Goal: Information Seeking & Learning: Learn about a topic

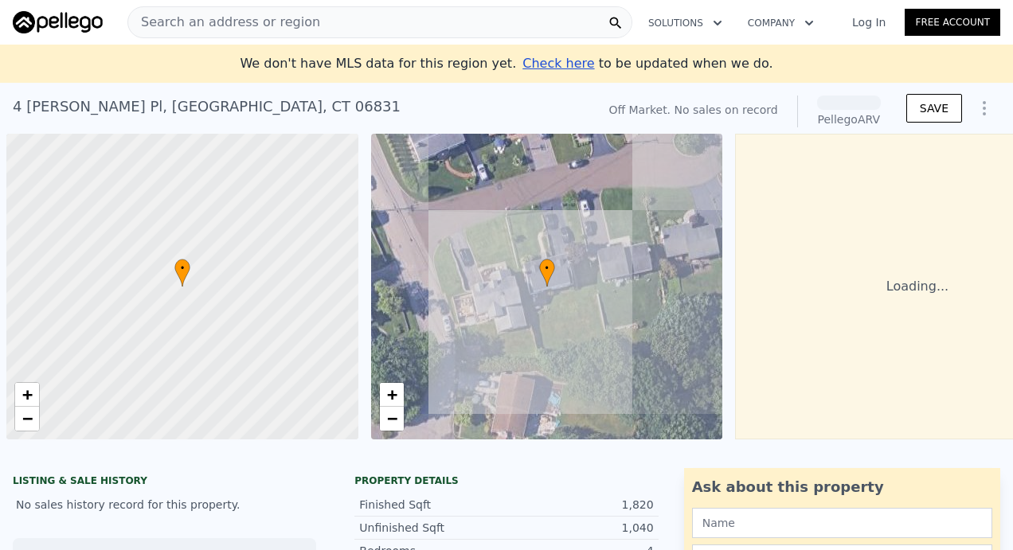
scroll to position [0, 6]
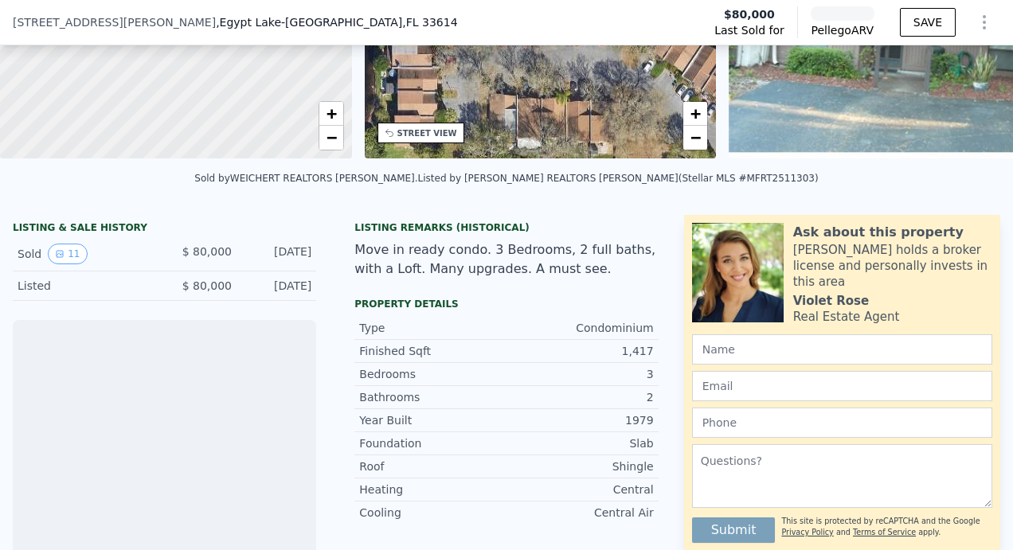
scroll to position [237, 0]
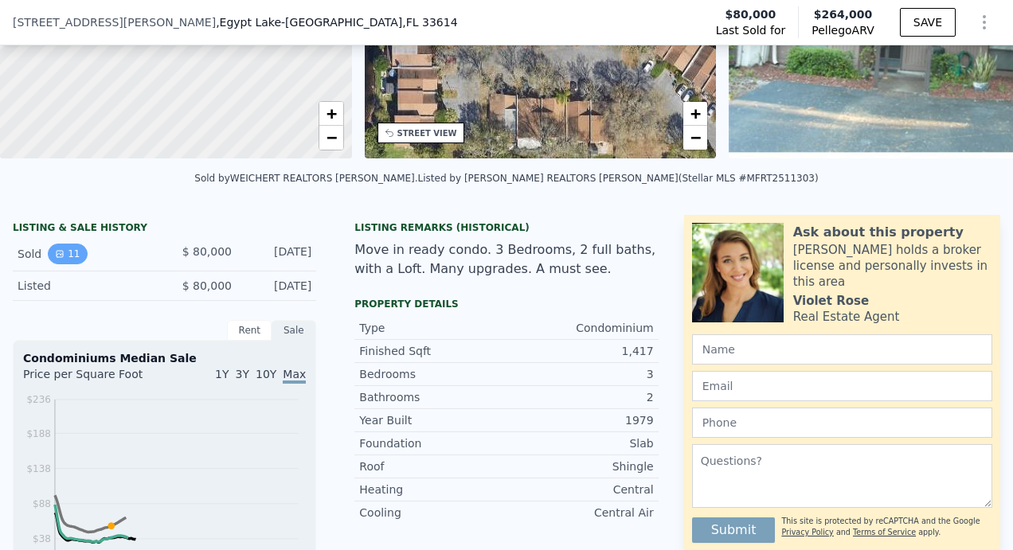
click at [60, 259] on icon "View historical data" at bounding box center [60, 254] width 10 height 10
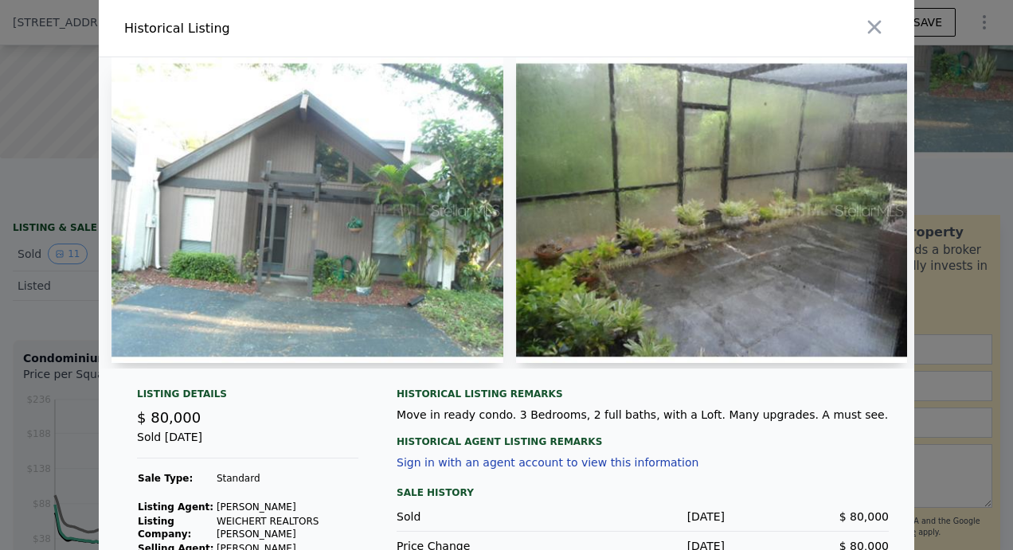
click at [326, 237] on img at bounding box center [308, 210] width 392 height 306
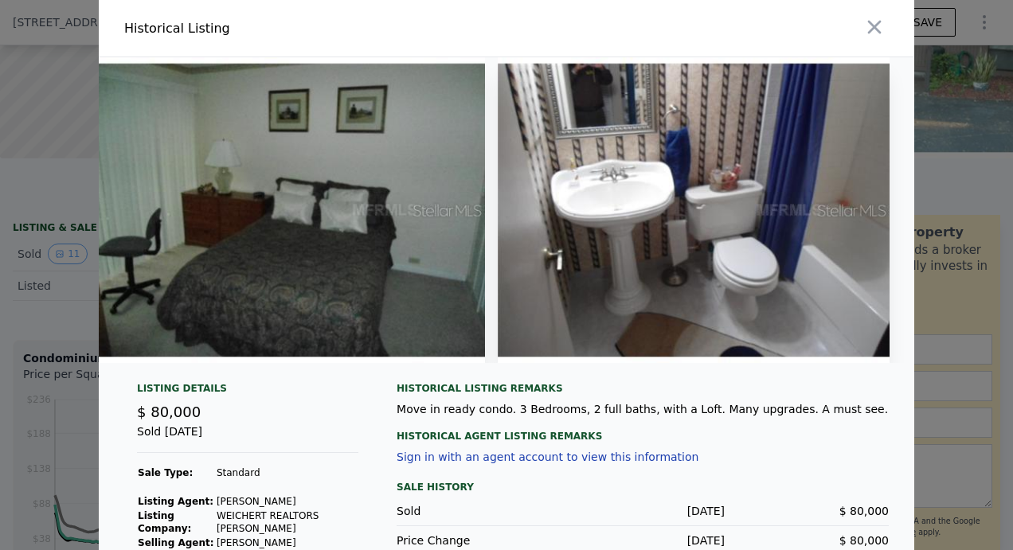
scroll to position [76, 0]
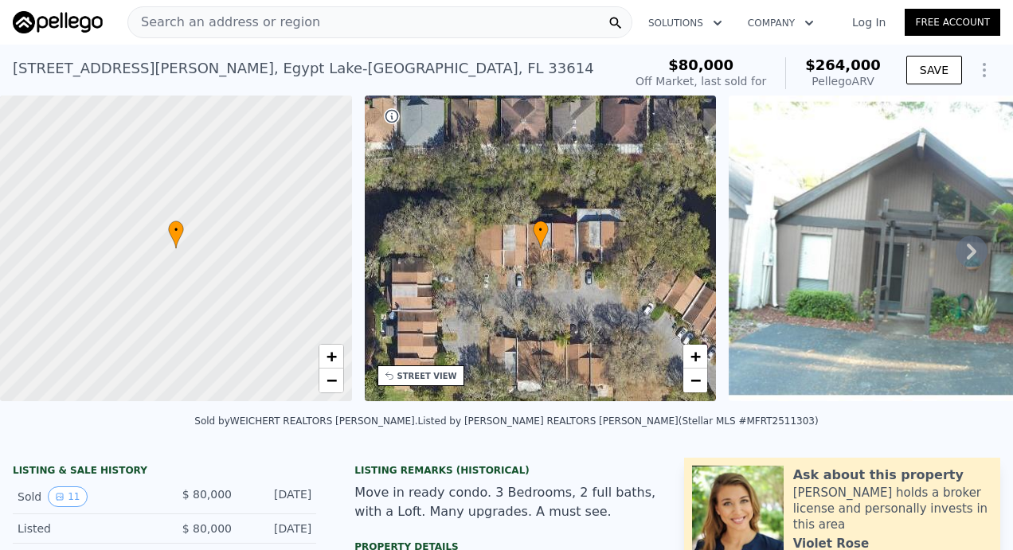
click at [231, 21] on span "Search an address or region" at bounding box center [224, 22] width 192 height 19
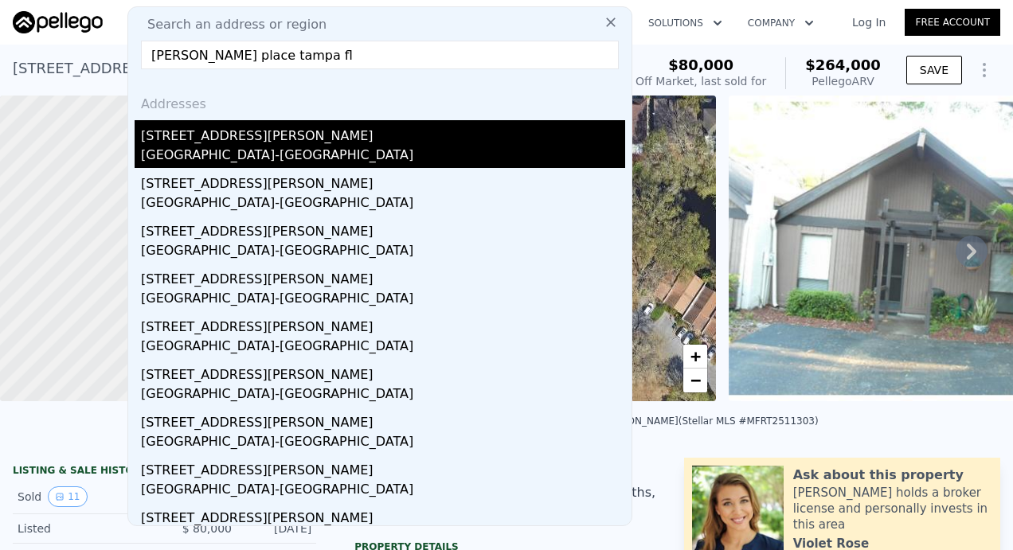
type input "[PERSON_NAME] place tampa fl"
click at [225, 145] on div "[STREET_ADDRESS][PERSON_NAME]" at bounding box center [383, 132] width 484 height 25
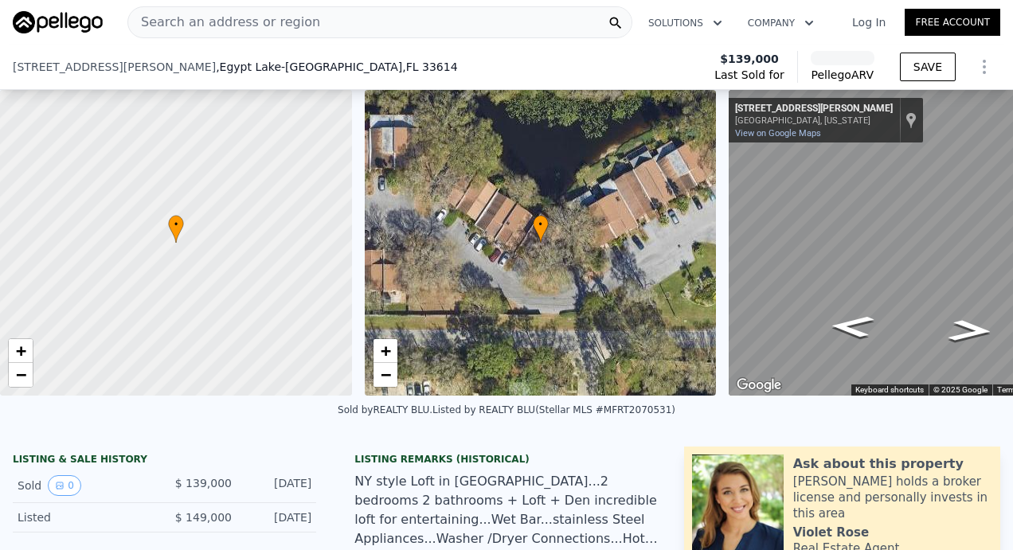
scroll to position [92, 0]
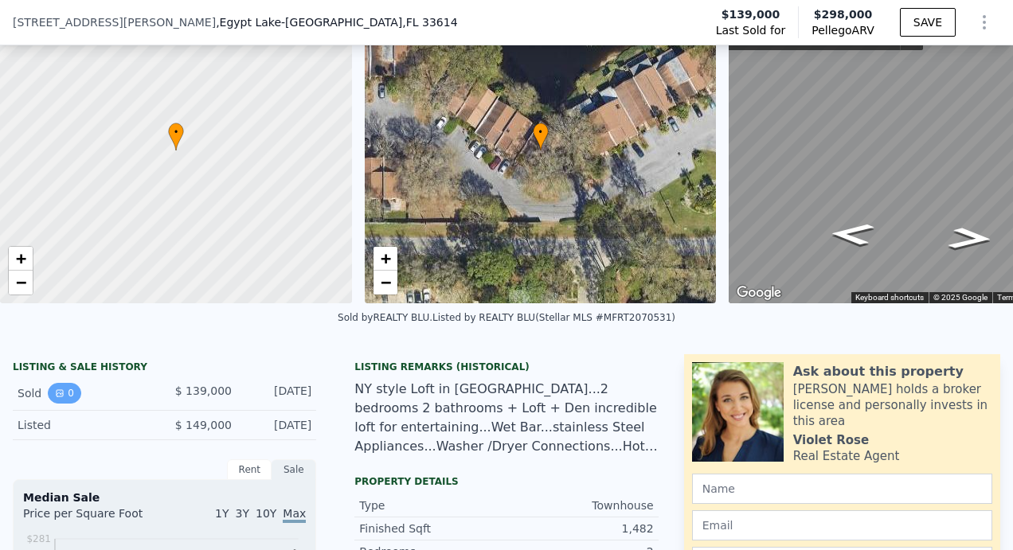
click at [65, 400] on button "0" at bounding box center [64, 393] width 33 height 21
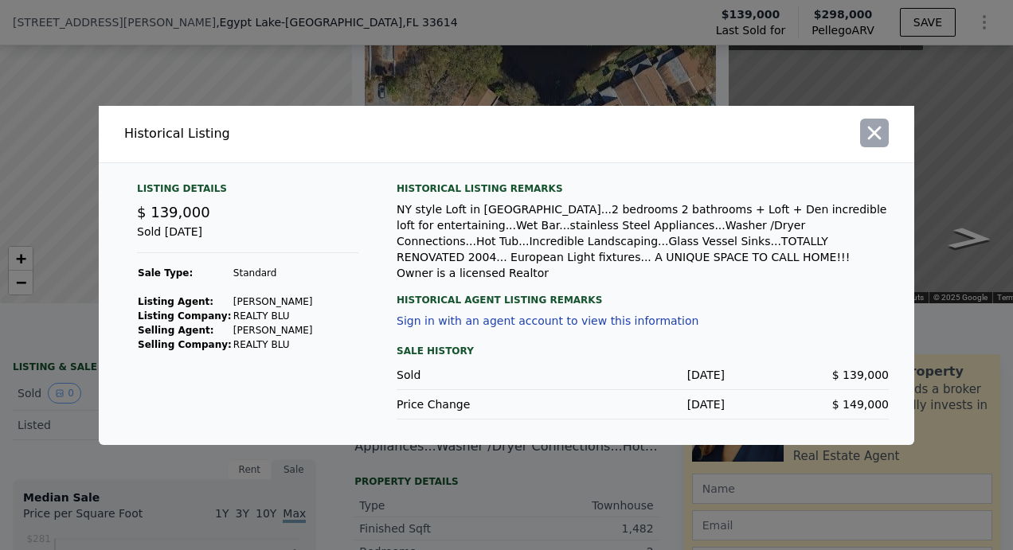
click at [888, 136] on button "button" at bounding box center [874, 133] width 29 height 29
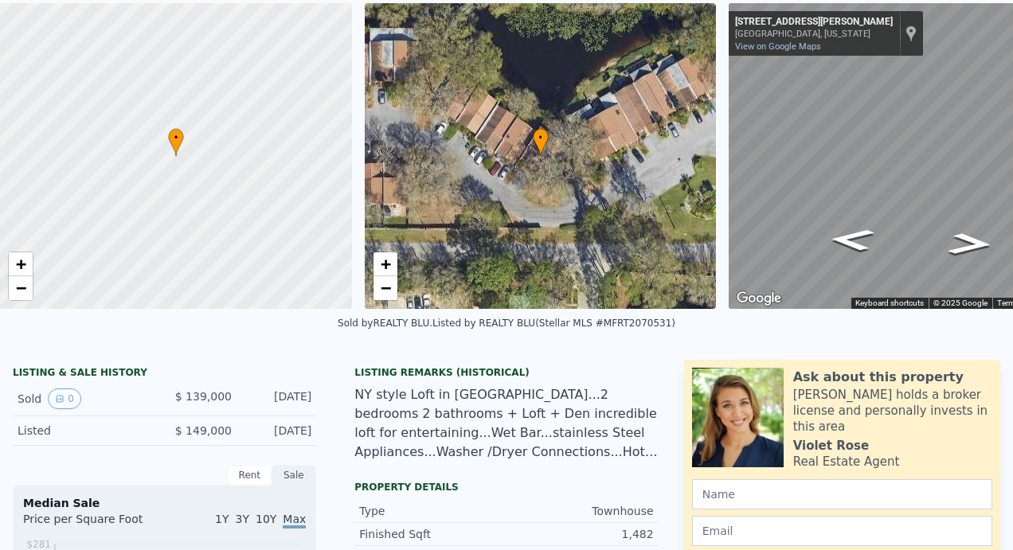
scroll to position [0, 0]
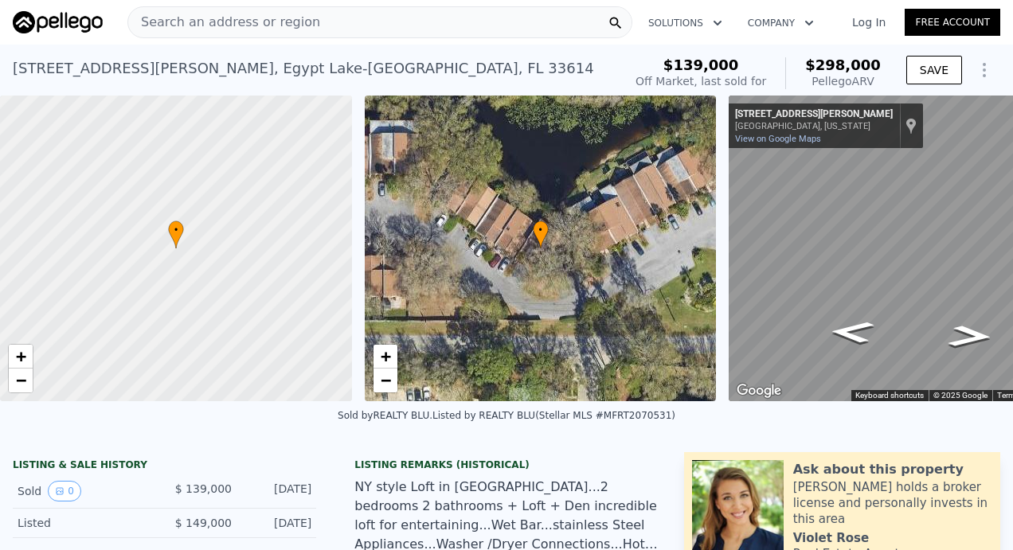
click at [292, 30] on span "Search an address or region" at bounding box center [224, 22] width 192 height 19
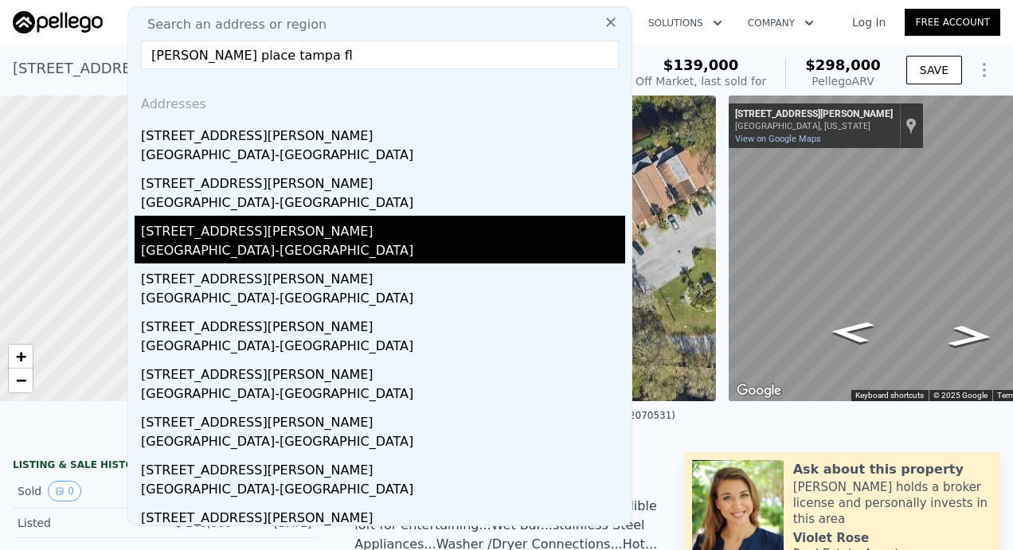
type input "[PERSON_NAME] place tampa fl"
click at [251, 237] on div "[STREET_ADDRESS][PERSON_NAME]" at bounding box center [383, 228] width 484 height 25
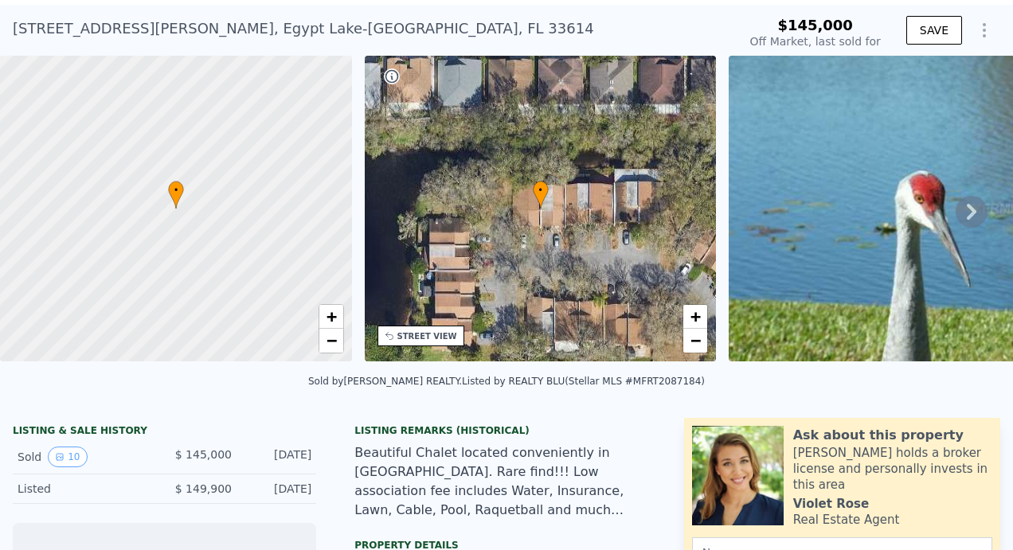
scroll to position [41, 0]
click at [62, 461] on icon "View historical data" at bounding box center [60, 457] width 10 height 10
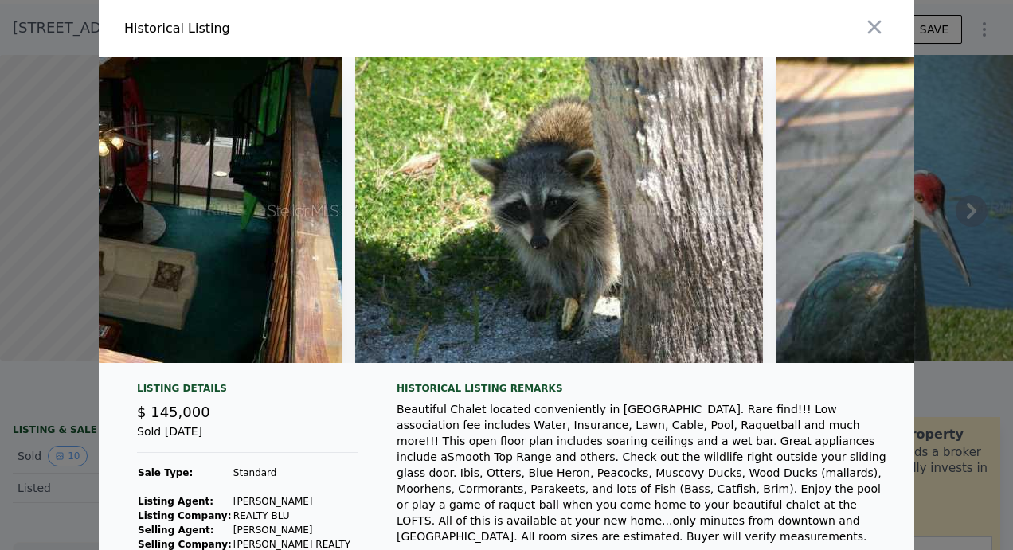
scroll to position [0, 3246]
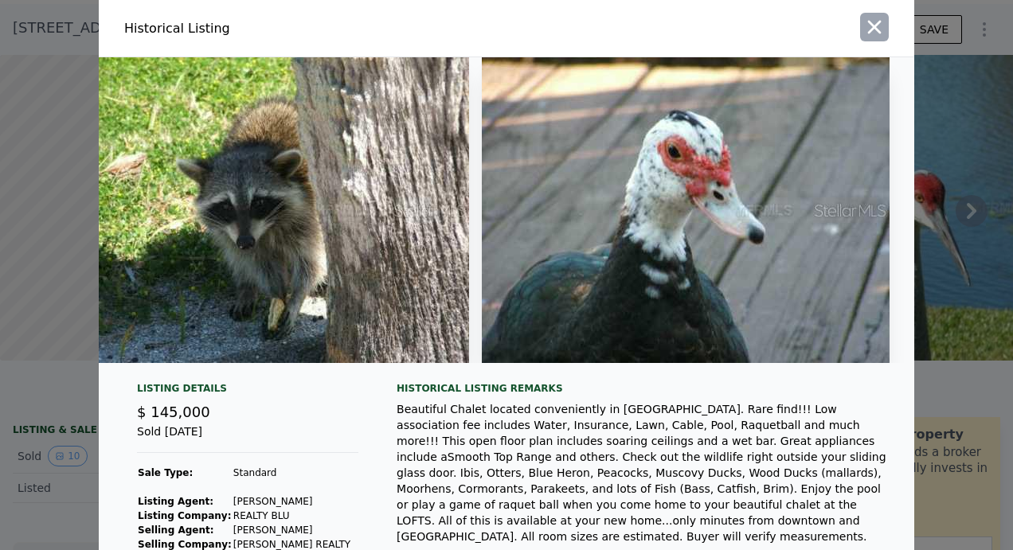
click at [870, 19] on icon "button" at bounding box center [874, 27] width 22 height 22
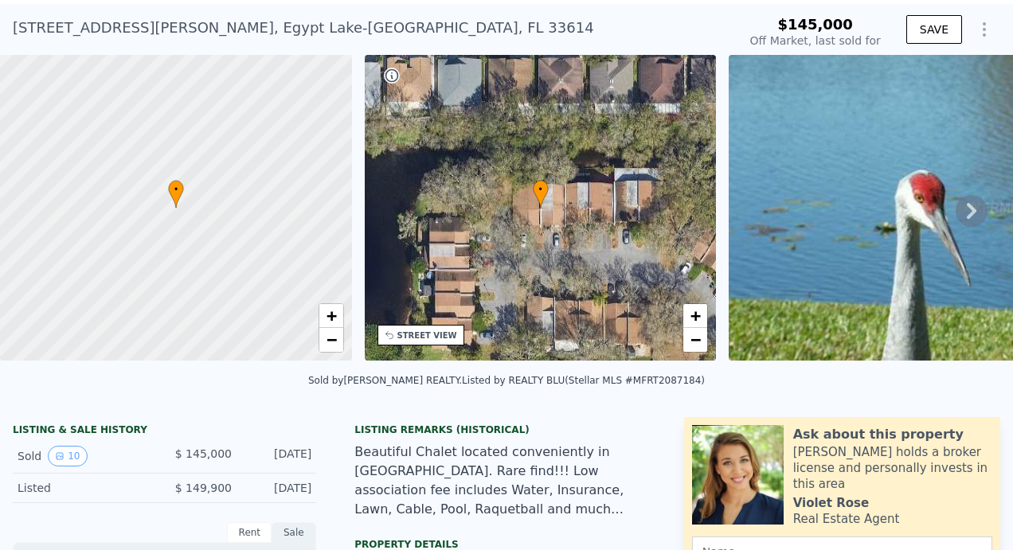
type input "$ 298,000"
type input "$ 130,496"
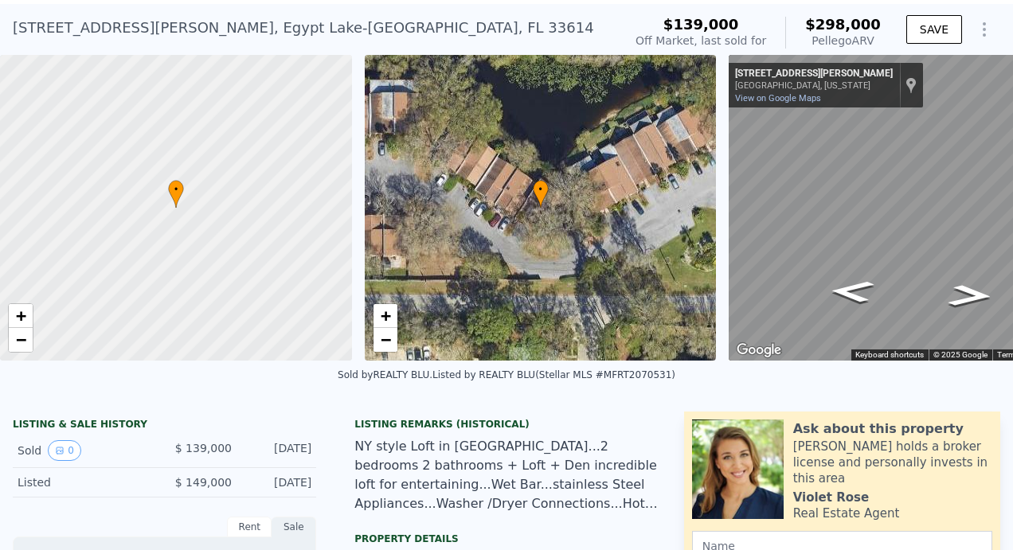
type input "2"
type input "4"
type input "2"
type input "1027"
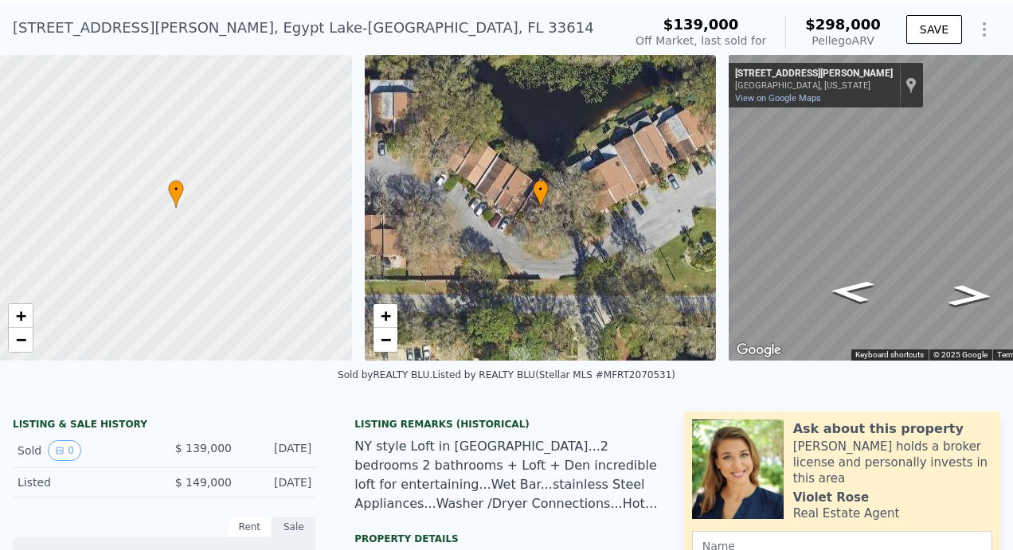
type input "1437"
type input "2"
type input "1107"
type input "$ 264,000"
type input "$ 161,126"
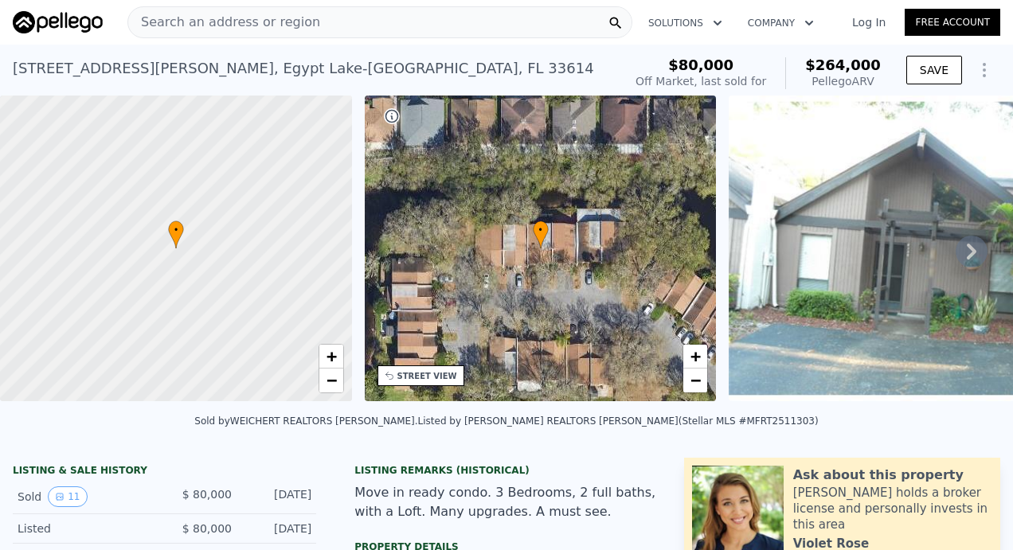
click at [266, 12] on div "Search an address or region" at bounding box center [224, 22] width 192 height 30
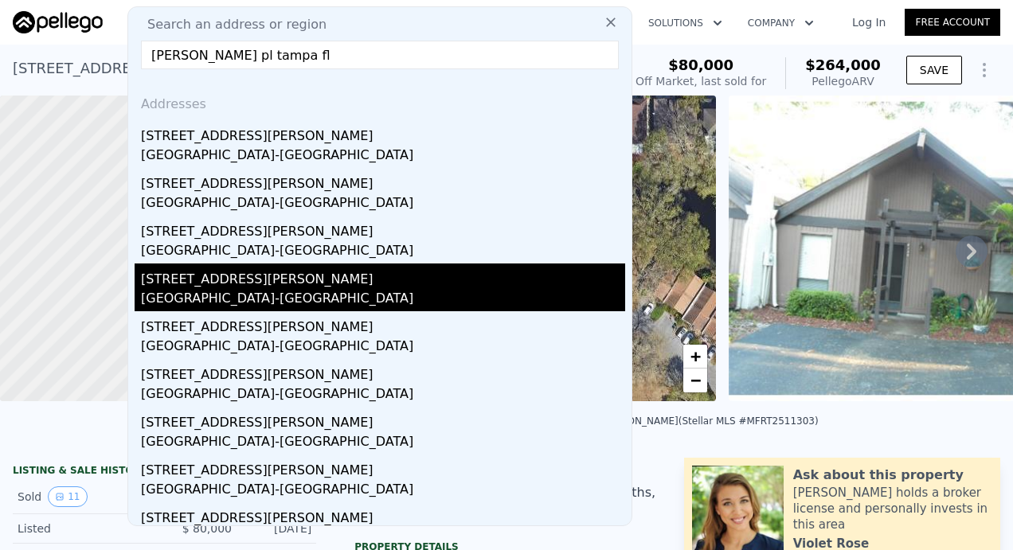
type input "[PERSON_NAME] pl tampa fl"
click at [256, 283] on div "[STREET_ADDRESS][PERSON_NAME]" at bounding box center [383, 276] width 484 height 25
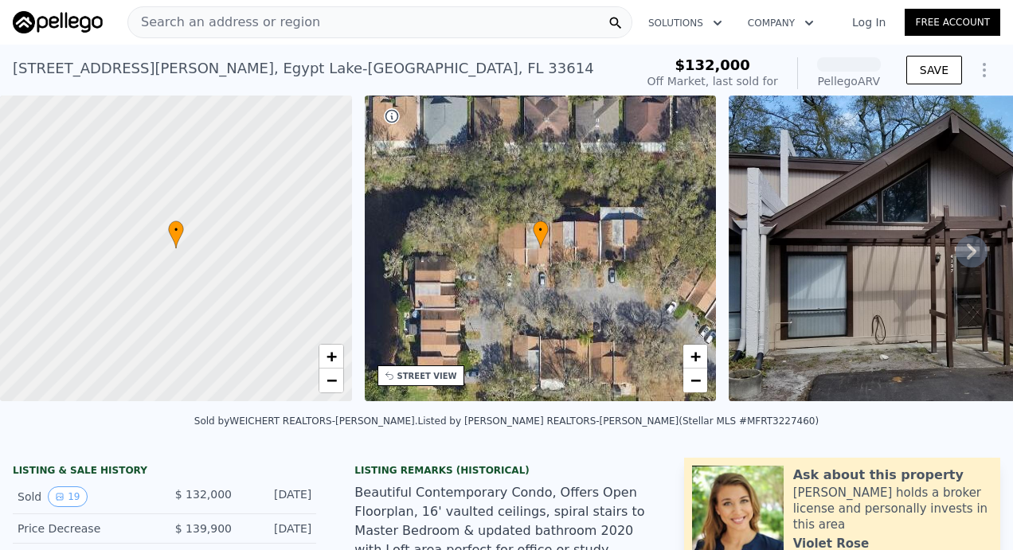
scroll to position [26, 0]
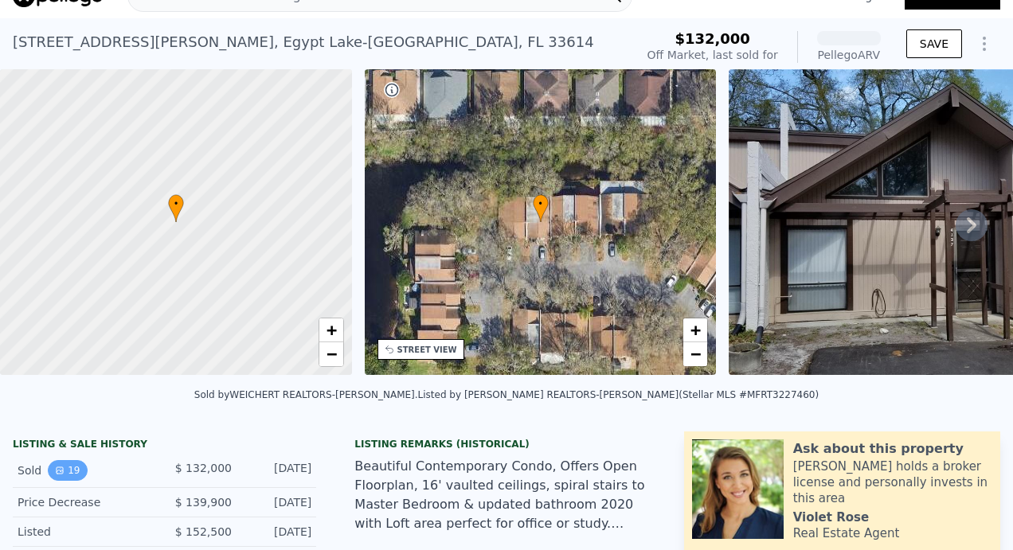
click at [61, 475] on button "19" at bounding box center [67, 470] width 39 height 21
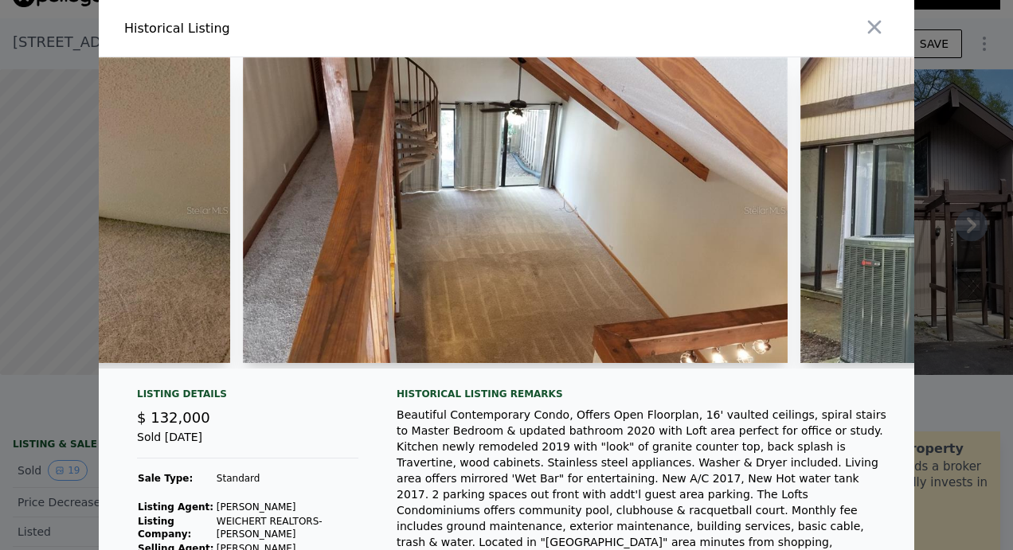
scroll to position [0, 6172]
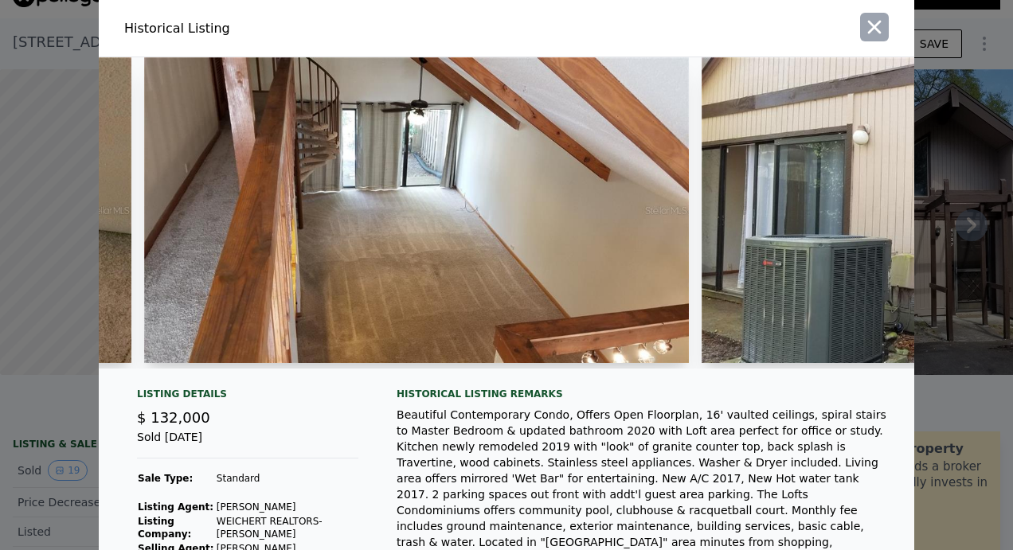
click at [868, 26] on icon "button" at bounding box center [875, 28] width 14 height 14
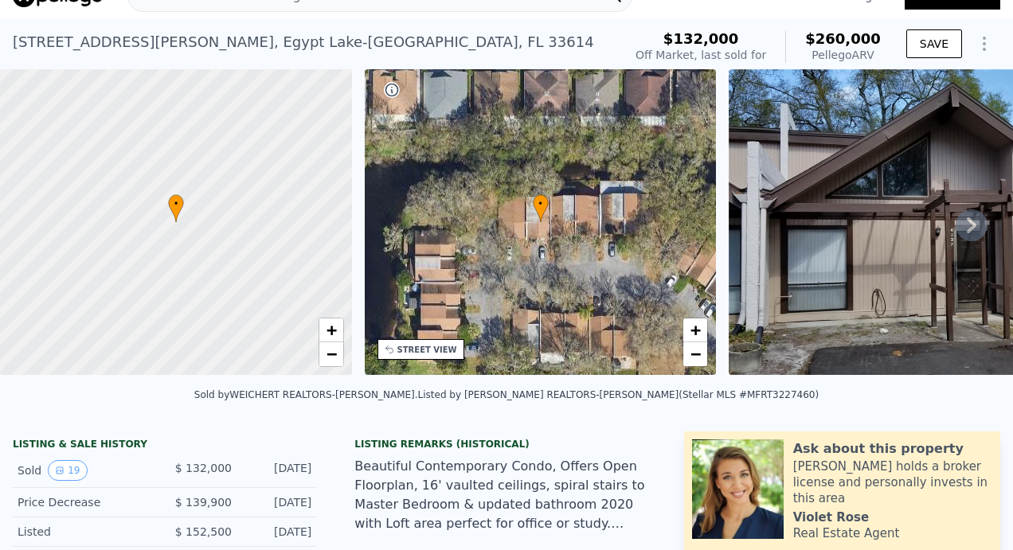
scroll to position [0, 0]
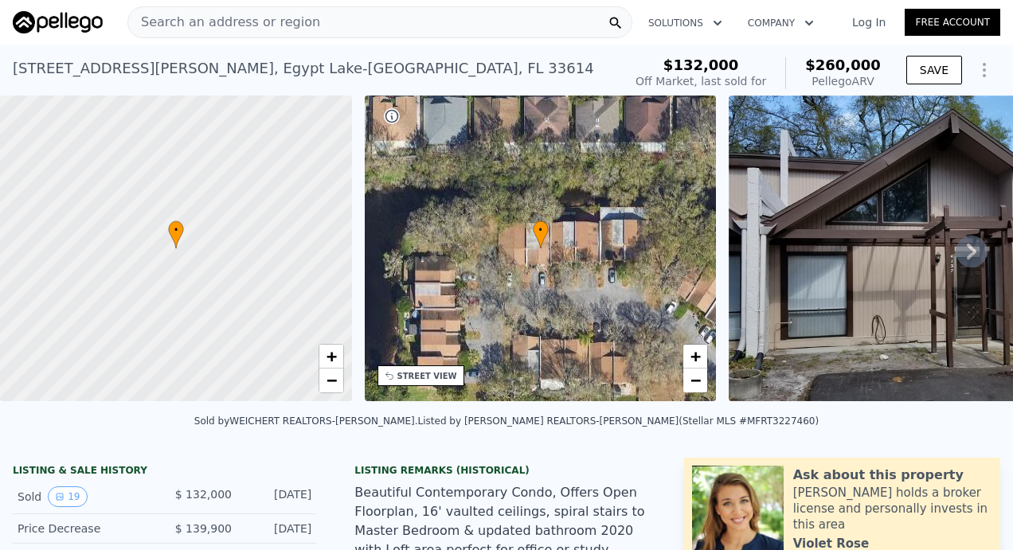
click at [266, 16] on span "Search an address or region" at bounding box center [224, 22] width 192 height 19
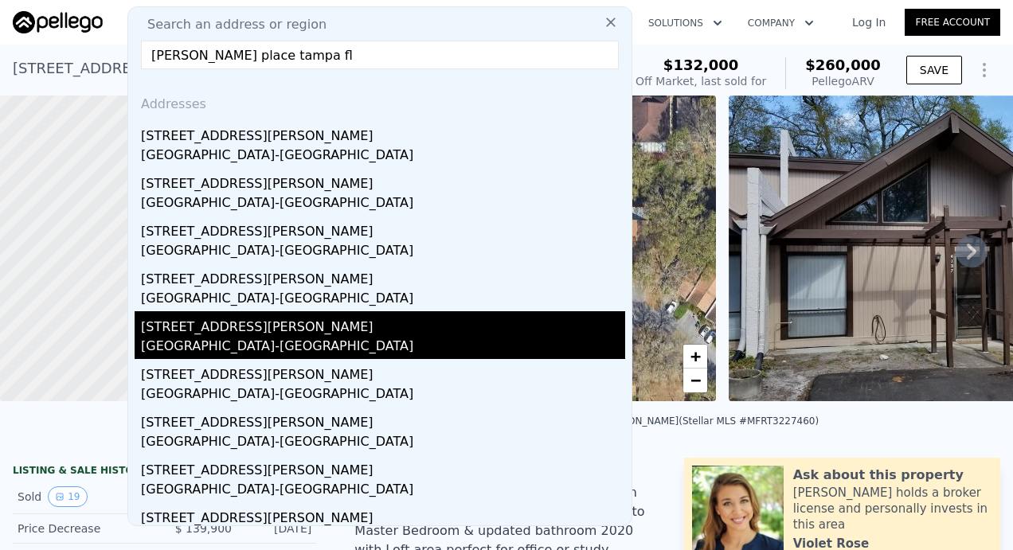
type input "[PERSON_NAME] place tampa fl"
click at [225, 352] on div "[GEOGRAPHIC_DATA]-[GEOGRAPHIC_DATA]" at bounding box center [383, 348] width 484 height 22
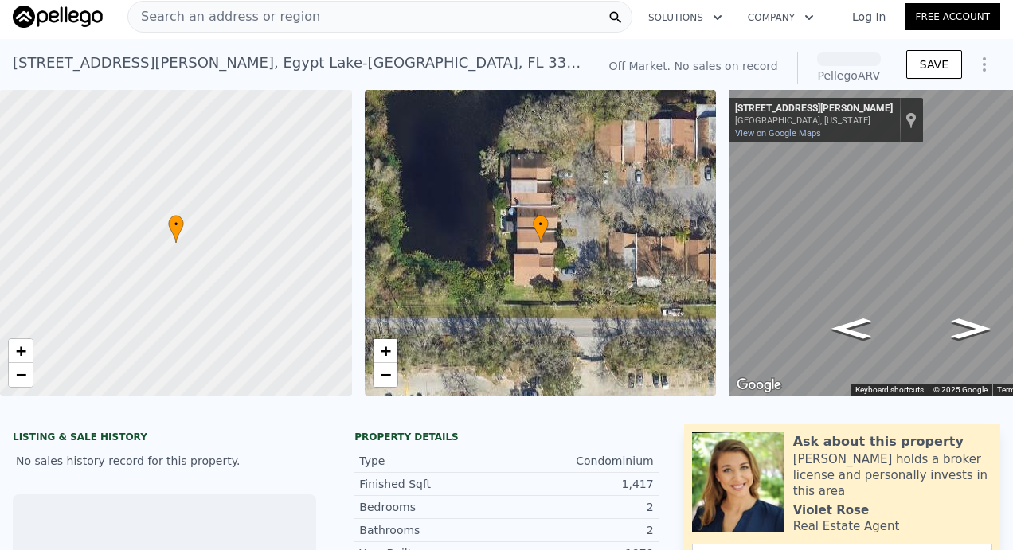
scroll to position [2, 0]
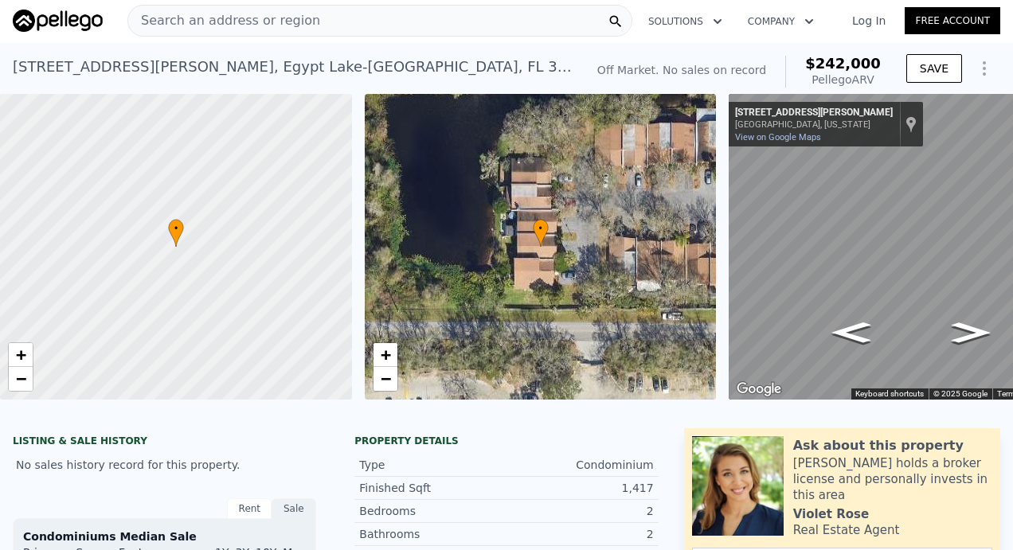
click at [318, 25] on div "Search an address or region" at bounding box center [379, 21] width 505 height 32
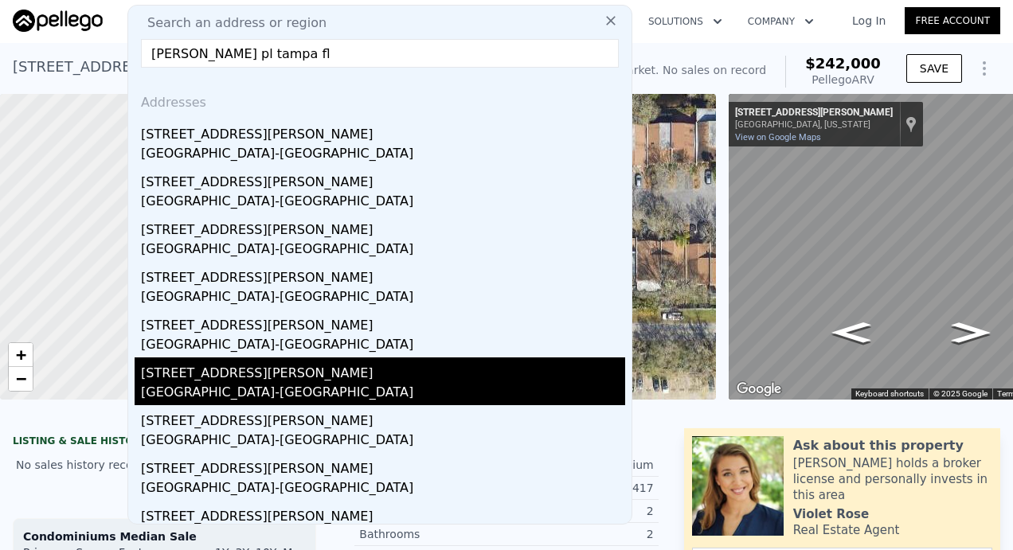
type input "[PERSON_NAME] pl tampa fl"
click at [171, 363] on div "[STREET_ADDRESS][PERSON_NAME]" at bounding box center [383, 370] width 484 height 25
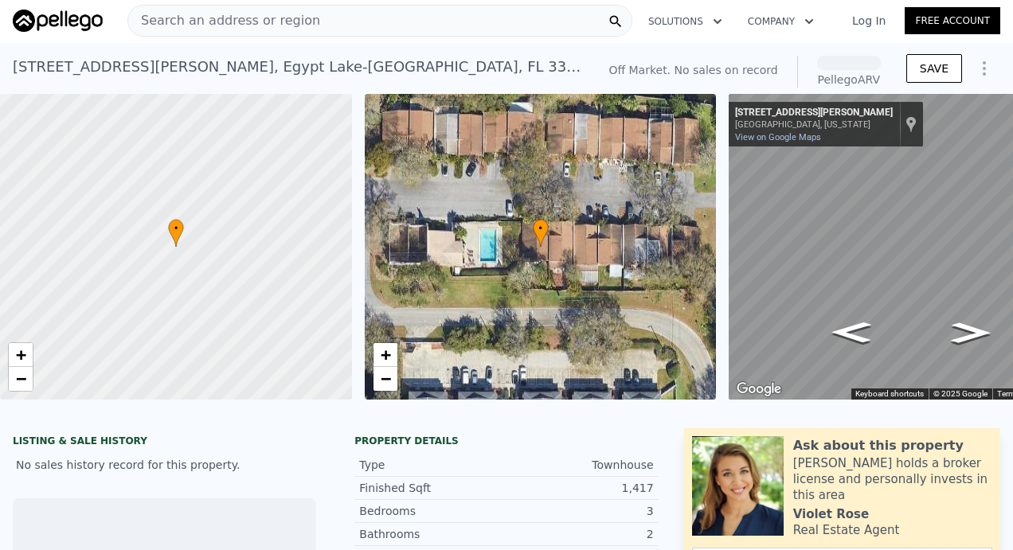
click at [250, 35] on div "Search an address or region" at bounding box center [224, 21] width 192 height 30
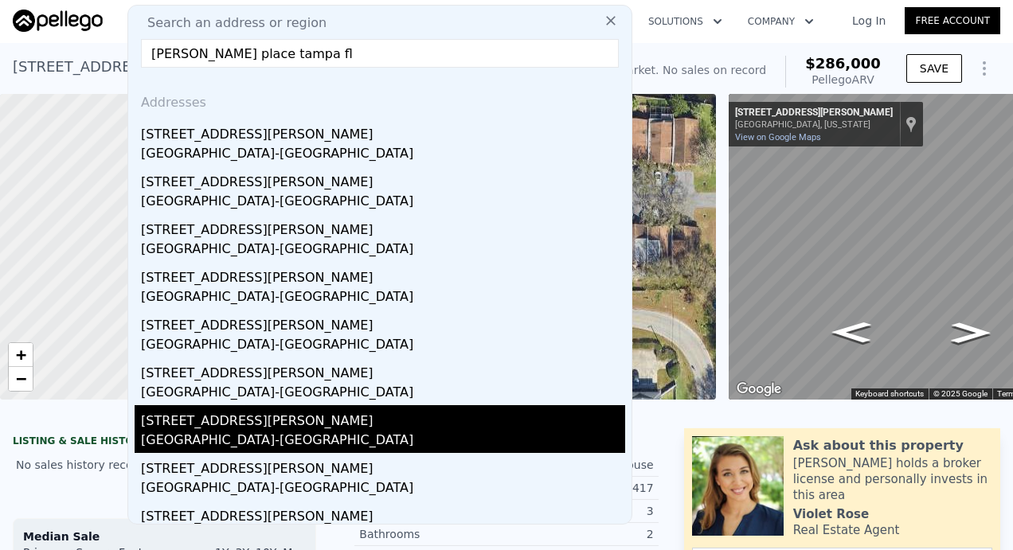
type input "[PERSON_NAME] place tampa fl"
click at [174, 440] on div "[GEOGRAPHIC_DATA]-[GEOGRAPHIC_DATA]" at bounding box center [383, 442] width 484 height 22
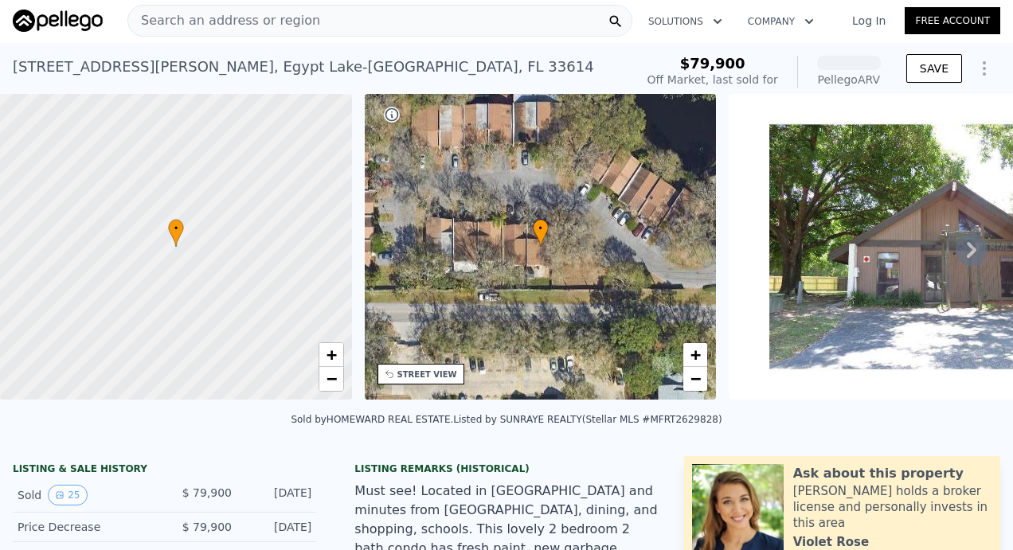
scroll to position [27, 0]
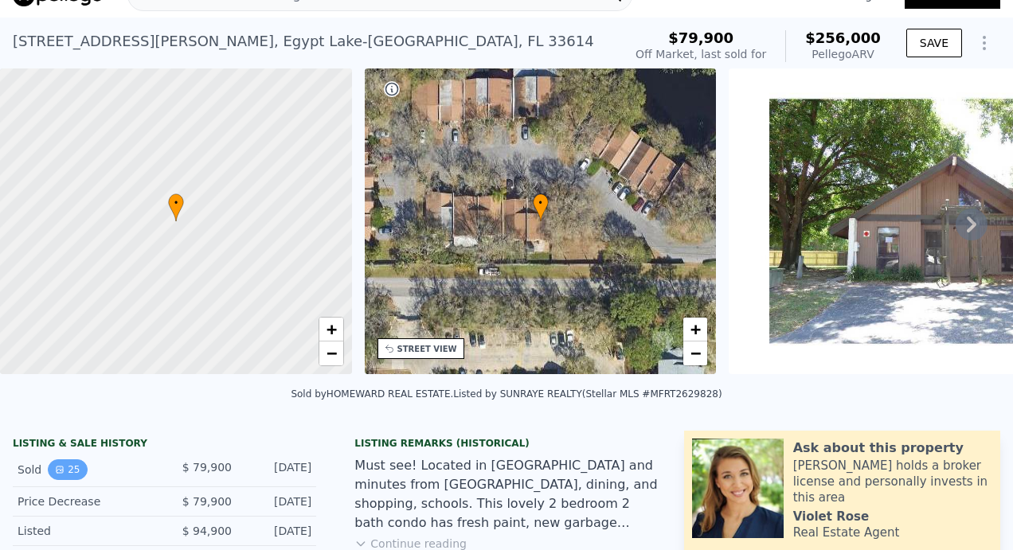
click at [64, 476] on button "25" at bounding box center [67, 470] width 39 height 21
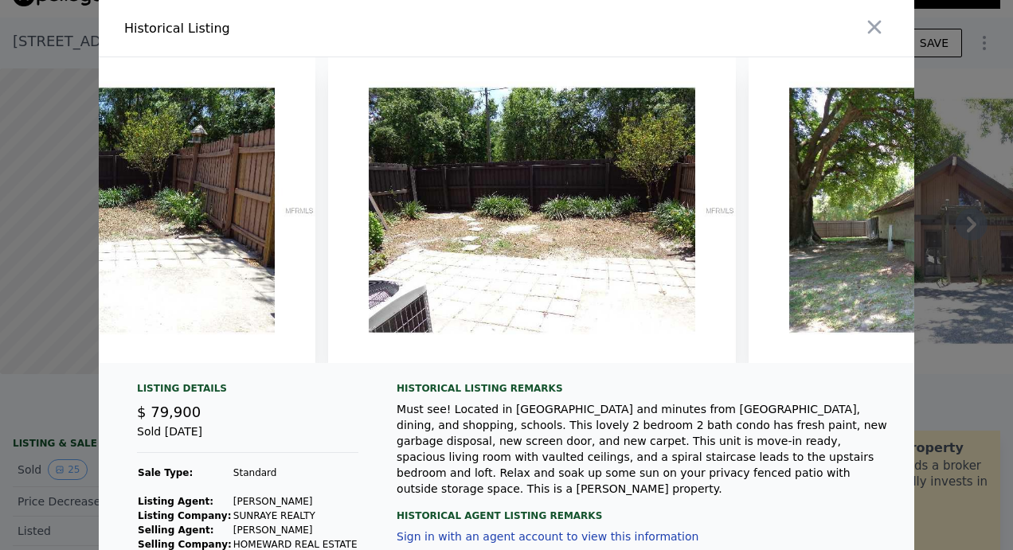
scroll to position [0, 9458]
click at [871, 28] on icon "button" at bounding box center [874, 27] width 22 height 22
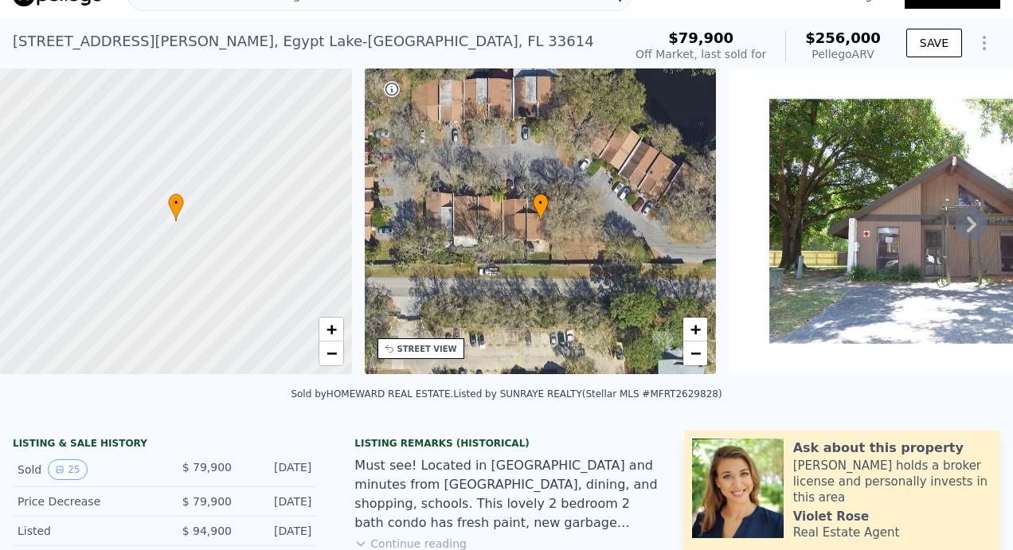
scroll to position [0, 0]
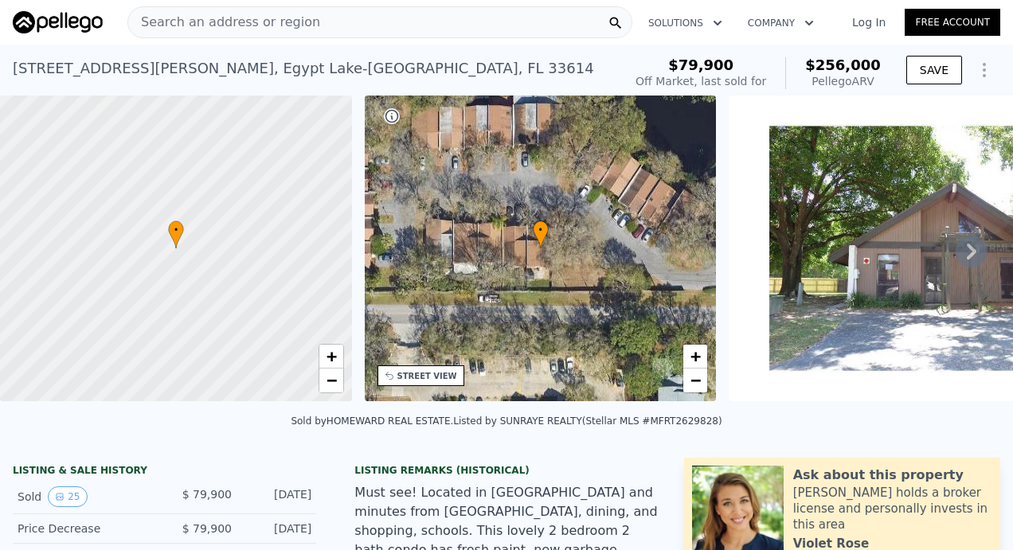
click at [221, 14] on span "Search an address or region" at bounding box center [224, 22] width 192 height 19
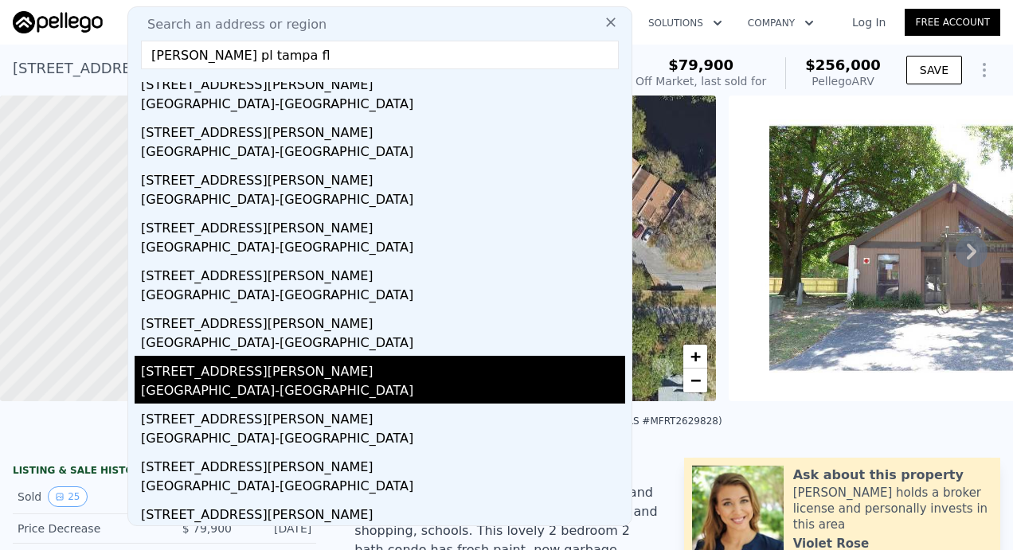
scroll to position [72, 0]
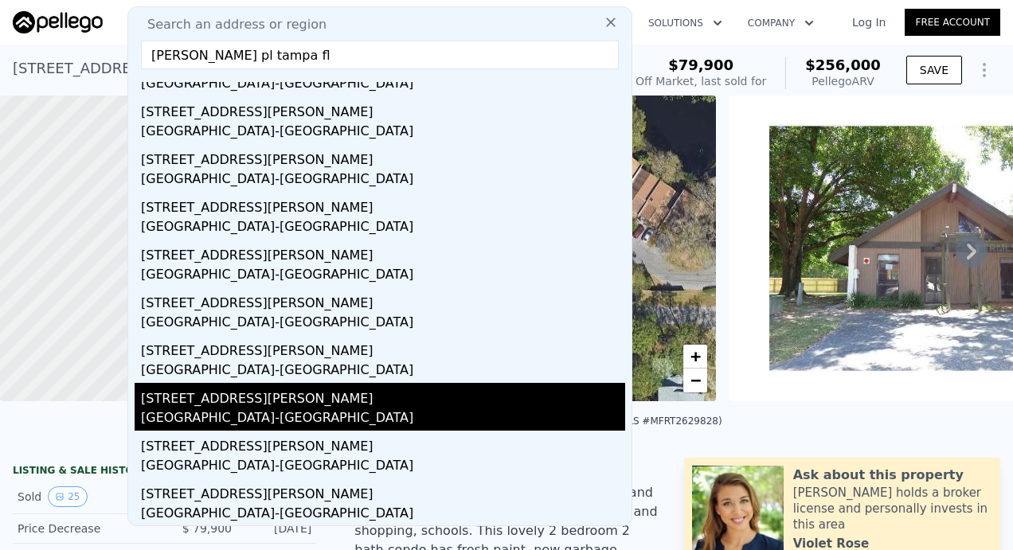
type input "[PERSON_NAME] pl tampa fl"
click at [291, 397] on div "[STREET_ADDRESS][PERSON_NAME]" at bounding box center [383, 395] width 484 height 25
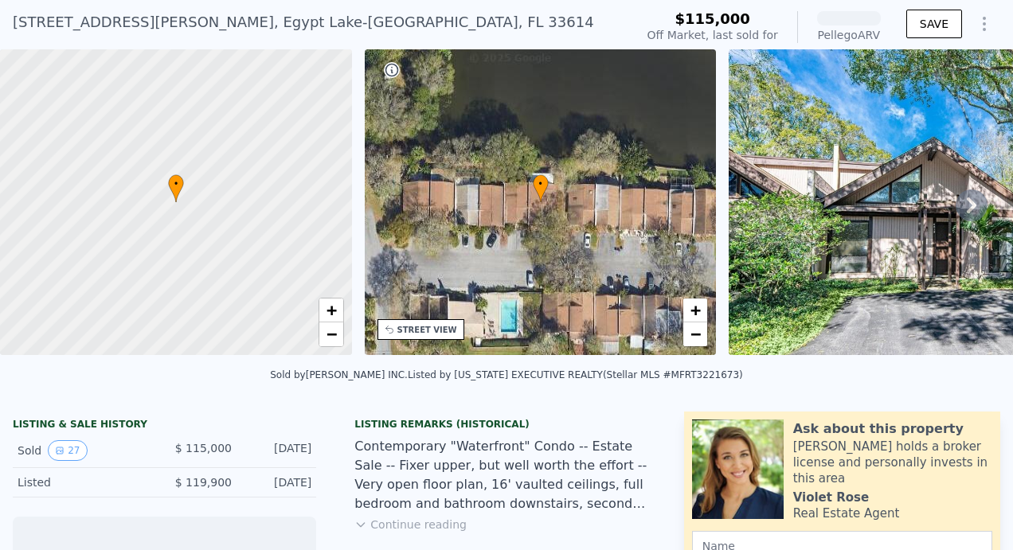
scroll to position [48, 0]
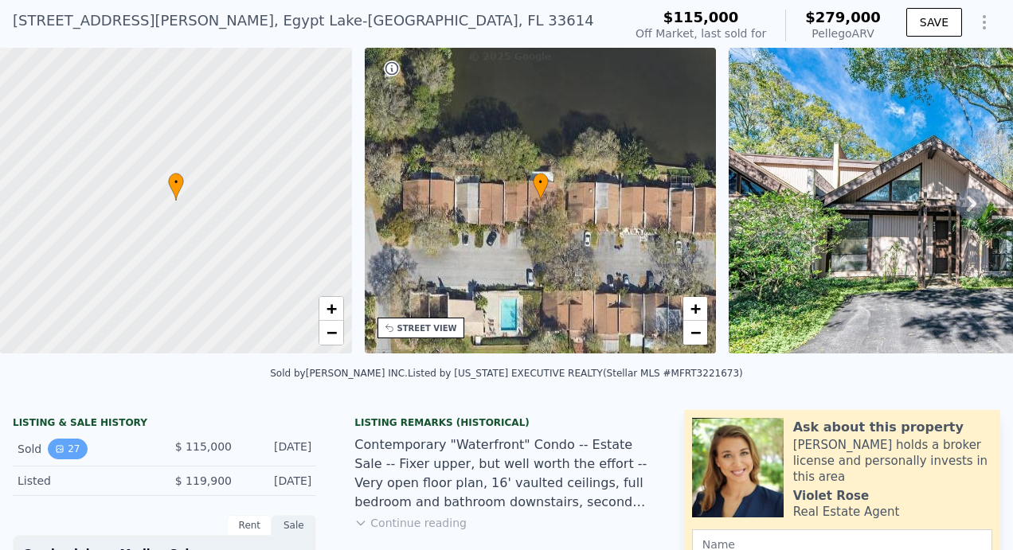
click at [64, 454] on button "27" at bounding box center [67, 449] width 39 height 21
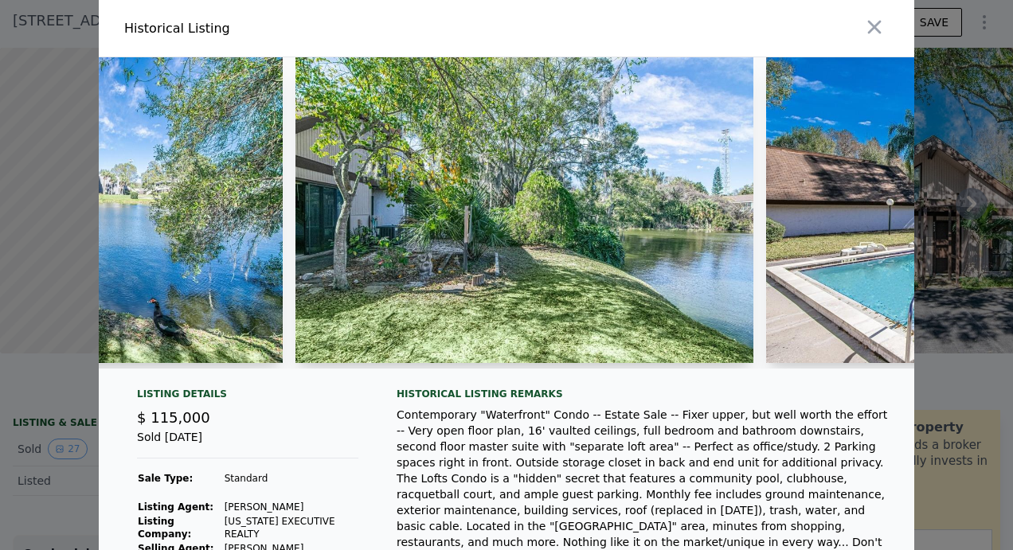
scroll to position [0, 10667]
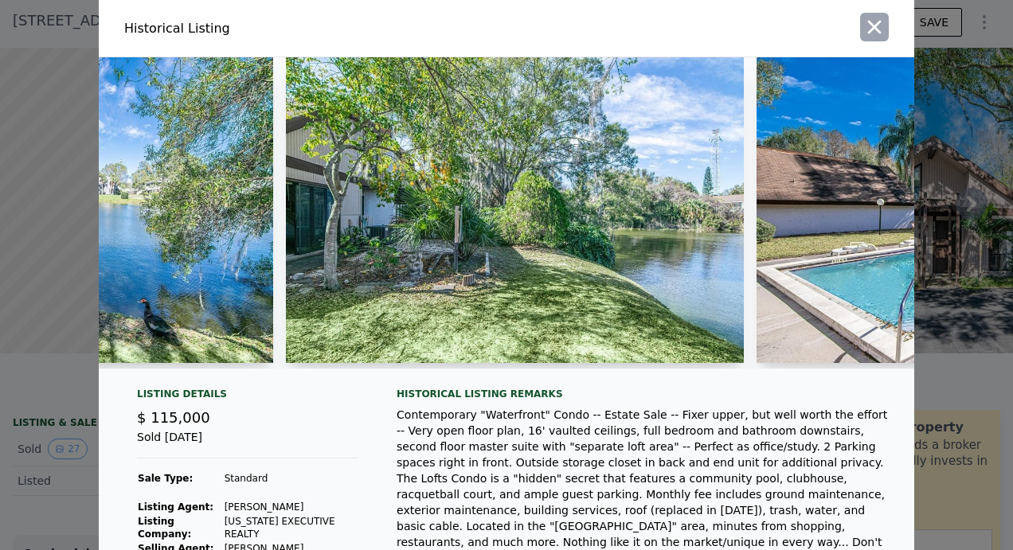
click at [868, 27] on icon "button" at bounding box center [875, 28] width 14 height 14
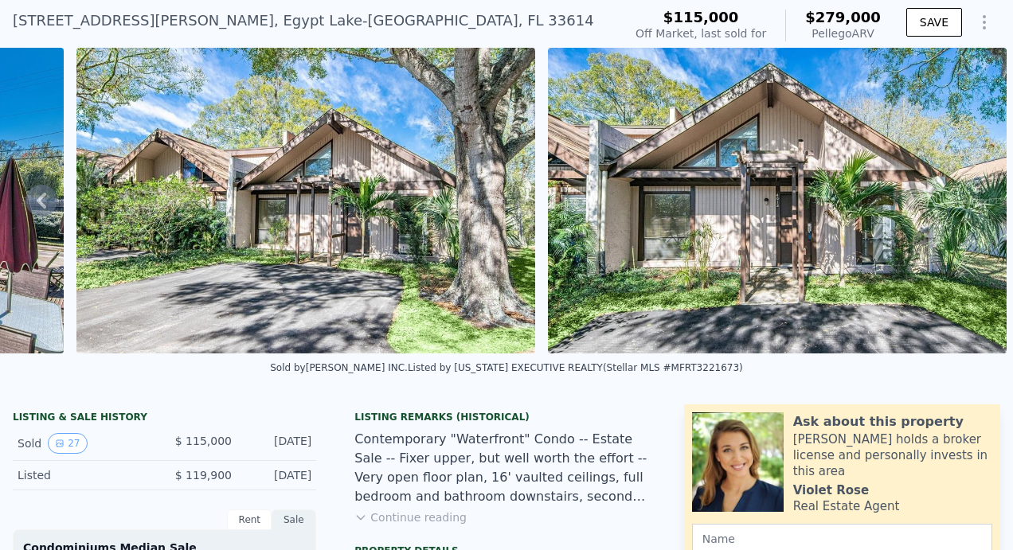
scroll to position [0, 0]
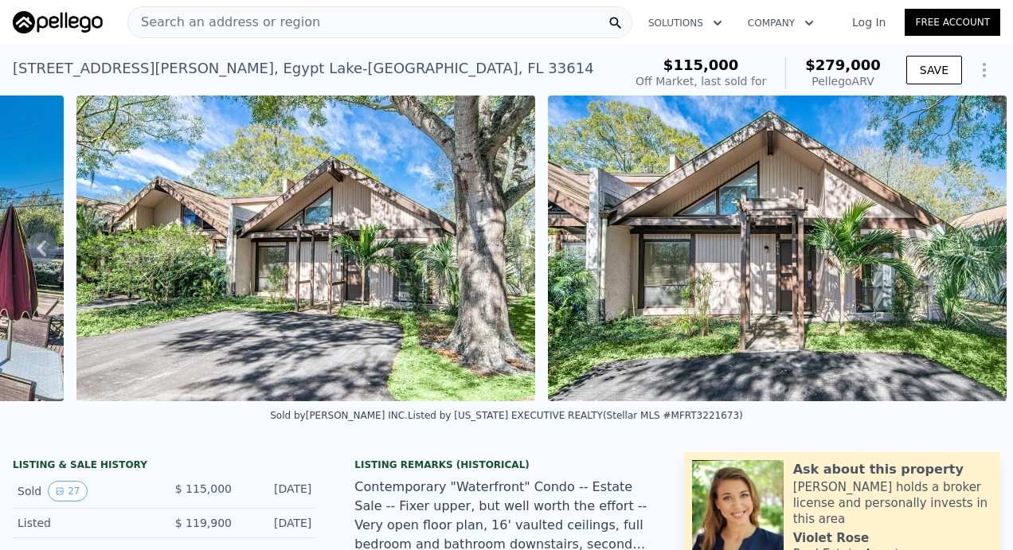
click at [239, 21] on span "Search an address or region" at bounding box center [224, 22] width 192 height 19
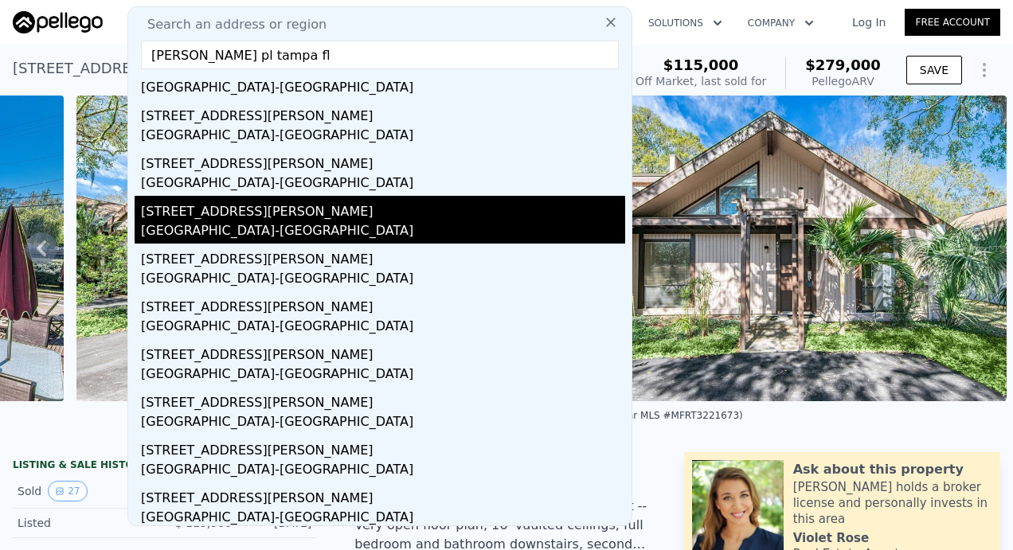
scroll to position [72, 0]
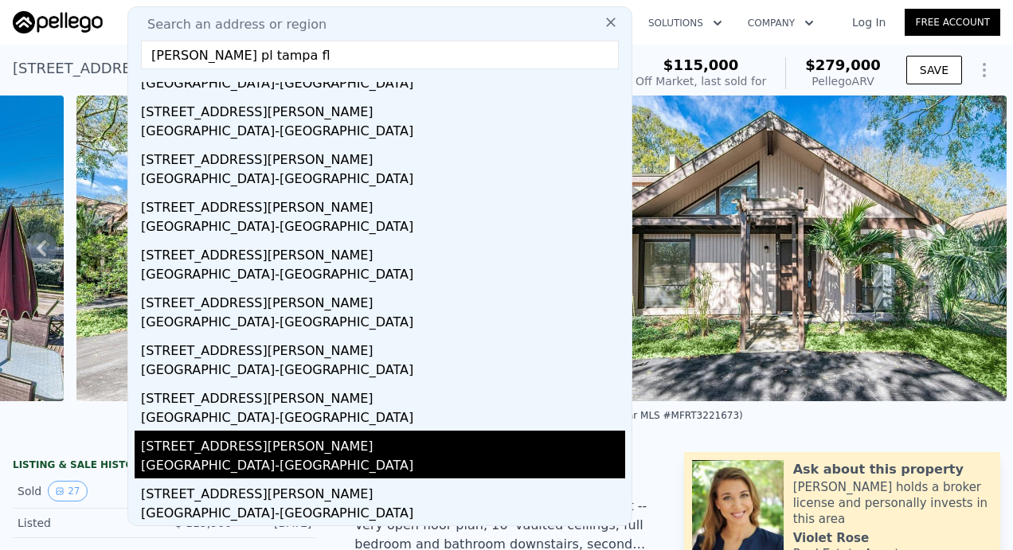
type input "[PERSON_NAME] pl tampa fl"
click at [220, 448] on div "[STREET_ADDRESS][PERSON_NAME]" at bounding box center [383, 443] width 484 height 25
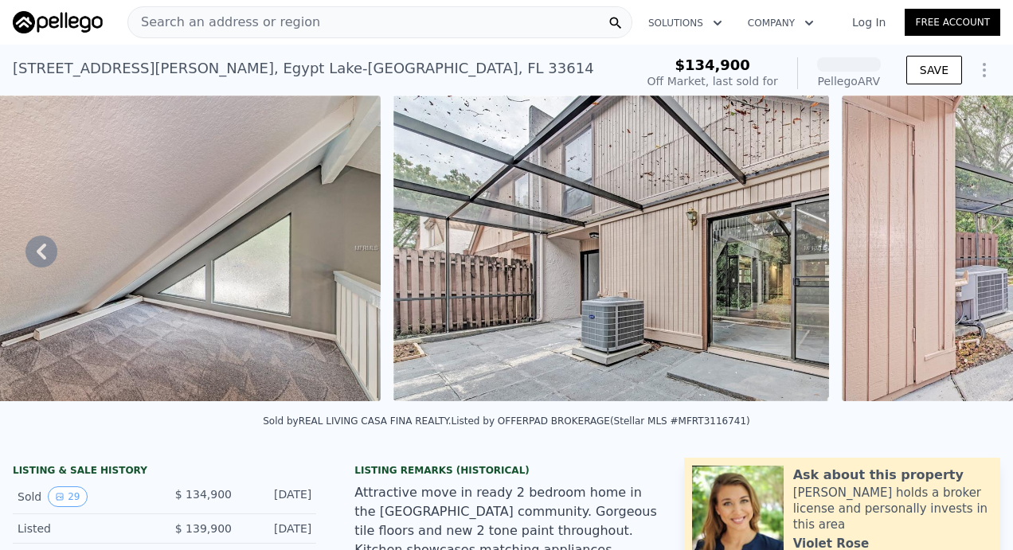
scroll to position [0, 10612]
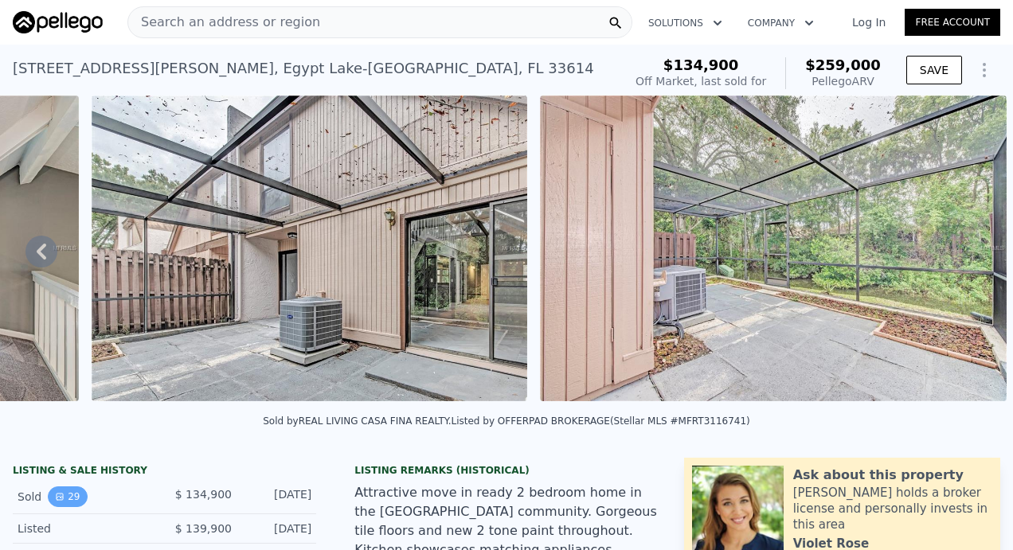
click at [70, 507] on button "29" at bounding box center [67, 497] width 39 height 21
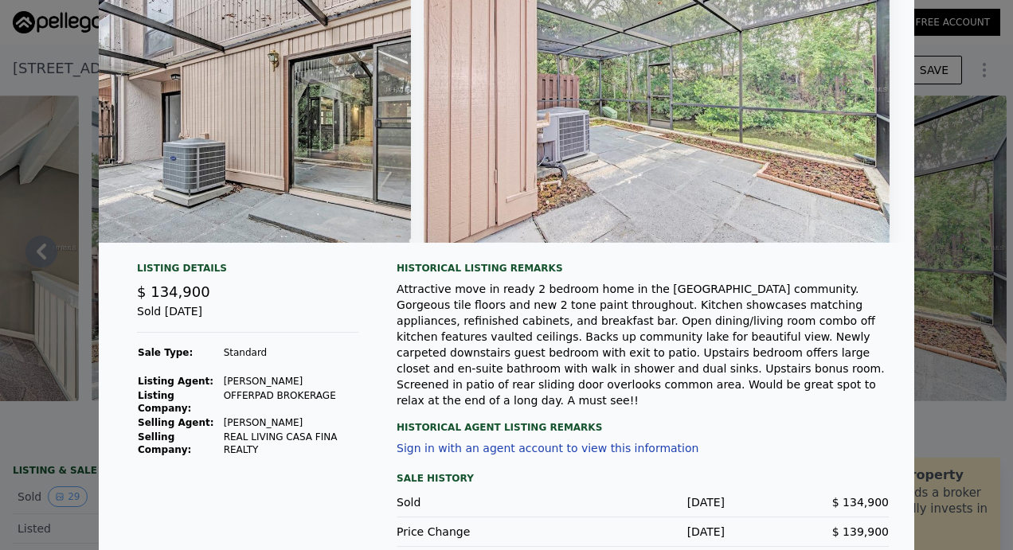
scroll to position [0, 0]
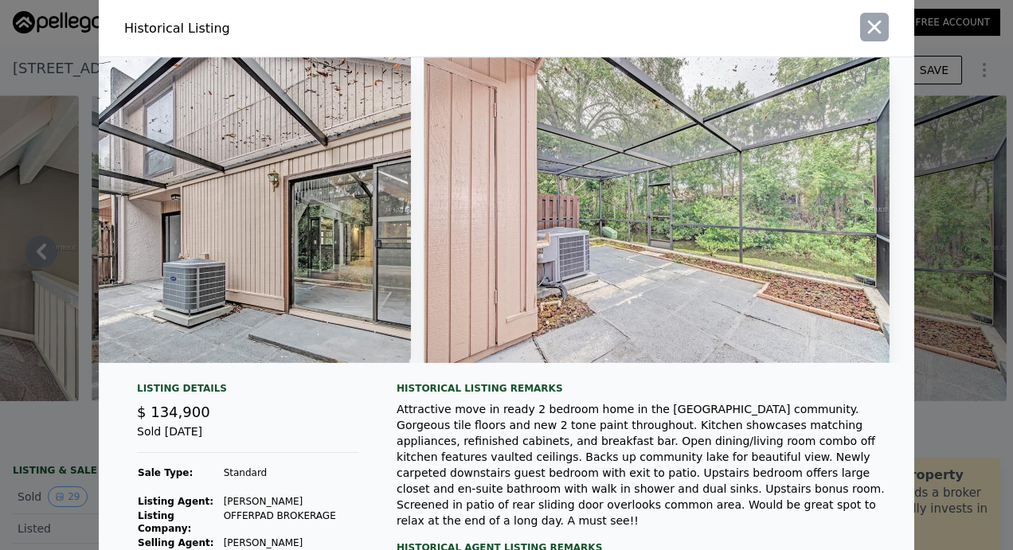
click at [873, 22] on icon "button" at bounding box center [875, 28] width 14 height 14
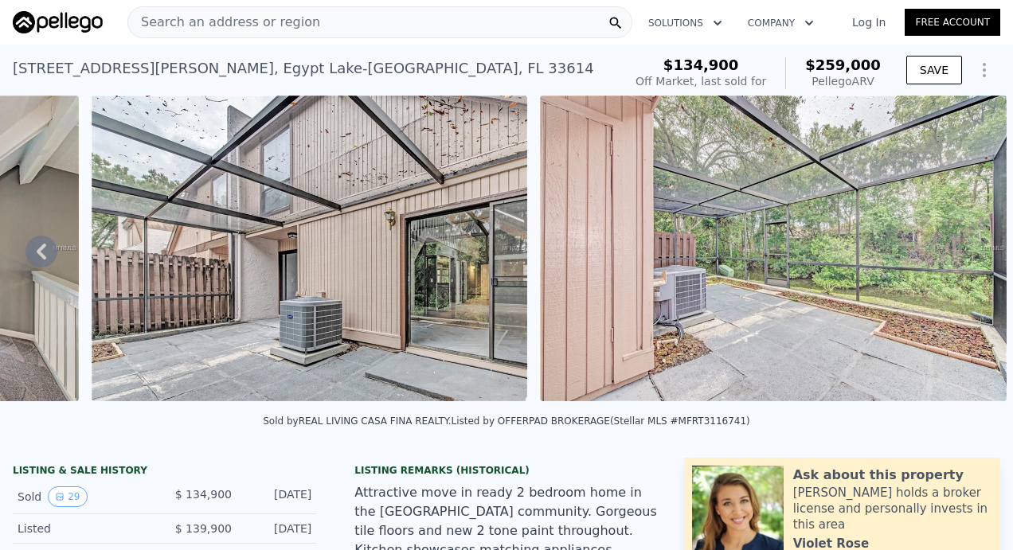
click at [194, 34] on div "Search an address or region" at bounding box center [224, 22] width 192 height 30
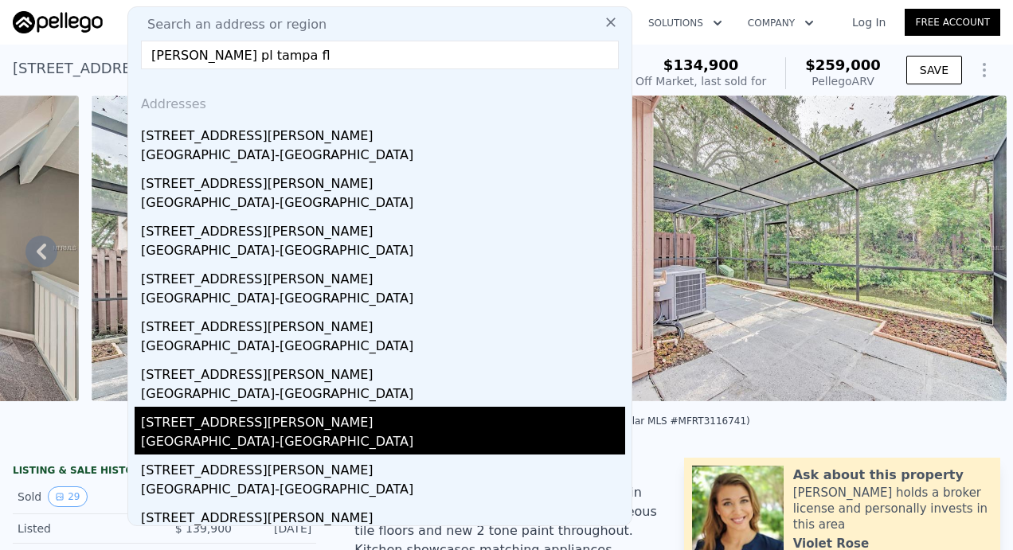
scroll to position [72, 0]
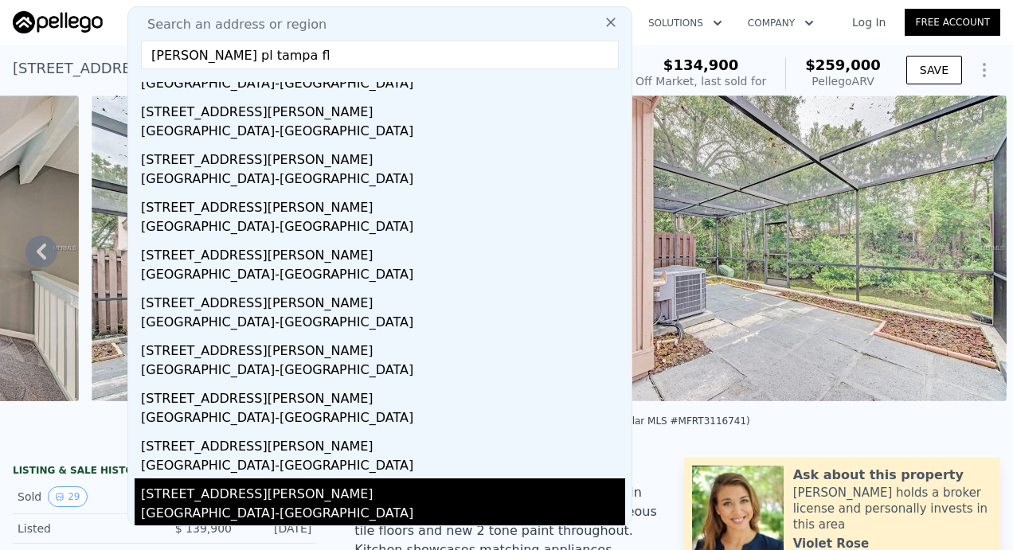
type input "[PERSON_NAME] pl tampa fl"
click at [288, 492] on div "[STREET_ADDRESS][PERSON_NAME]" at bounding box center [383, 491] width 484 height 25
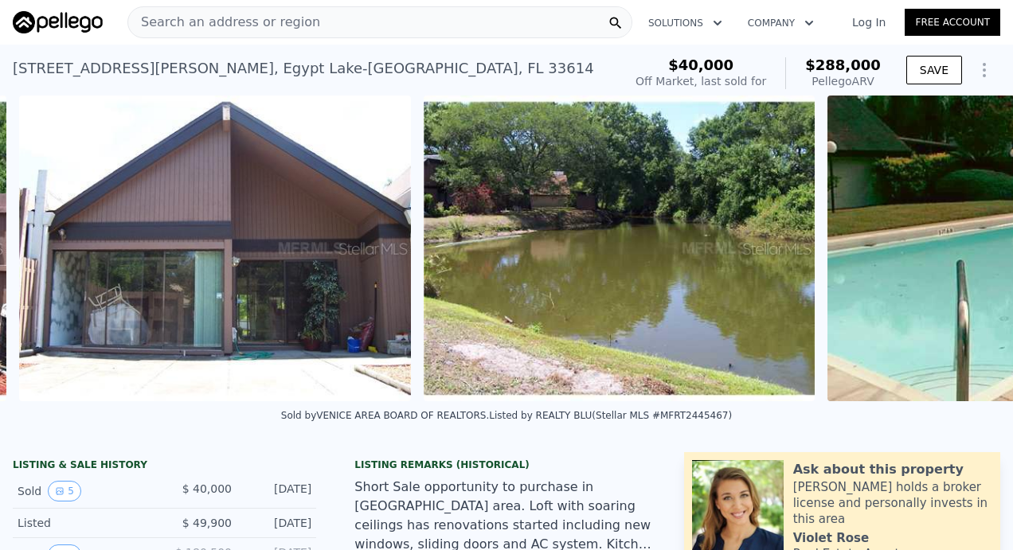
scroll to position [0, 1749]
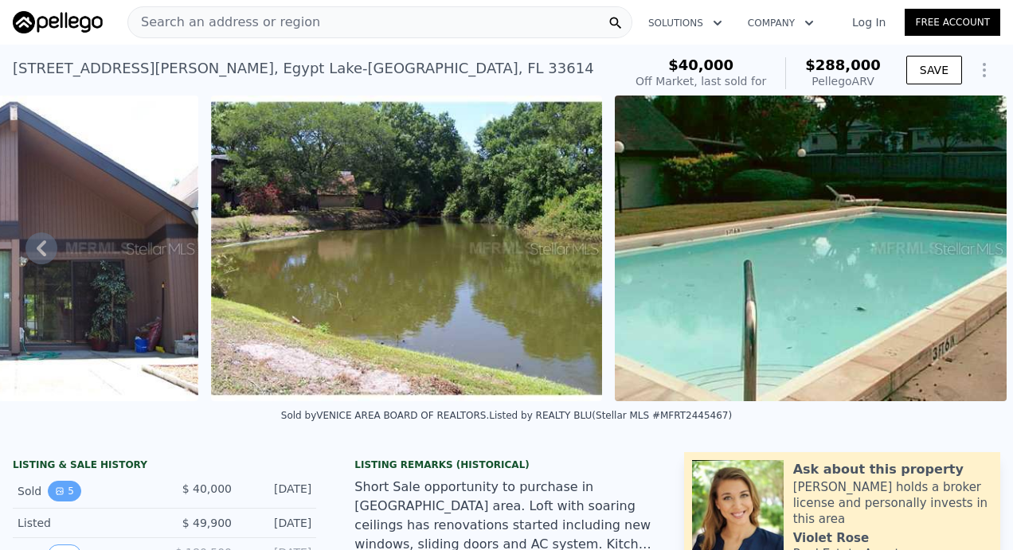
click at [55, 496] on icon "View historical data" at bounding box center [60, 492] width 10 height 10
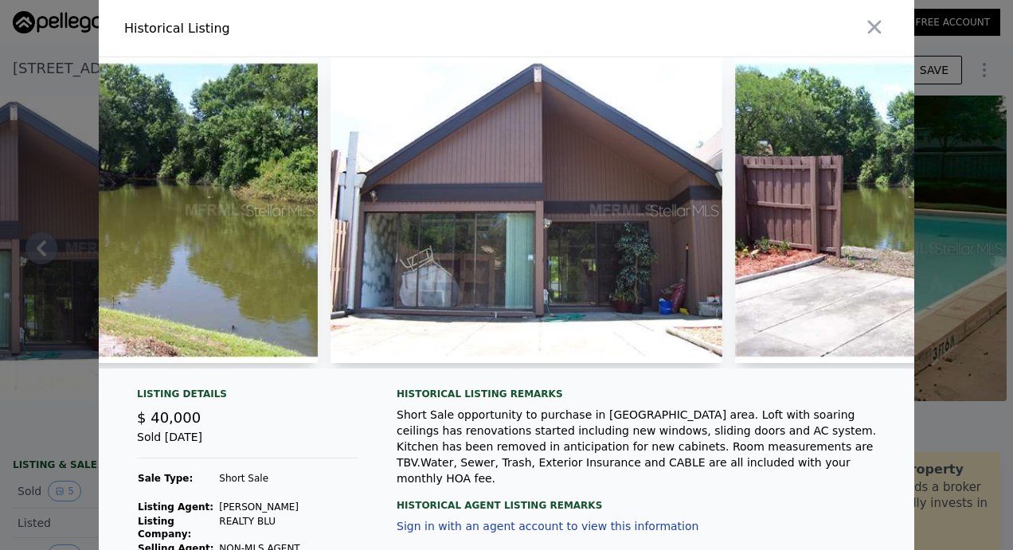
scroll to position [0, 625]
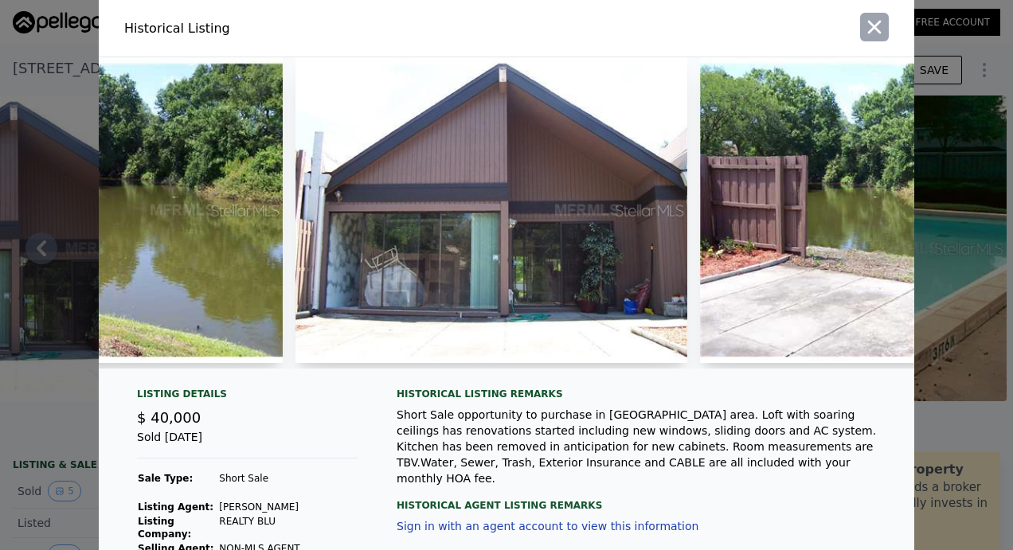
click at [873, 22] on icon "button" at bounding box center [875, 28] width 14 height 14
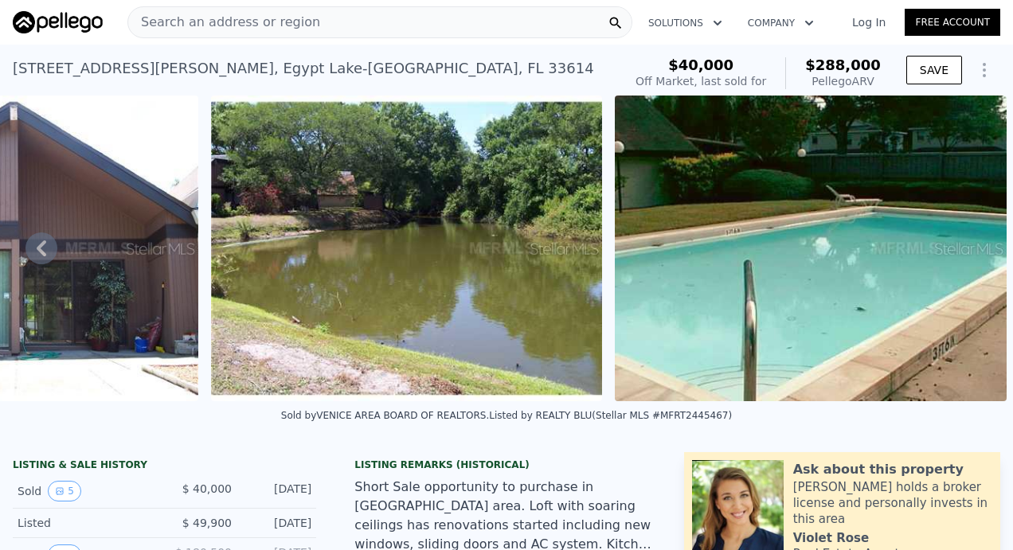
click at [312, 22] on div "Search an address or region" at bounding box center [379, 22] width 505 height 32
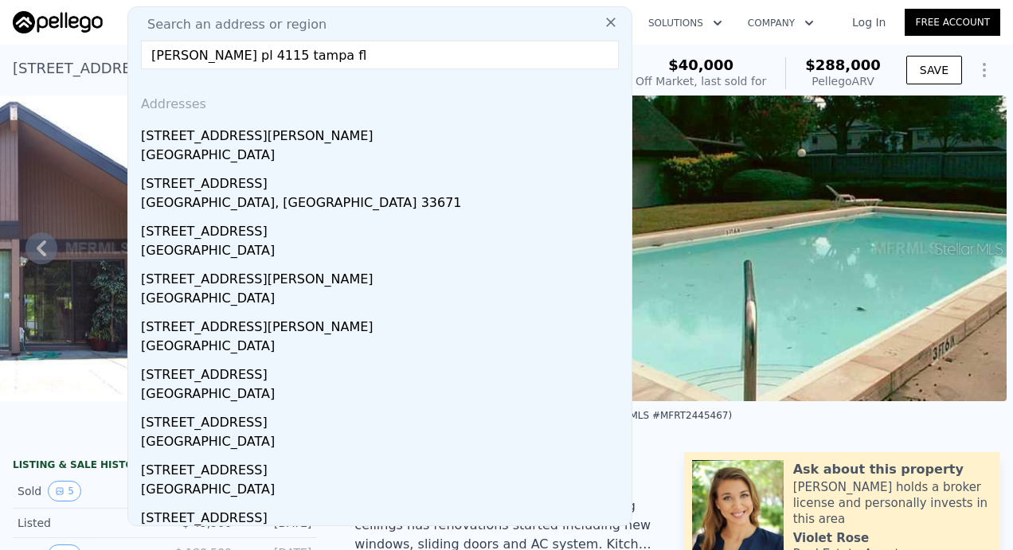
drag, startPoint x: 357, startPoint y: 60, endPoint x: -3, endPoint y: 57, distance: 360.1
click at [0, 57] on html "Search an address or region Search an address or region [PERSON_NAME] pl [GEOGR…" at bounding box center [506, 275] width 1013 height 550
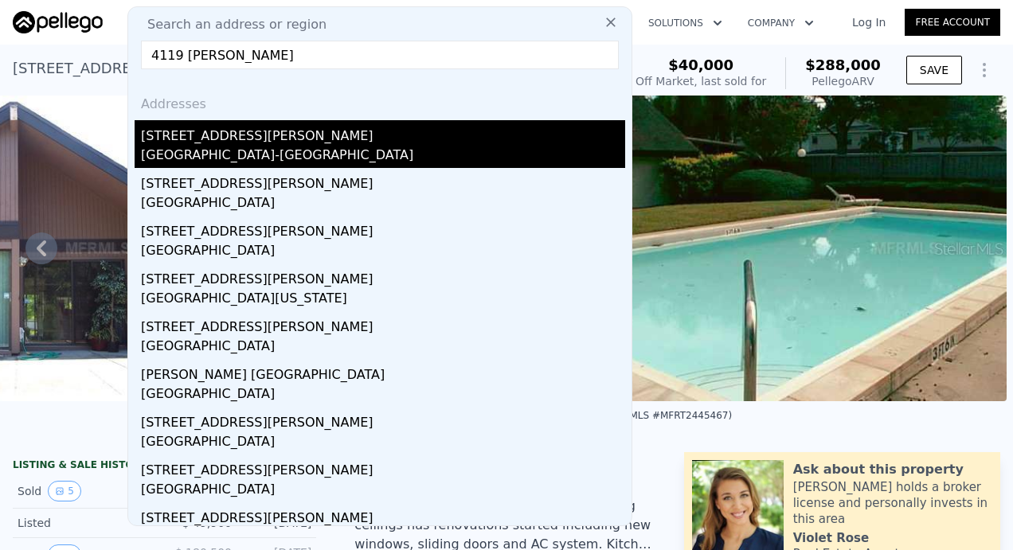
type input "4119 [PERSON_NAME]"
click at [221, 129] on div "[STREET_ADDRESS][PERSON_NAME]" at bounding box center [383, 132] width 484 height 25
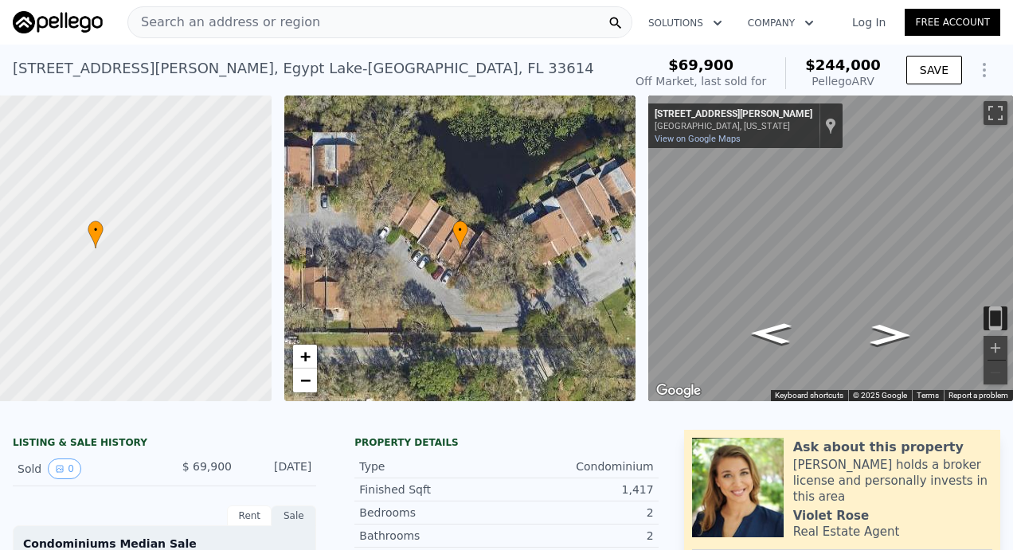
click at [170, 16] on span "Search an address or region" at bounding box center [224, 22] width 192 height 19
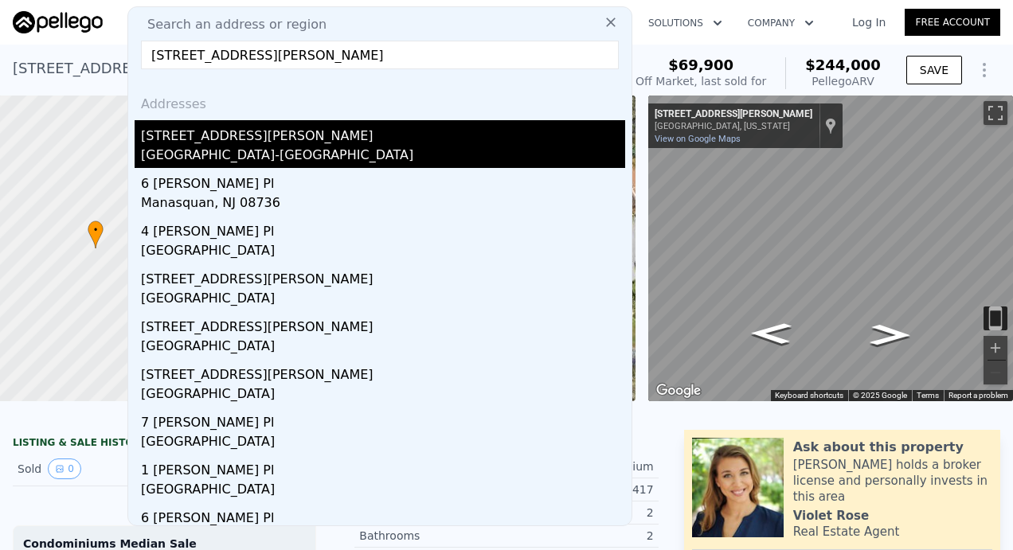
type input "[STREET_ADDRESS][PERSON_NAME]"
click at [245, 138] on div "[STREET_ADDRESS][PERSON_NAME]" at bounding box center [383, 132] width 484 height 25
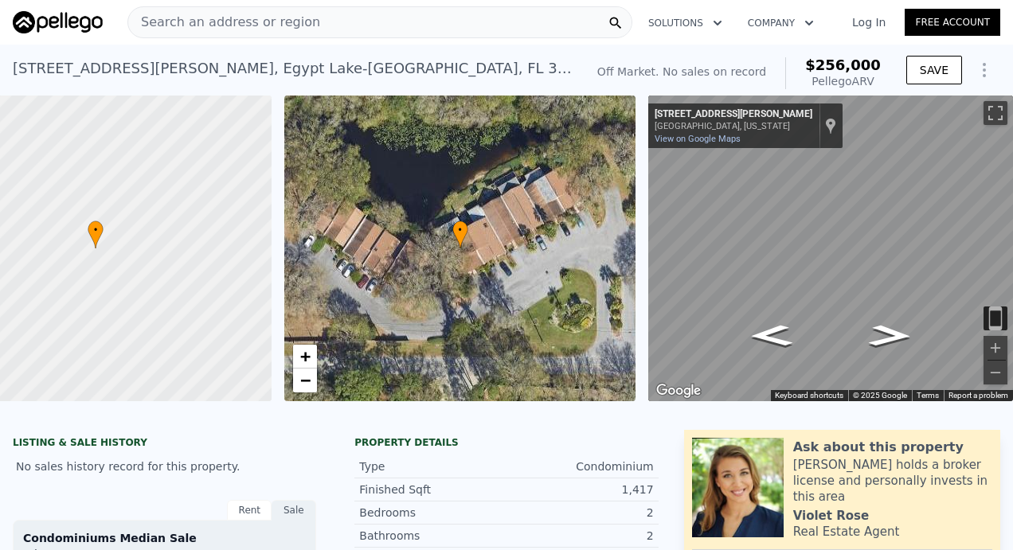
click at [256, 27] on span "Search an address or region" at bounding box center [224, 22] width 192 height 19
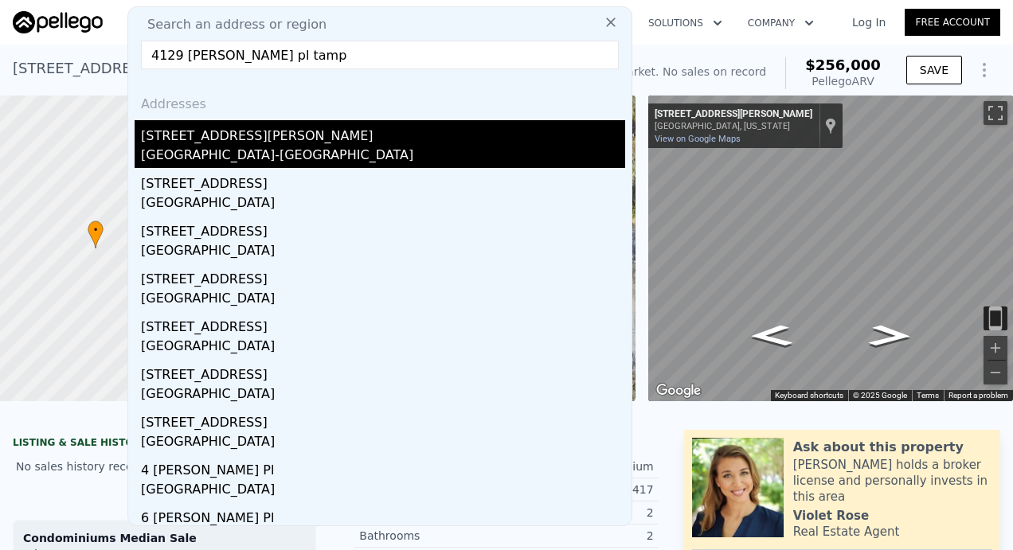
type input "4129 [PERSON_NAME] pl tamp"
click at [253, 139] on div "[STREET_ADDRESS][PERSON_NAME]" at bounding box center [383, 132] width 484 height 25
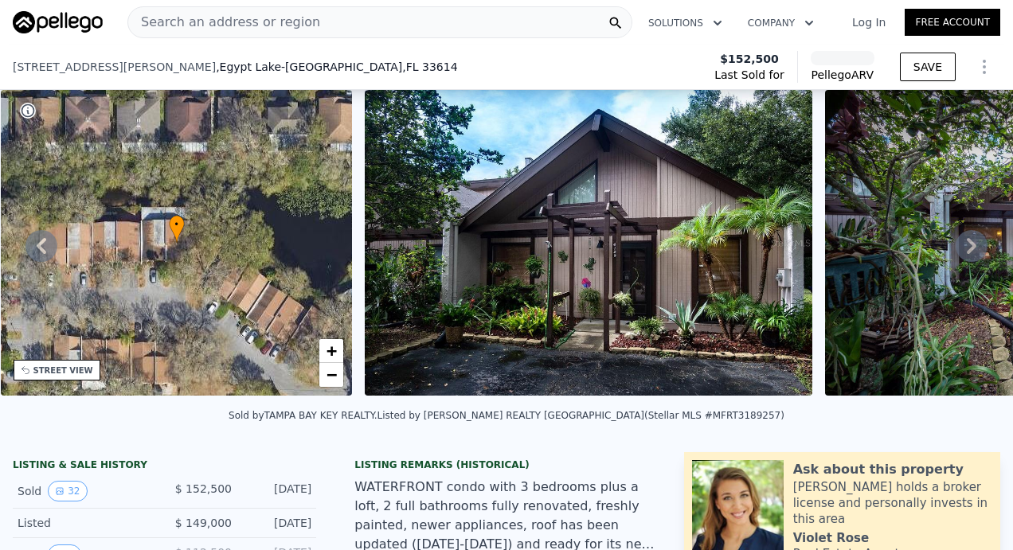
scroll to position [94, 0]
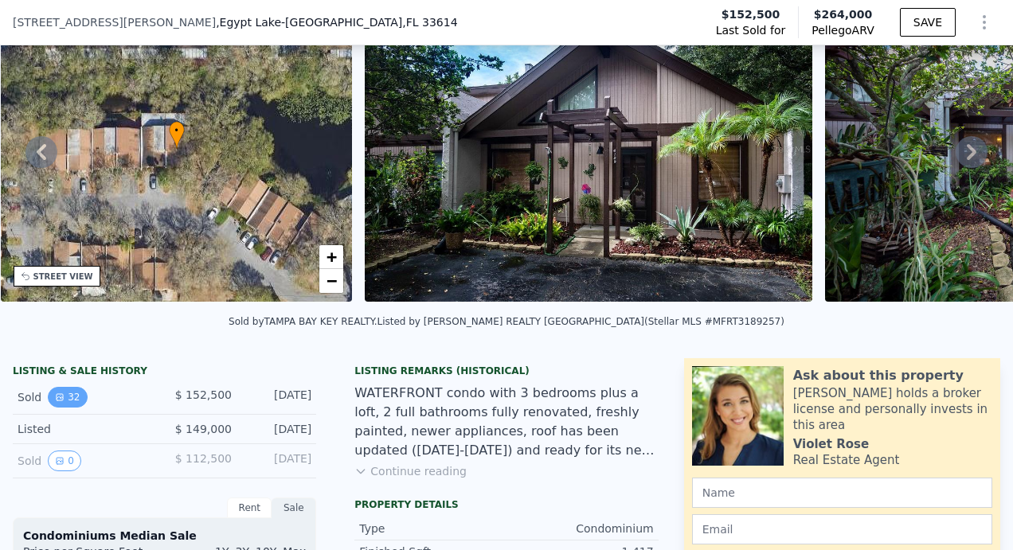
click at [64, 402] on button "32" at bounding box center [67, 397] width 39 height 21
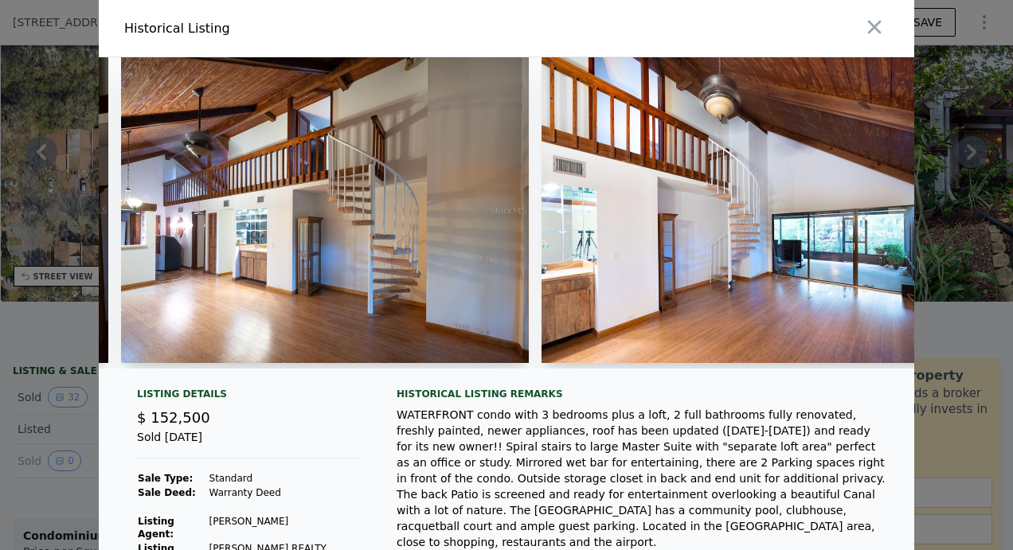
scroll to position [0, 4701]
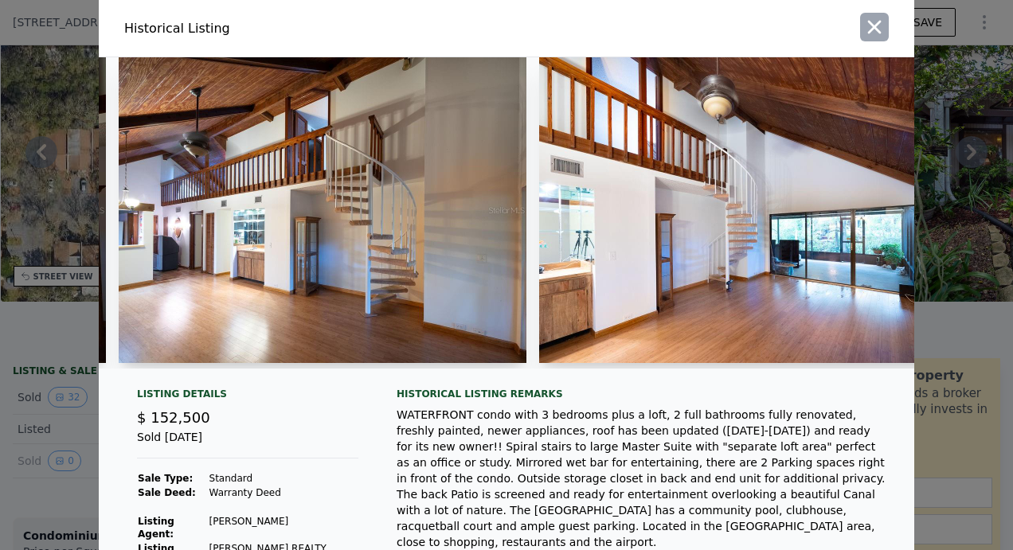
drag, startPoint x: 876, startPoint y: 41, endPoint x: 870, endPoint y: 30, distance: 12.8
click at [870, 30] on div at bounding box center [713, 28] width 401 height 57
click at [870, 30] on icon "button" at bounding box center [874, 27] width 22 height 22
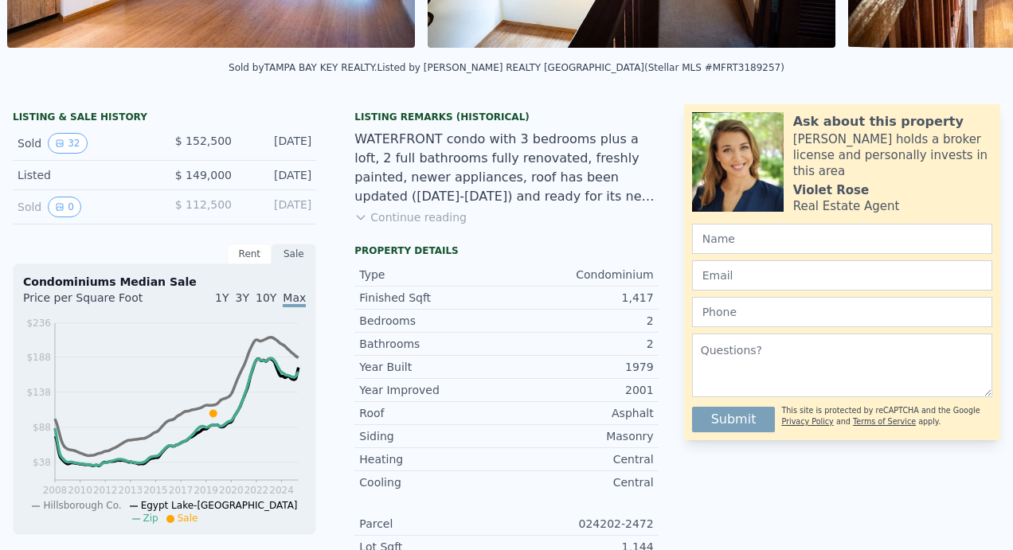
scroll to position [0, 0]
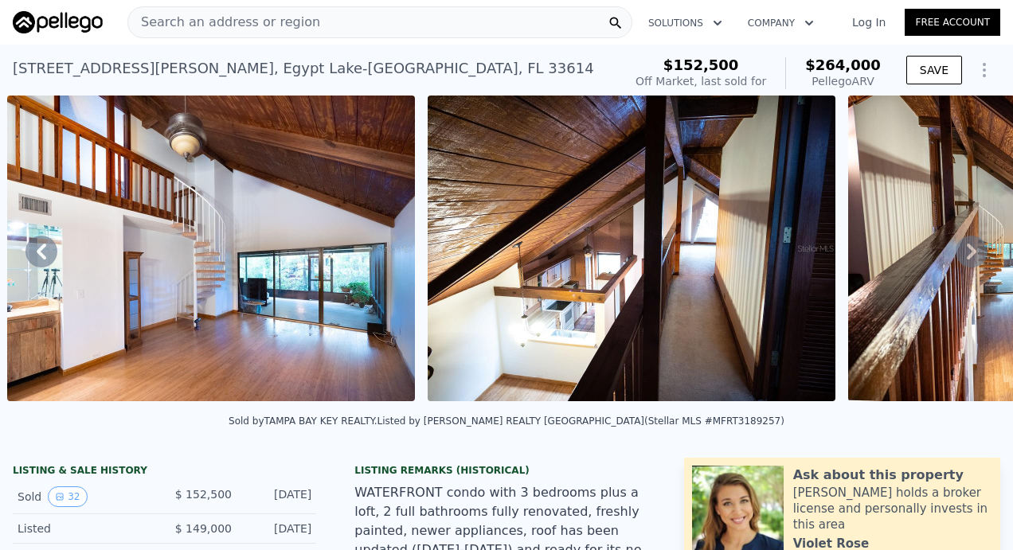
type input "$ 256,000"
type input "$ 30,002"
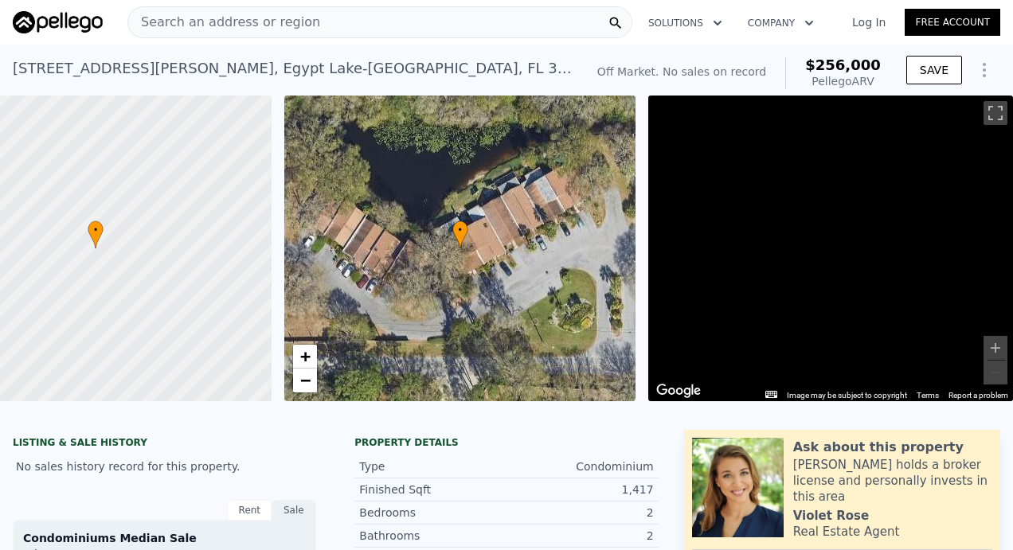
scroll to position [0, 99]
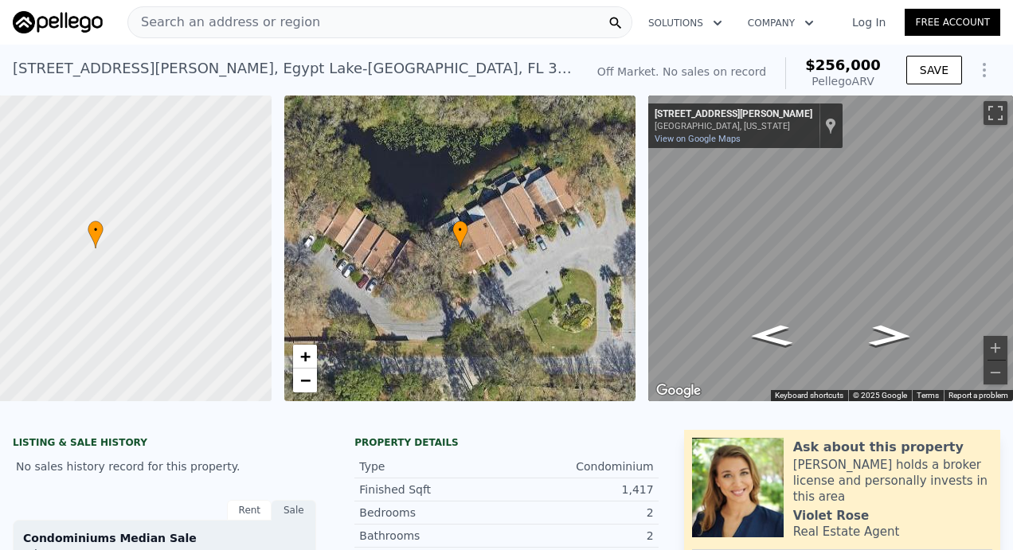
click at [232, 18] on span "Search an address or region" at bounding box center [224, 22] width 192 height 19
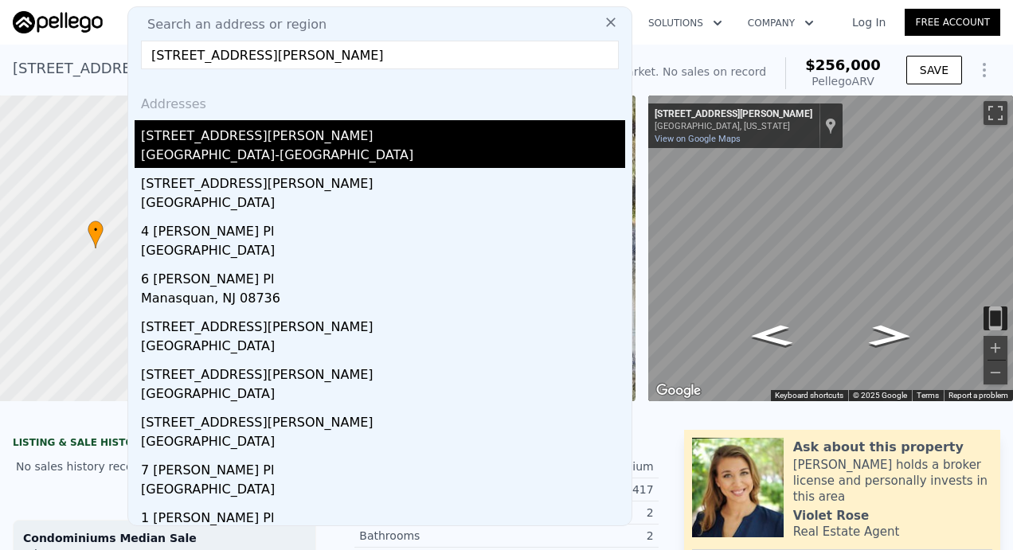
type input "[STREET_ADDRESS][PERSON_NAME]"
click at [253, 127] on div "[STREET_ADDRESS][PERSON_NAME]" at bounding box center [383, 132] width 484 height 25
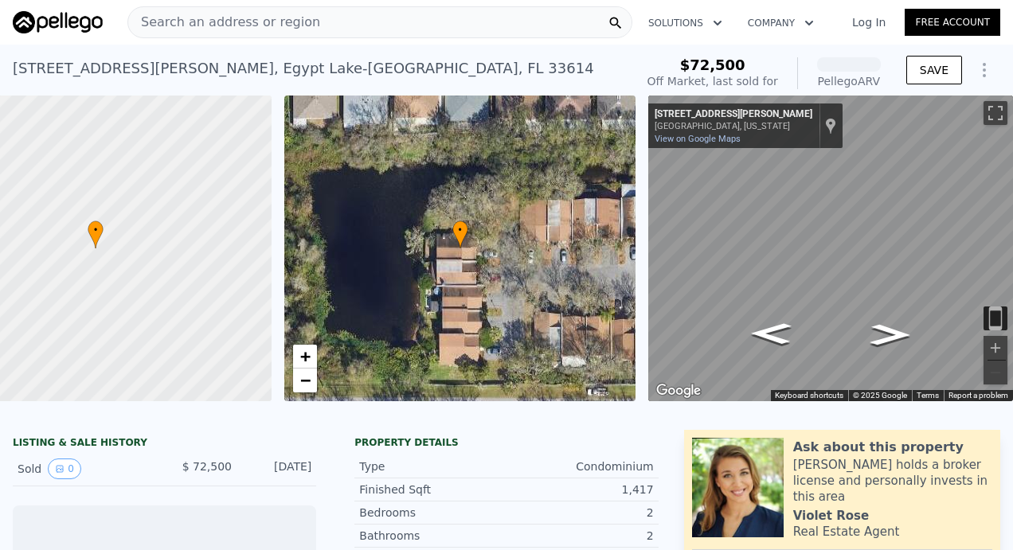
click at [199, 32] on div "Search an address or region" at bounding box center [224, 22] width 192 height 30
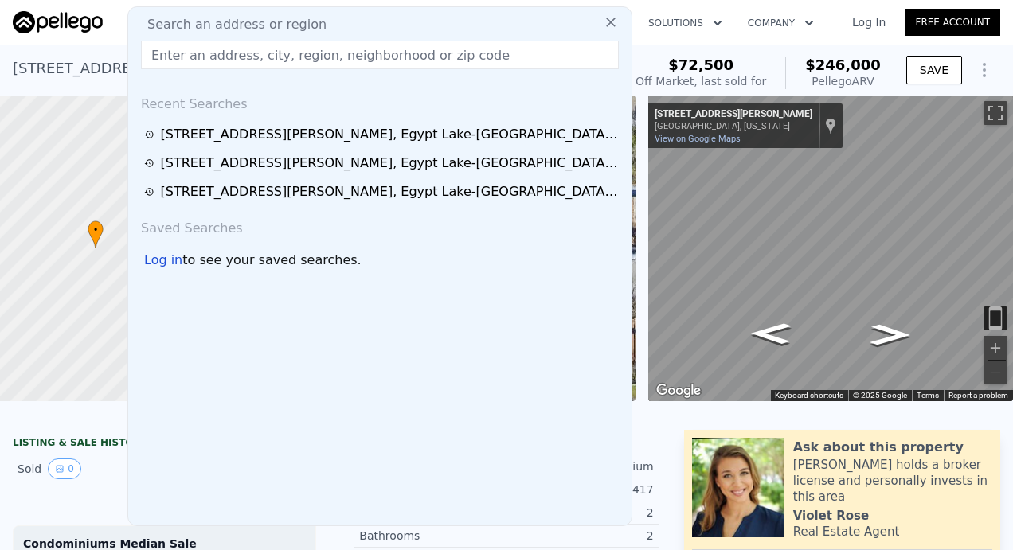
click at [58, 69] on div "[STREET_ADDRESS][PERSON_NAME]" at bounding box center [304, 68] width 582 height 22
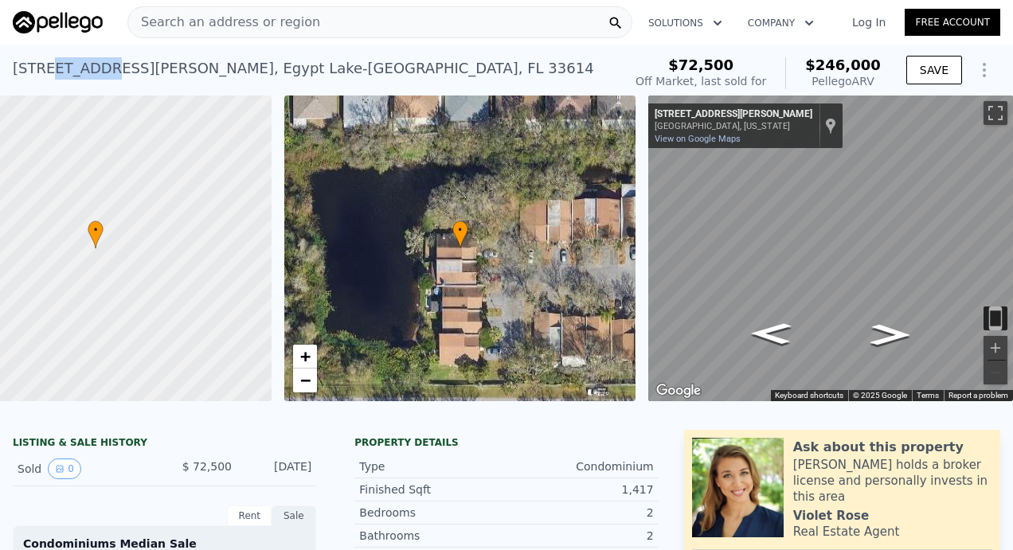
click at [58, 69] on div "[STREET_ADDRESS][PERSON_NAME]" at bounding box center [304, 68] width 582 height 22
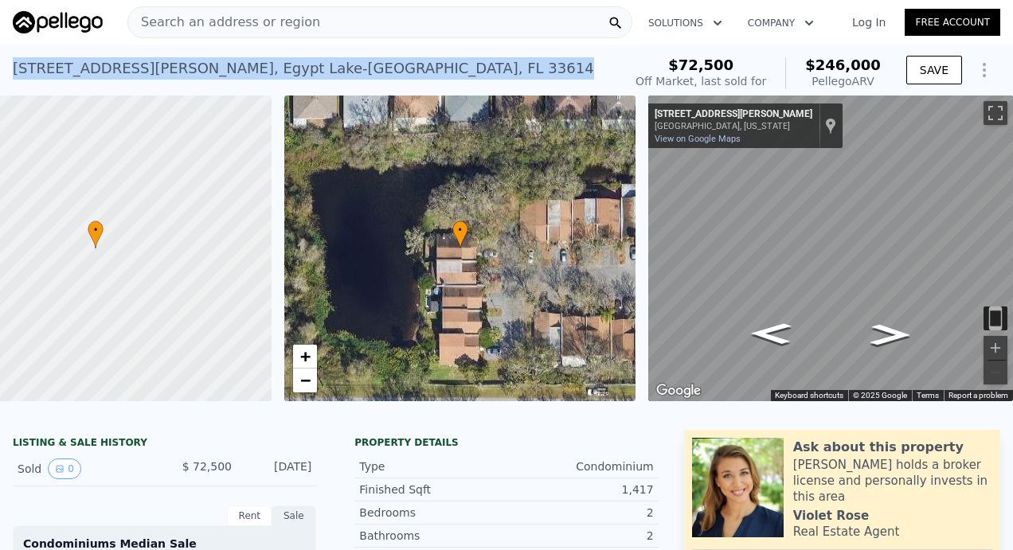
click at [58, 69] on div "[STREET_ADDRESS][PERSON_NAME]" at bounding box center [304, 68] width 582 height 22
copy div "[STREET_ADDRESS][PERSON_NAME] Sold [DATE] for $72,500 (~ARV $246k )"
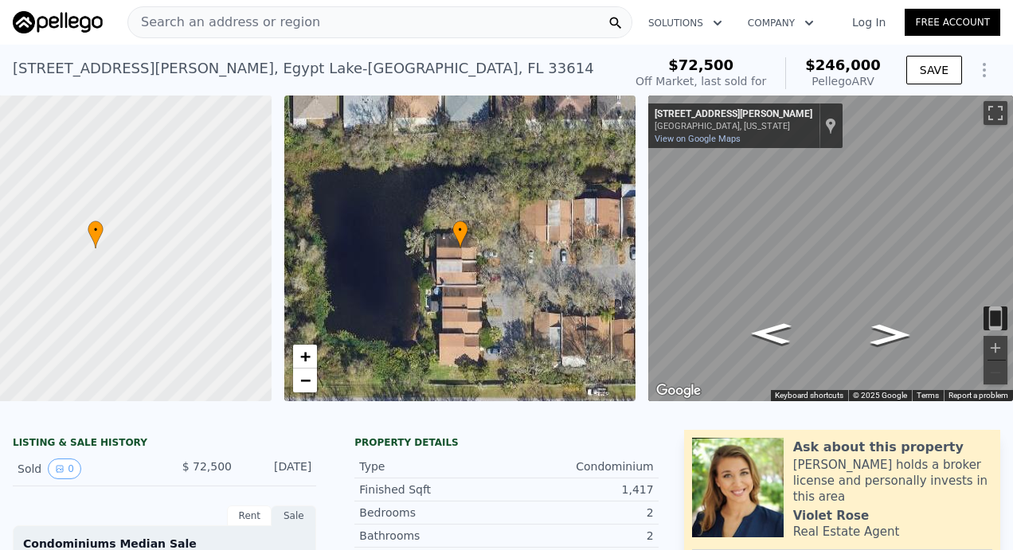
click at [224, 28] on span "Search an address or region" at bounding box center [224, 22] width 192 height 19
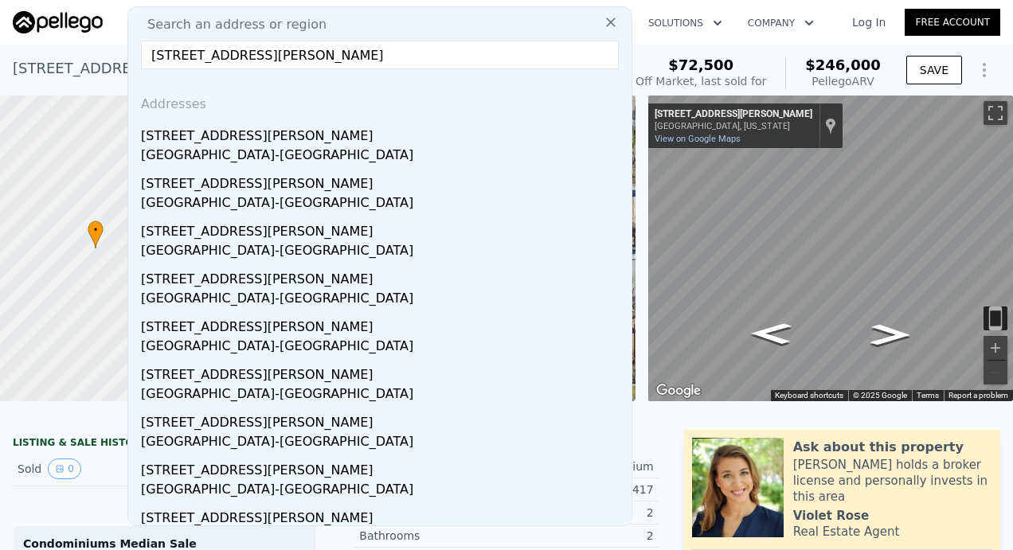
click at [178, 58] on input "[STREET_ADDRESS][PERSON_NAME]" at bounding box center [380, 55] width 478 height 29
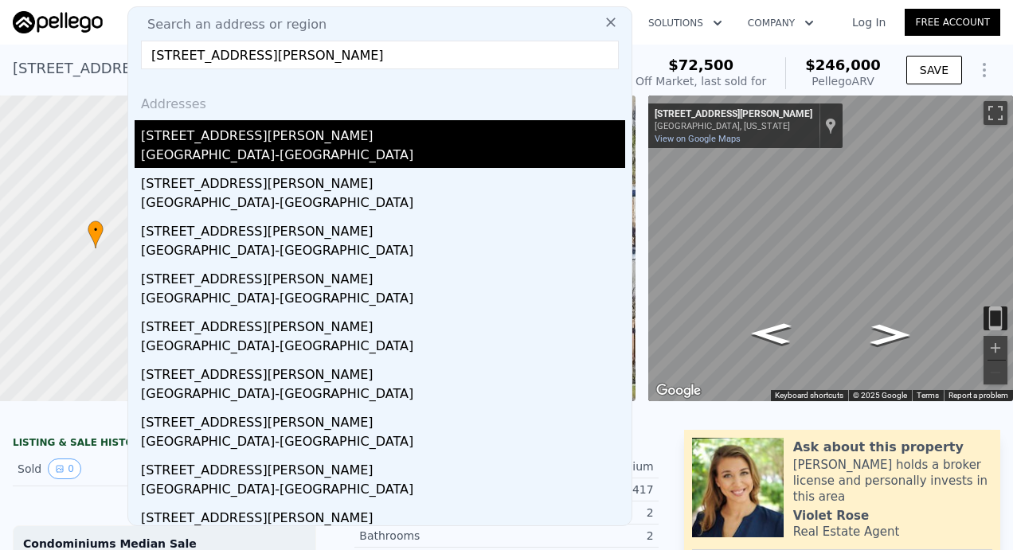
type input "[STREET_ADDRESS][PERSON_NAME]"
click at [190, 142] on div "[STREET_ADDRESS][PERSON_NAME]" at bounding box center [383, 132] width 484 height 25
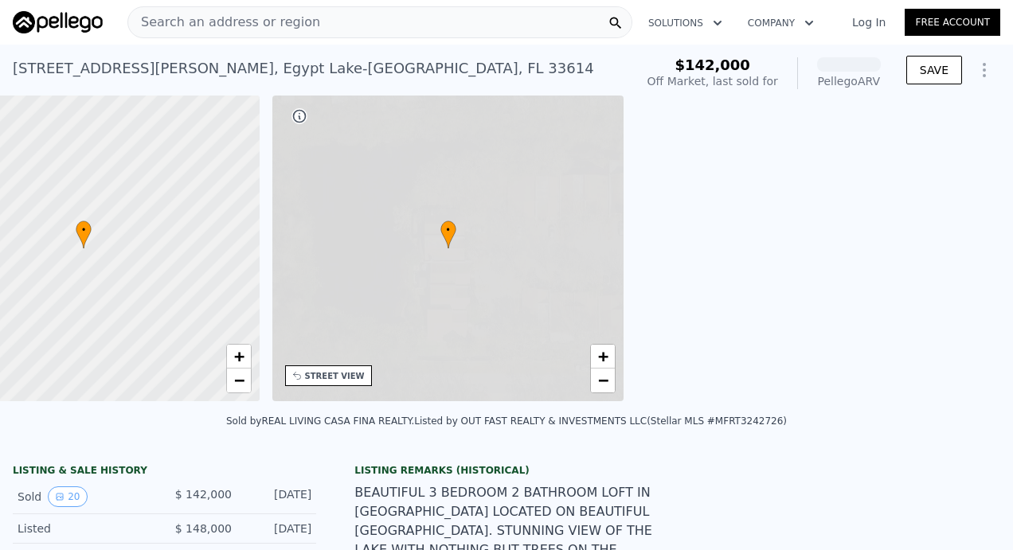
scroll to position [0, 370]
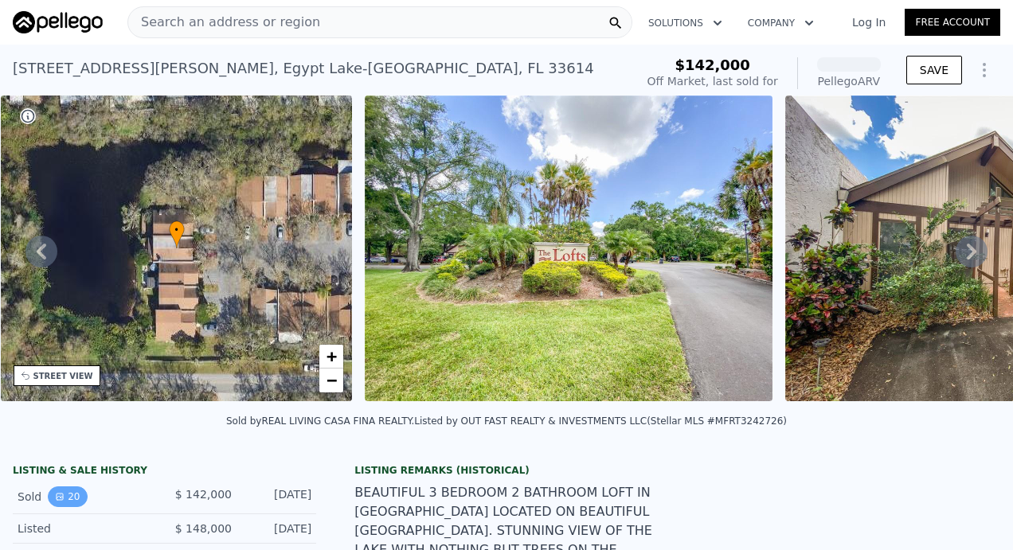
click at [68, 503] on button "20" at bounding box center [67, 497] width 39 height 21
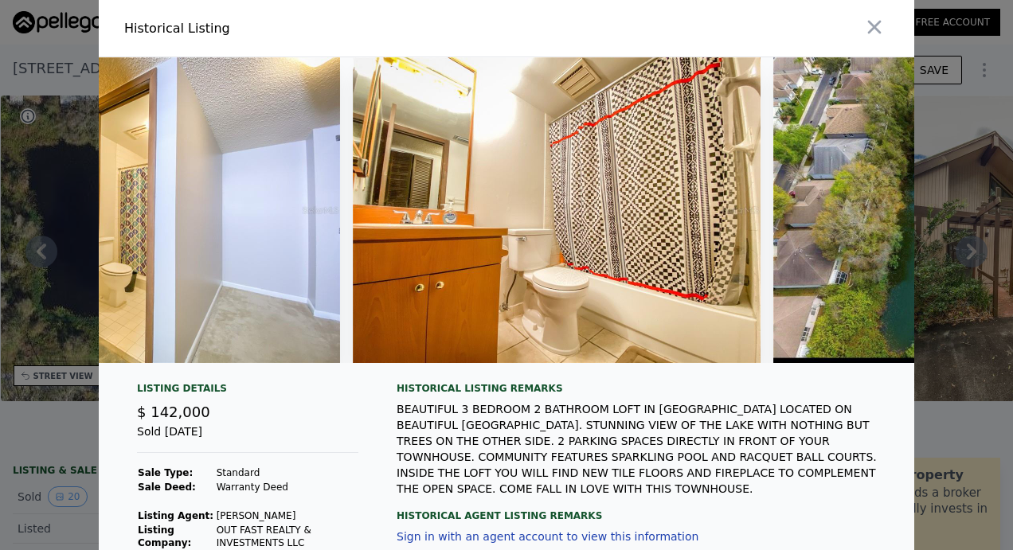
scroll to position [0, 7615]
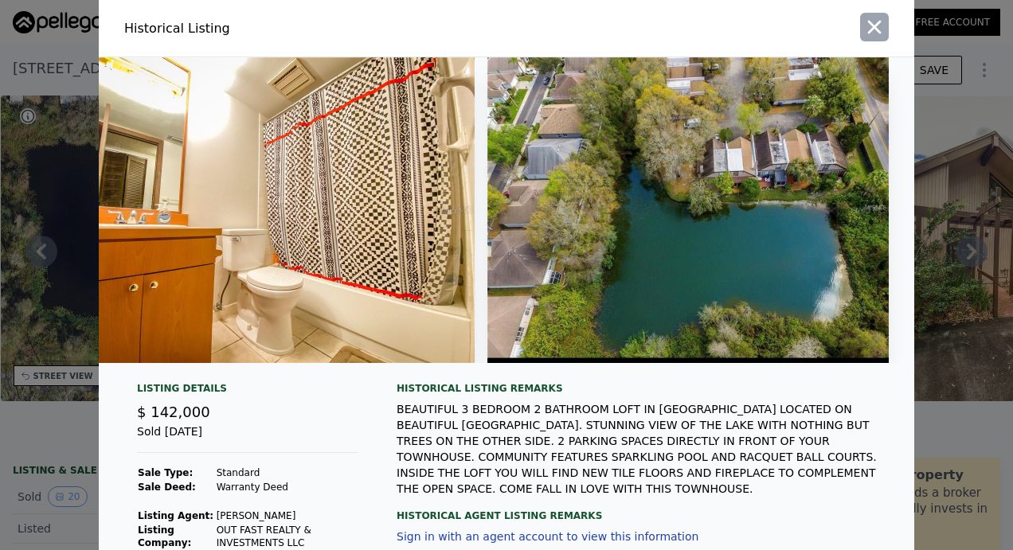
click at [871, 22] on icon "button" at bounding box center [874, 27] width 22 height 22
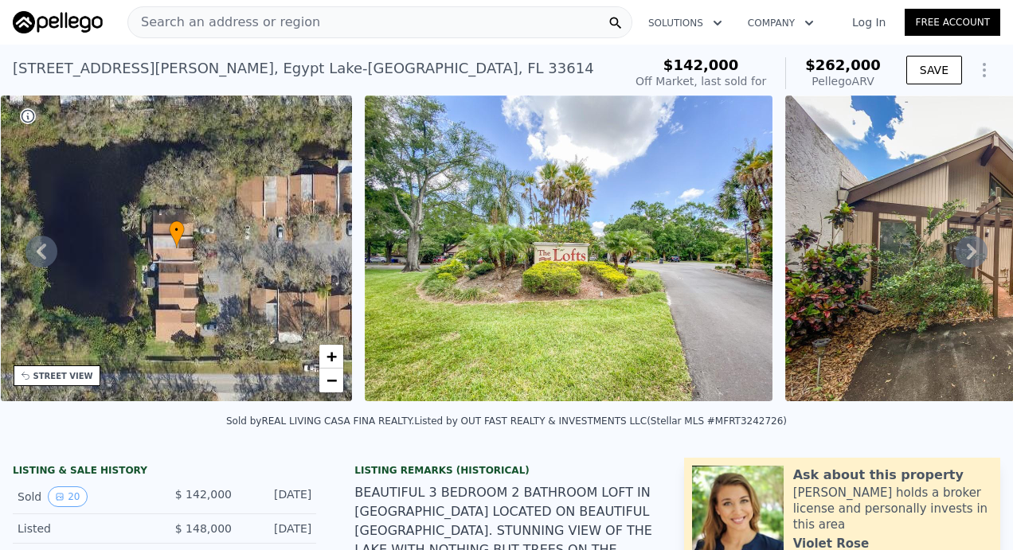
click at [263, 24] on span "Search an address or region" at bounding box center [224, 22] width 192 height 19
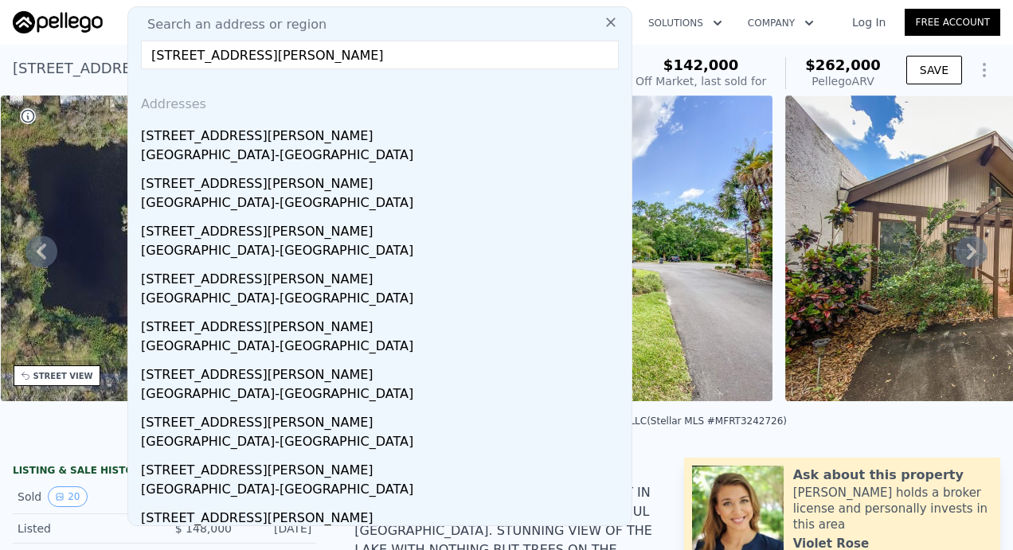
click at [177, 57] on input "[STREET_ADDRESS][PERSON_NAME]" at bounding box center [380, 55] width 478 height 29
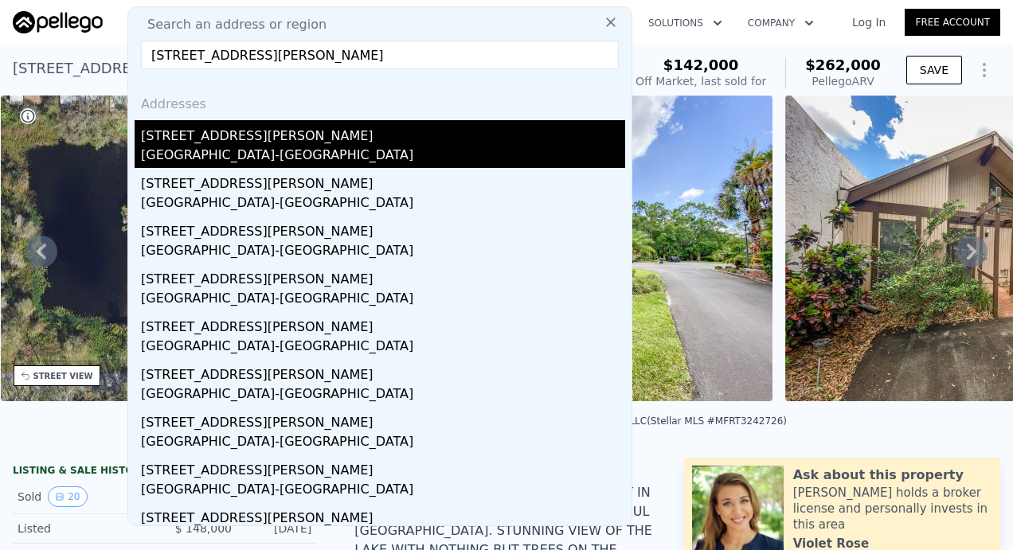
type input "[STREET_ADDRESS][PERSON_NAME]"
click at [209, 142] on div "[STREET_ADDRESS][PERSON_NAME]" at bounding box center [383, 132] width 484 height 25
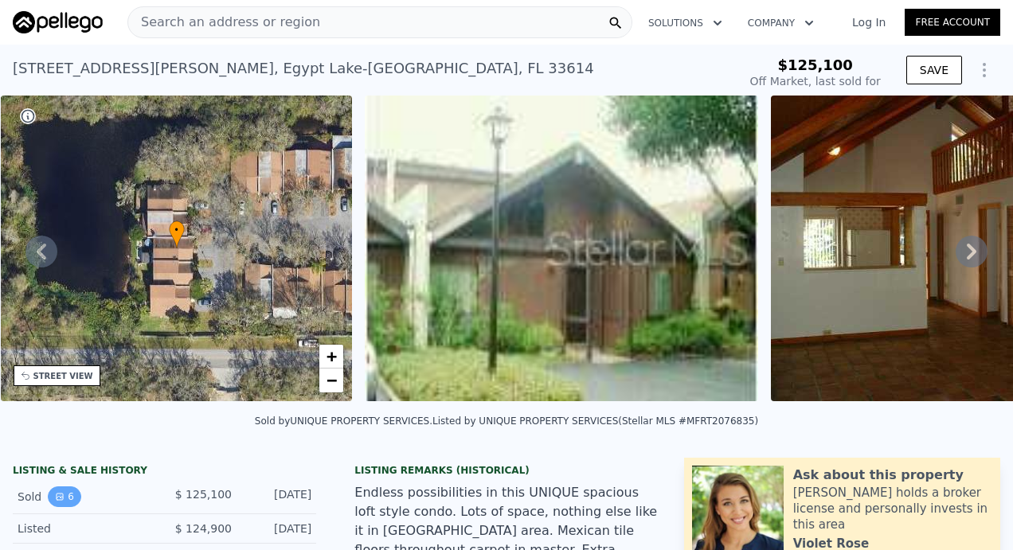
click at [62, 502] on icon "View historical data" at bounding box center [60, 497] width 10 height 10
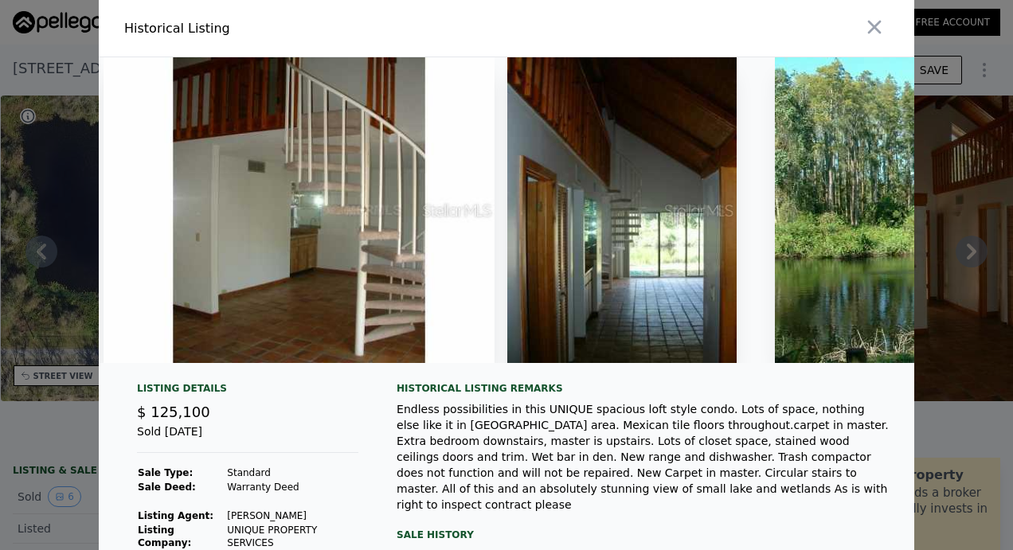
scroll to position [0, 1262]
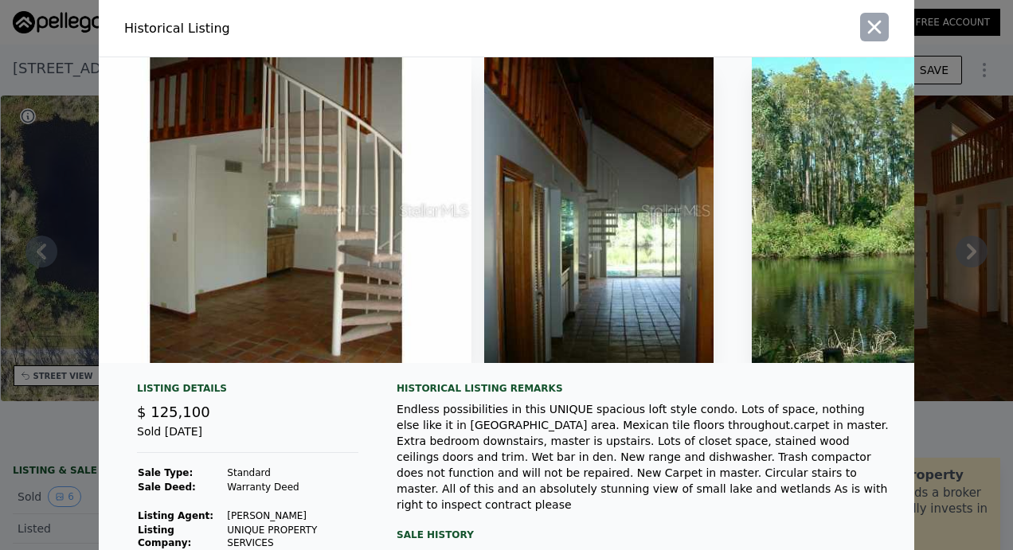
click at [870, 29] on icon "button" at bounding box center [875, 28] width 14 height 14
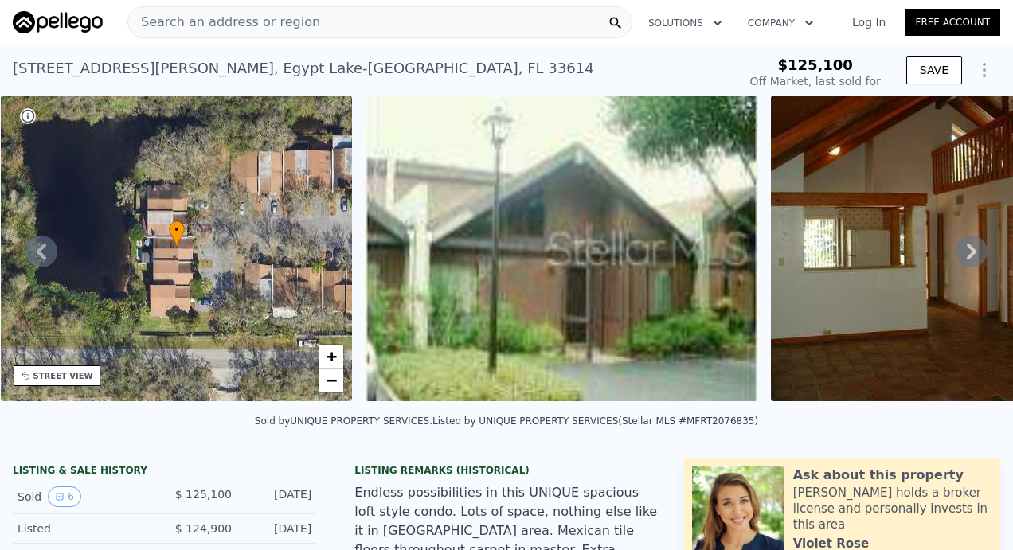
click at [191, 33] on div "Search an address or region" at bounding box center [224, 22] width 192 height 30
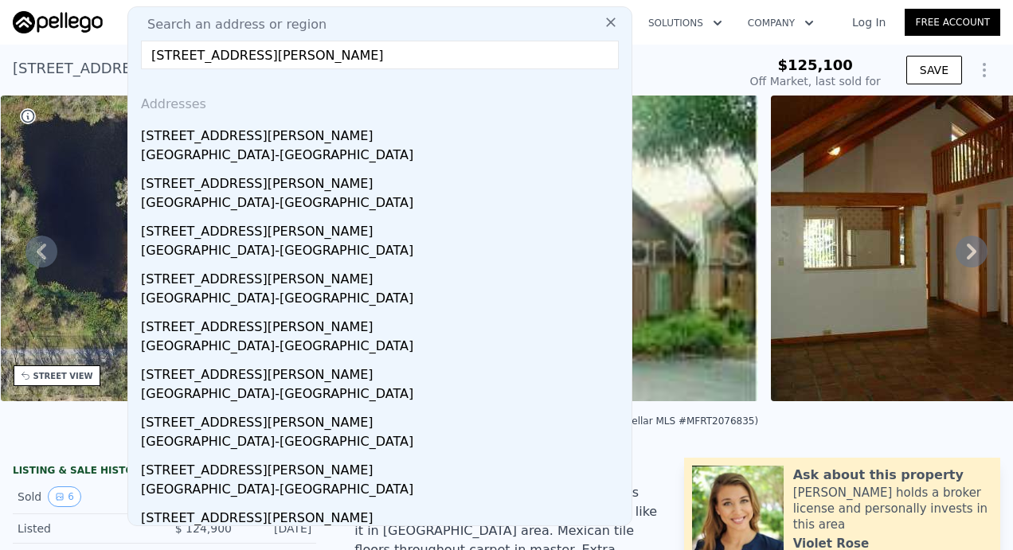
click at [174, 56] on input "[STREET_ADDRESS][PERSON_NAME]" at bounding box center [380, 55] width 478 height 29
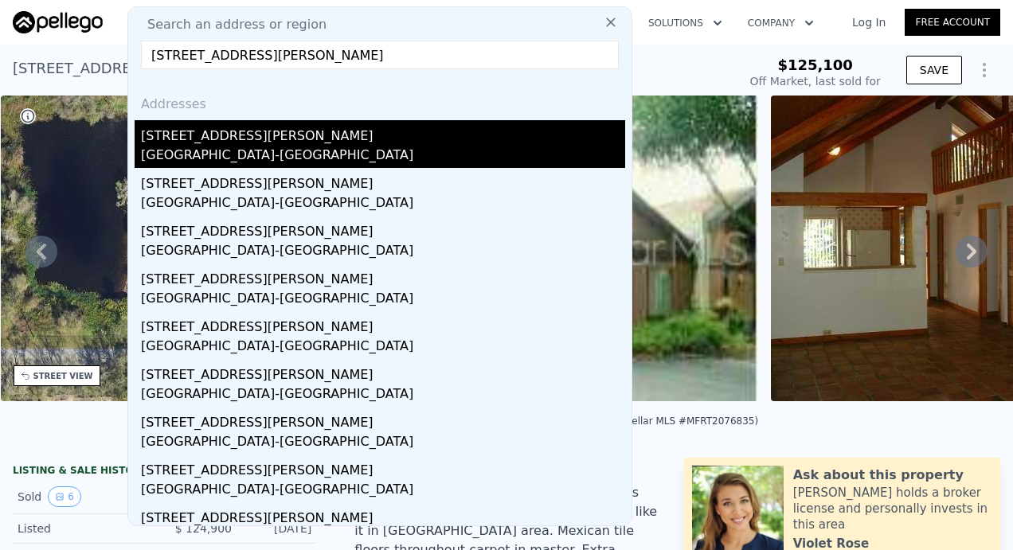
type input "[STREET_ADDRESS][PERSON_NAME]"
click at [204, 139] on div "[STREET_ADDRESS][PERSON_NAME]" at bounding box center [383, 132] width 484 height 25
type input "1107"
type input "$ 242,000"
type input "$ 29,999"
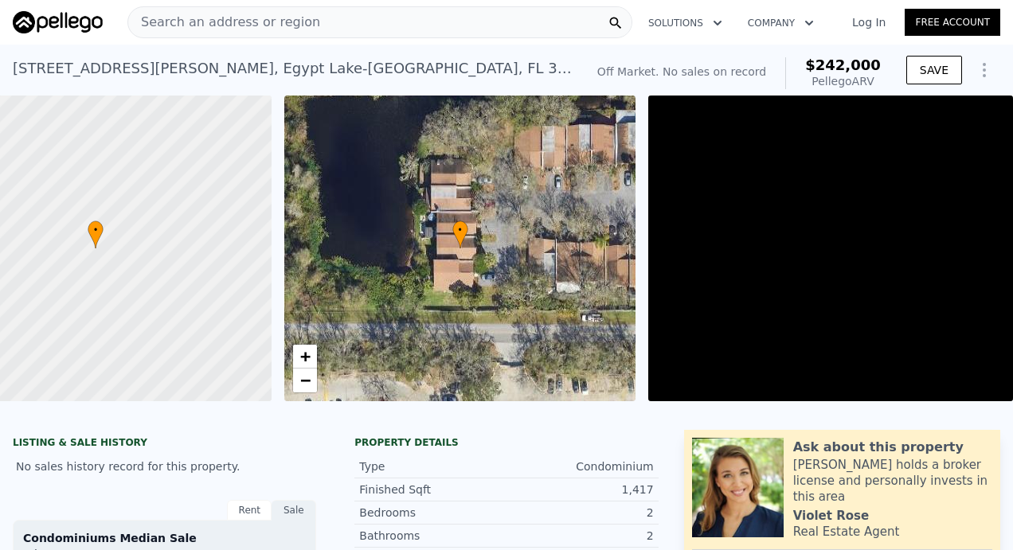
scroll to position [0, 99]
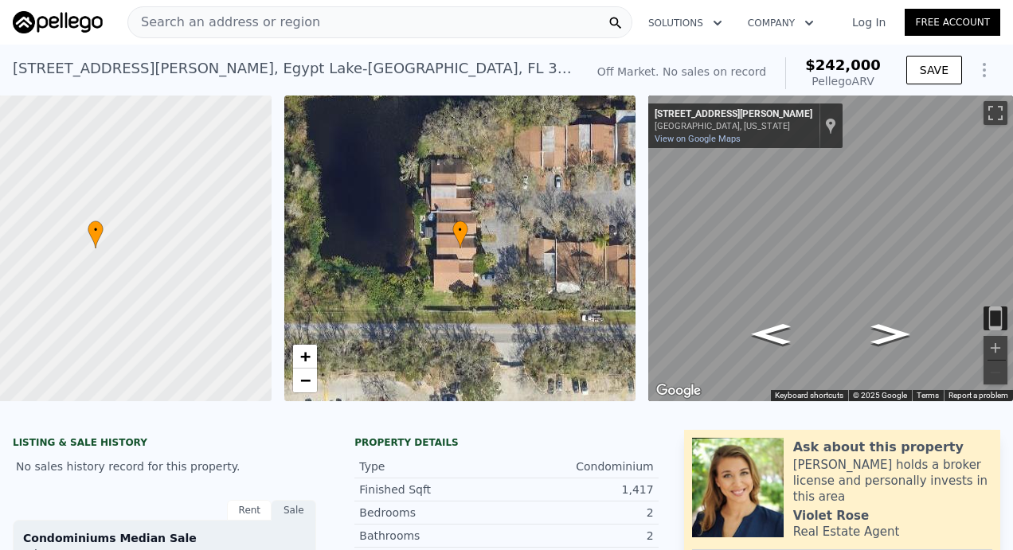
click at [285, 24] on span "Search an address or region" at bounding box center [224, 22] width 192 height 19
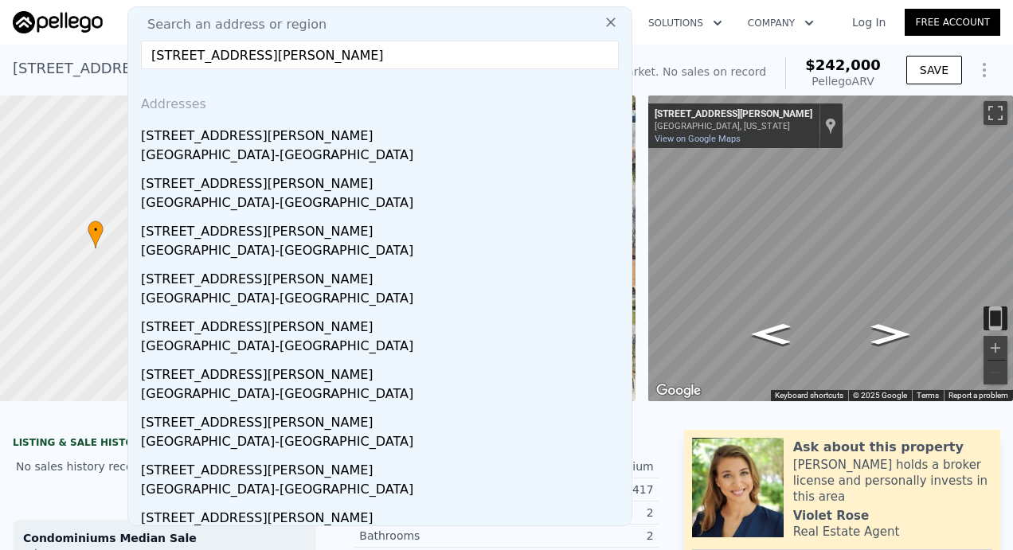
click at [179, 54] on input "[STREET_ADDRESS][PERSON_NAME]" at bounding box center [380, 55] width 478 height 29
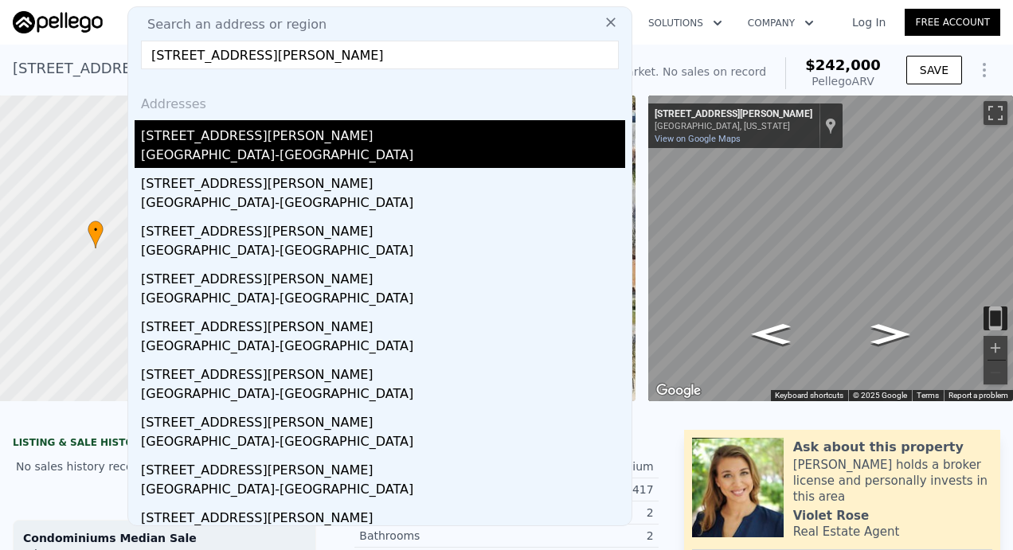
type input "[STREET_ADDRESS][PERSON_NAME]"
click at [190, 134] on div "[STREET_ADDRESS][PERSON_NAME]" at bounding box center [383, 132] width 484 height 25
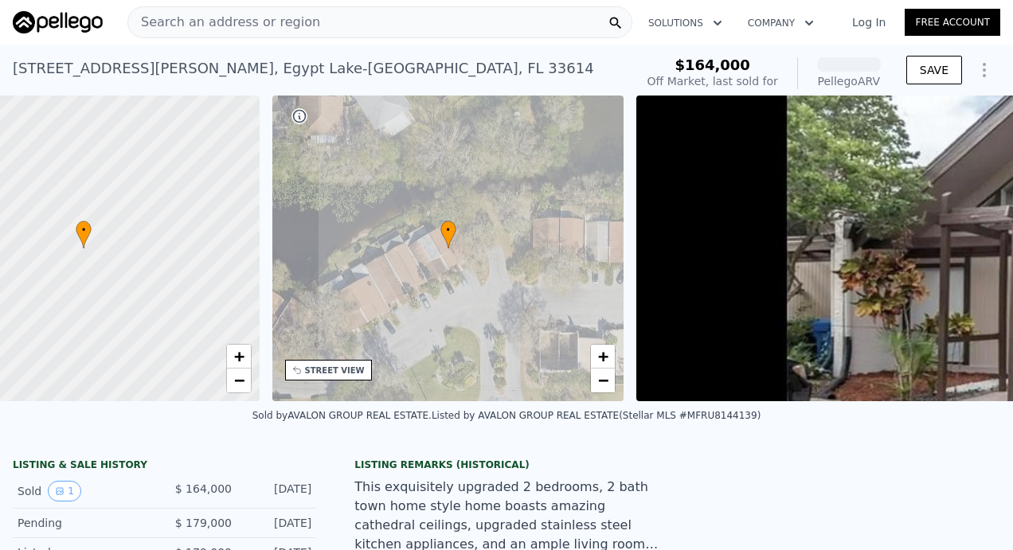
scroll to position [0, 370]
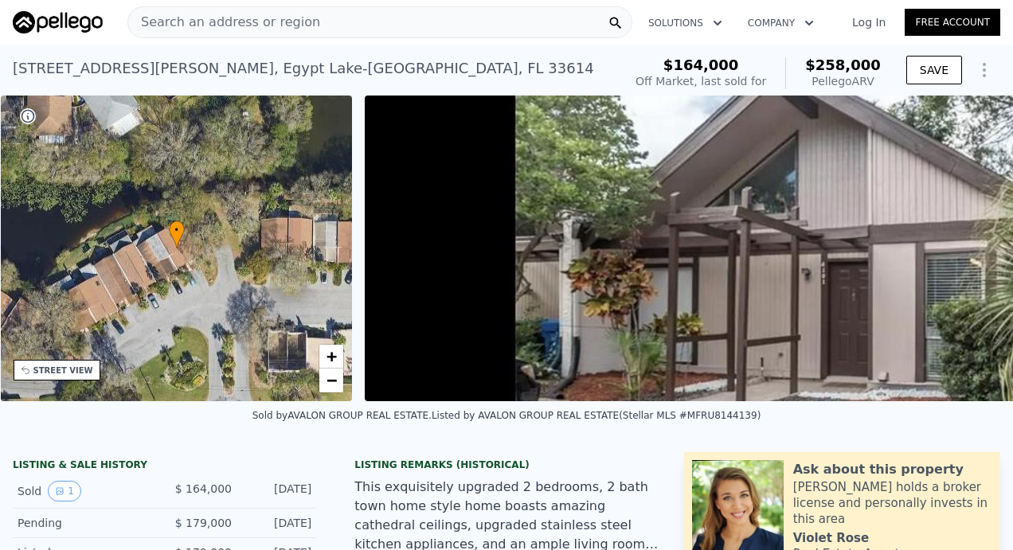
click at [196, 24] on span "Search an address or region" at bounding box center [224, 22] width 192 height 19
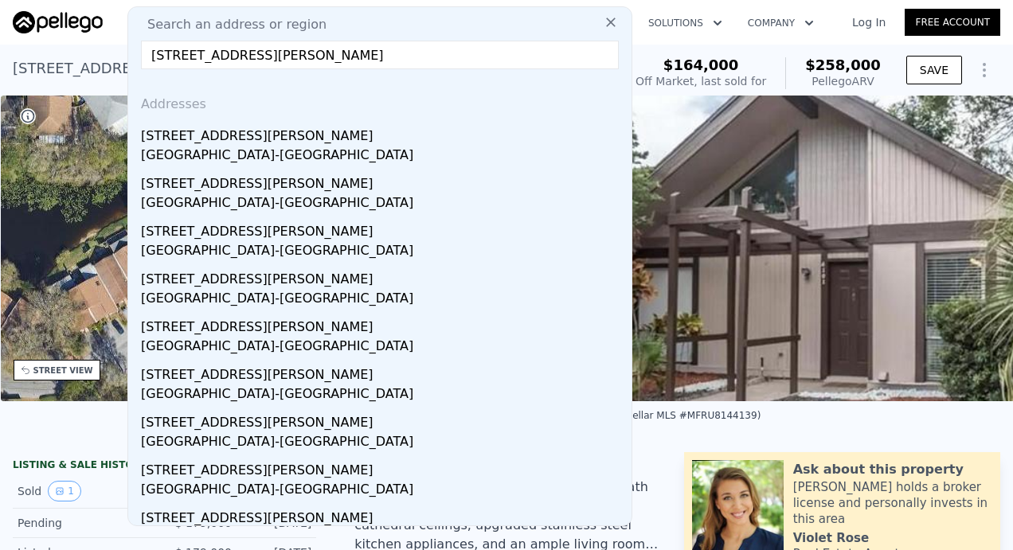
click at [178, 56] on input "[STREET_ADDRESS][PERSON_NAME]" at bounding box center [380, 55] width 478 height 29
type input "[STREET_ADDRESS][PERSON_NAME]"
click at [566, 65] on input "[STREET_ADDRESS][PERSON_NAME]" at bounding box center [380, 55] width 478 height 29
click at [515, 64] on input "[STREET_ADDRESS][PERSON_NAME]" at bounding box center [380, 55] width 478 height 29
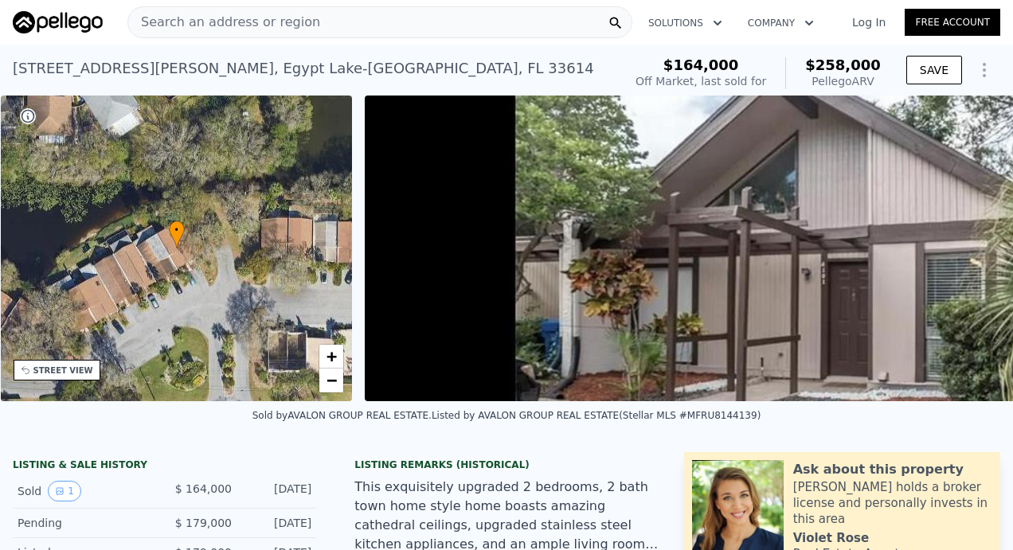
click at [644, 54] on div "[STREET_ADDRESS][PERSON_NAME] Sold [DATE] for $164k (~ARV $258k ) $164,000 Off …" at bounding box center [507, 73] width 988 height 45
click at [500, 32] on div "Search an address or region" at bounding box center [379, 22] width 505 height 32
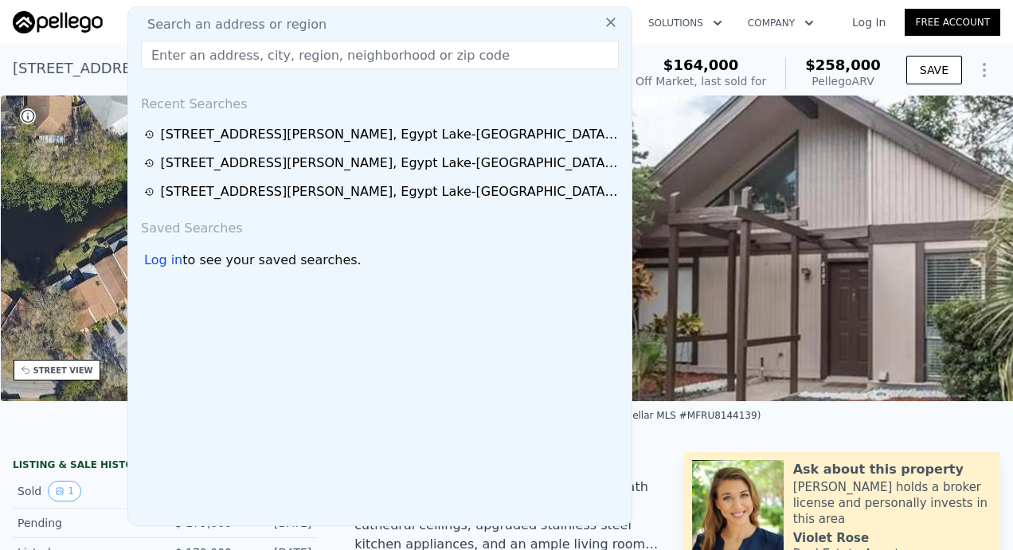
type input "v"
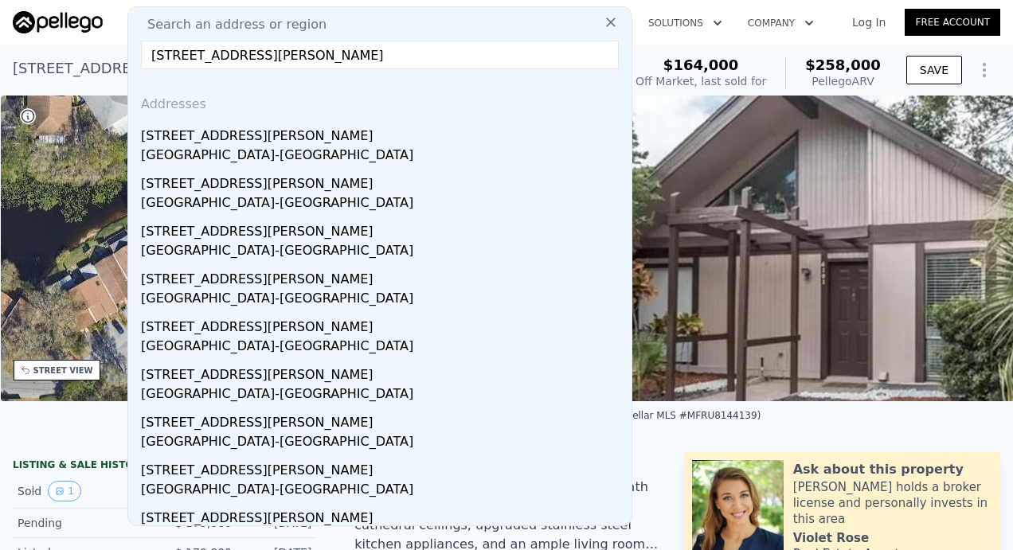
click at [178, 53] on input "[STREET_ADDRESS][PERSON_NAME]" at bounding box center [380, 55] width 478 height 29
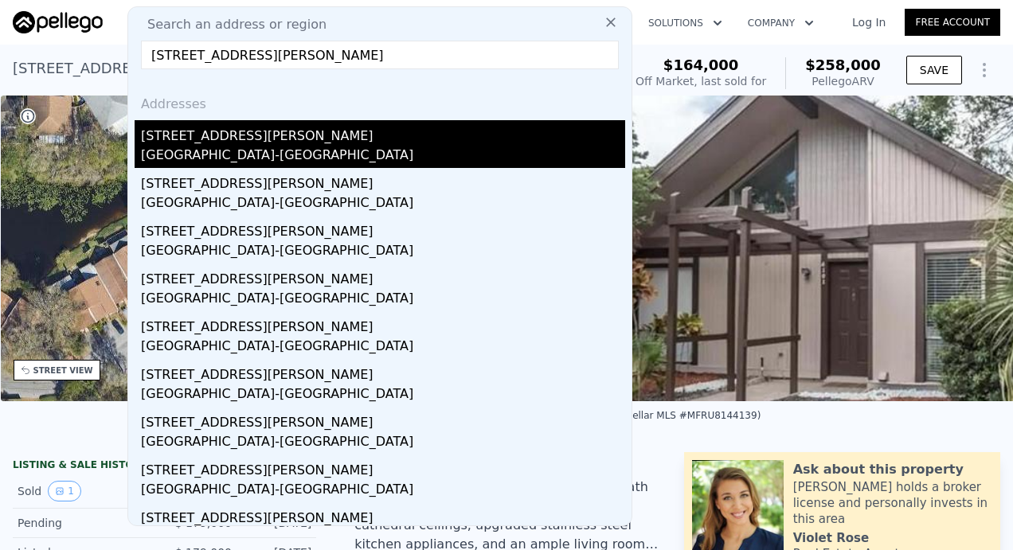
type input "[STREET_ADDRESS][PERSON_NAME]"
click at [186, 146] on div "[GEOGRAPHIC_DATA]-[GEOGRAPHIC_DATA]" at bounding box center [383, 157] width 484 height 22
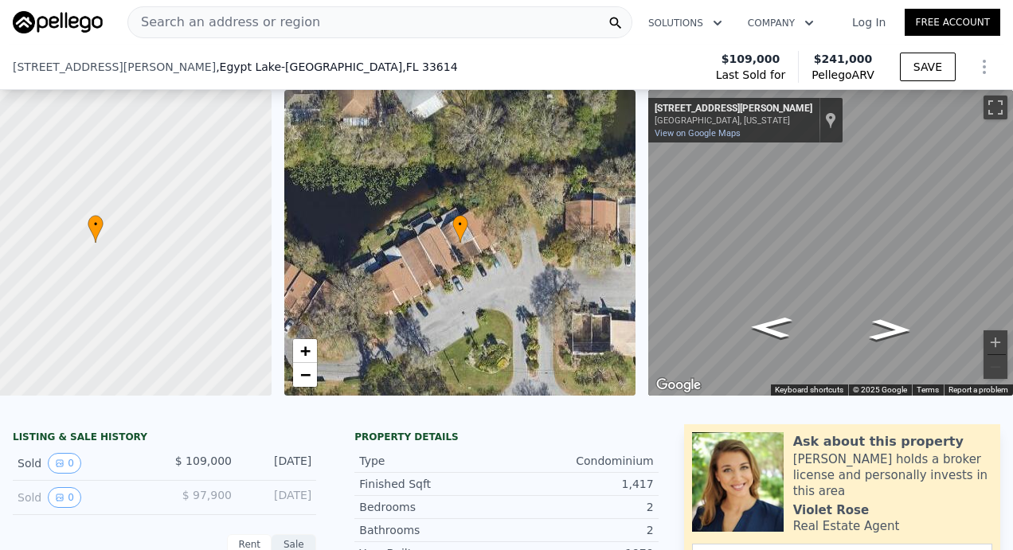
scroll to position [139, 0]
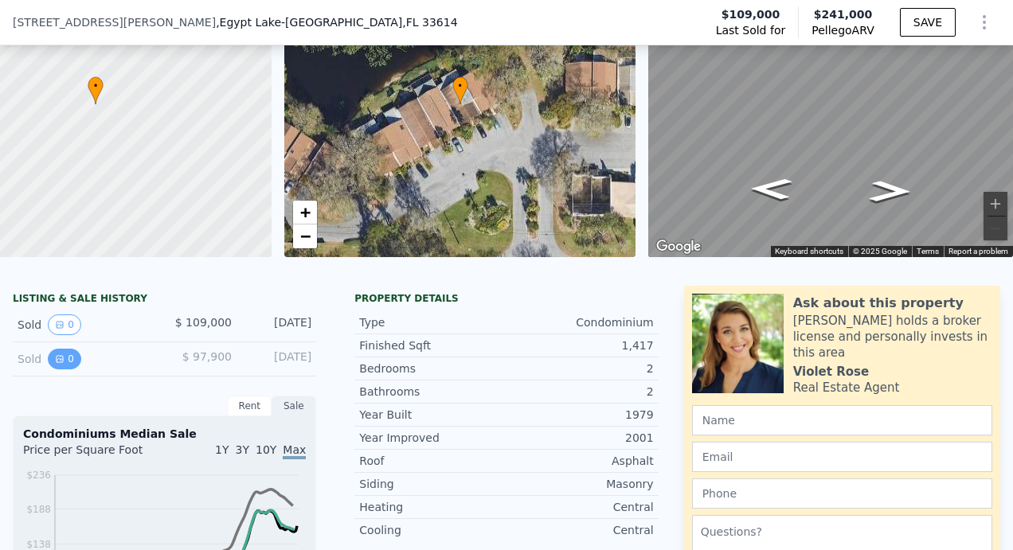
click at [65, 370] on button "0" at bounding box center [64, 359] width 33 height 21
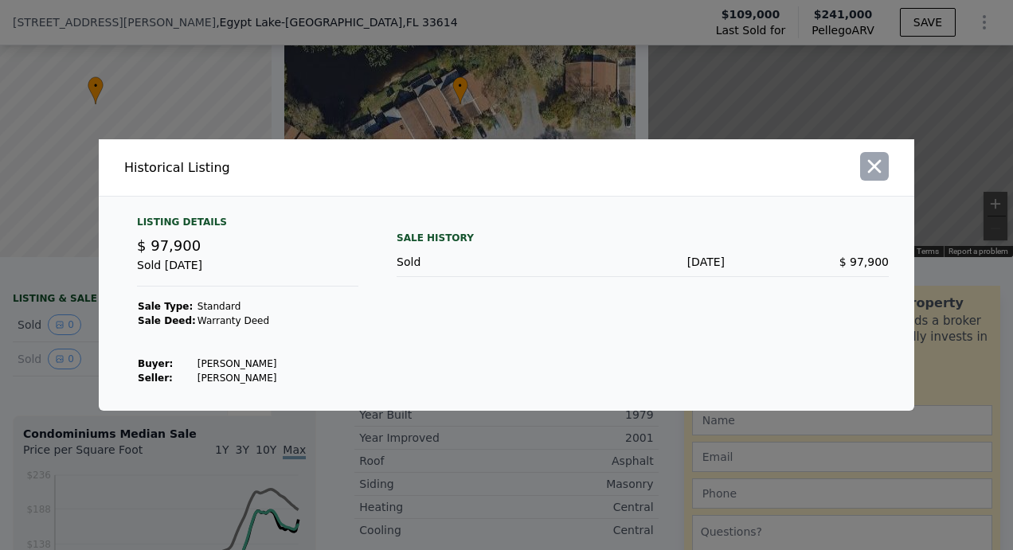
click at [886, 161] on button "button" at bounding box center [874, 166] width 29 height 29
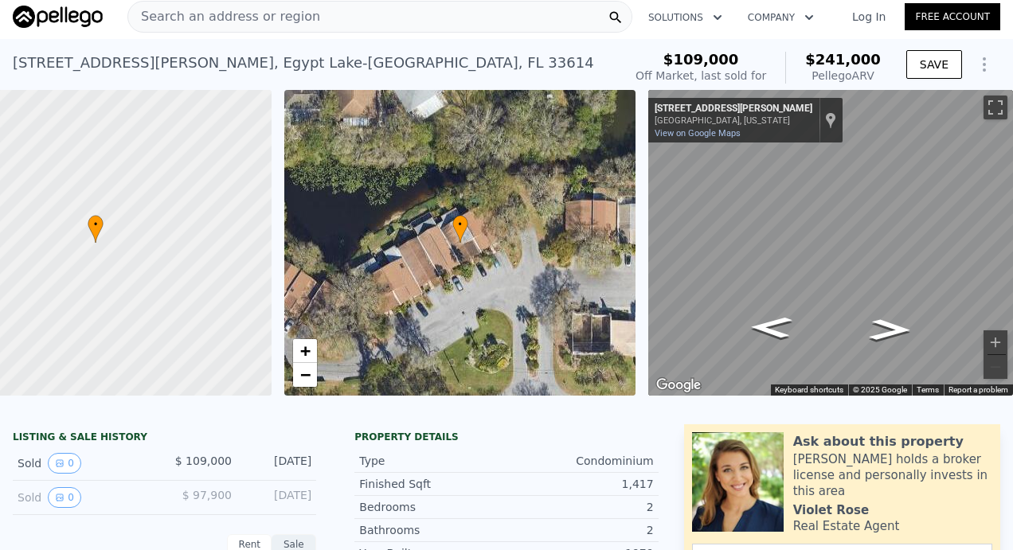
scroll to position [0, 0]
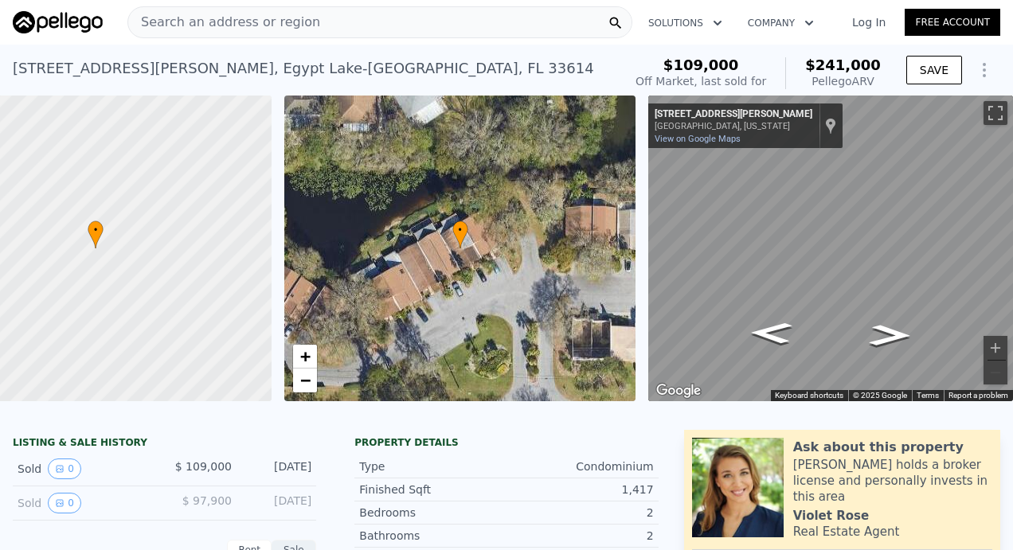
click at [307, 19] on div "Search an address or region" at bounding box center [379, 22] width 505 height 32
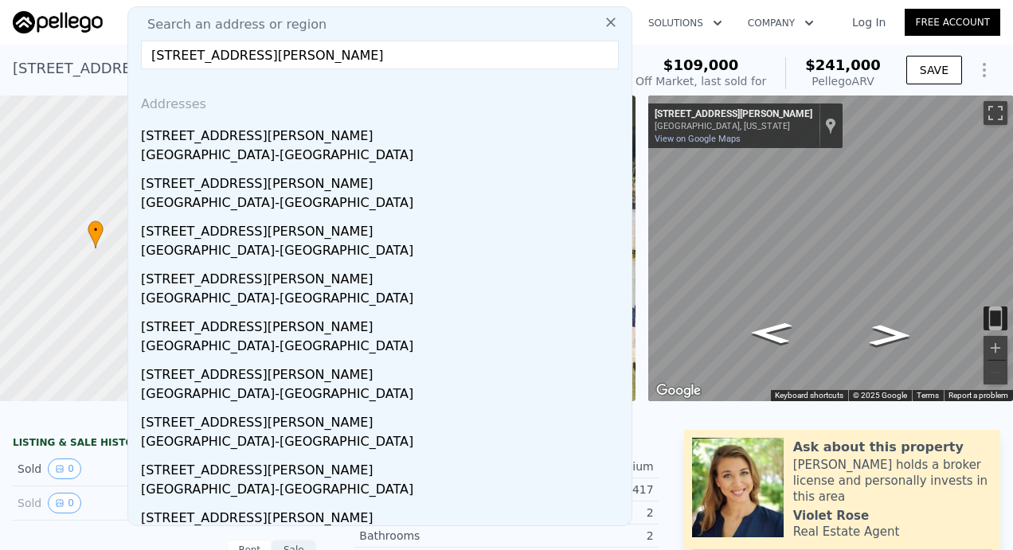
click at [177, 54] on input "[STREET_ADDRESS][PERSON_NAME]" at bounding box center [380, 55] width 478 height 29
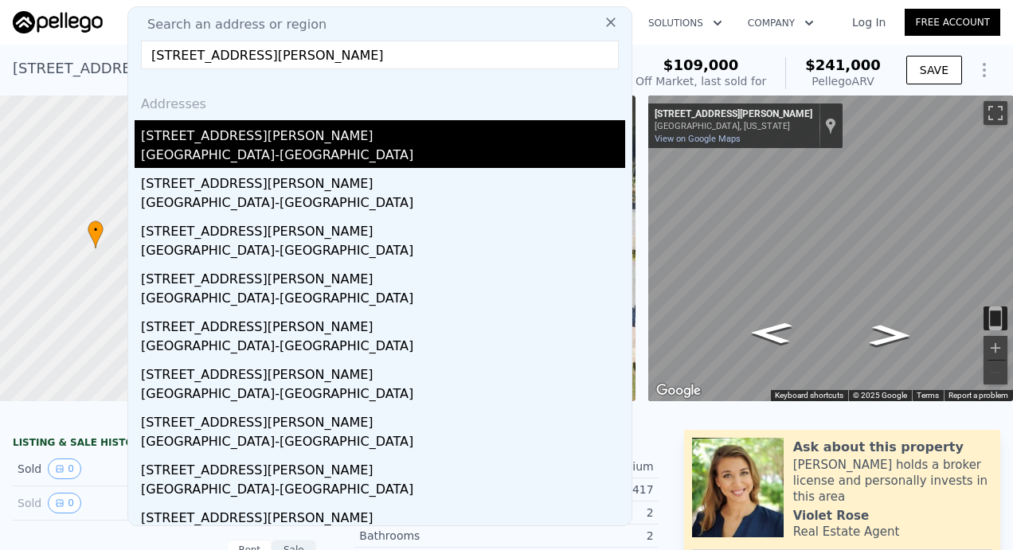
type input "[STREET_ADDRESS][PERSON_NAME]"
click at [215, 130] on div "[STREET_ADDRESS][PERSON_NAME]" at bounding box center [383, 132] width 484 height 25
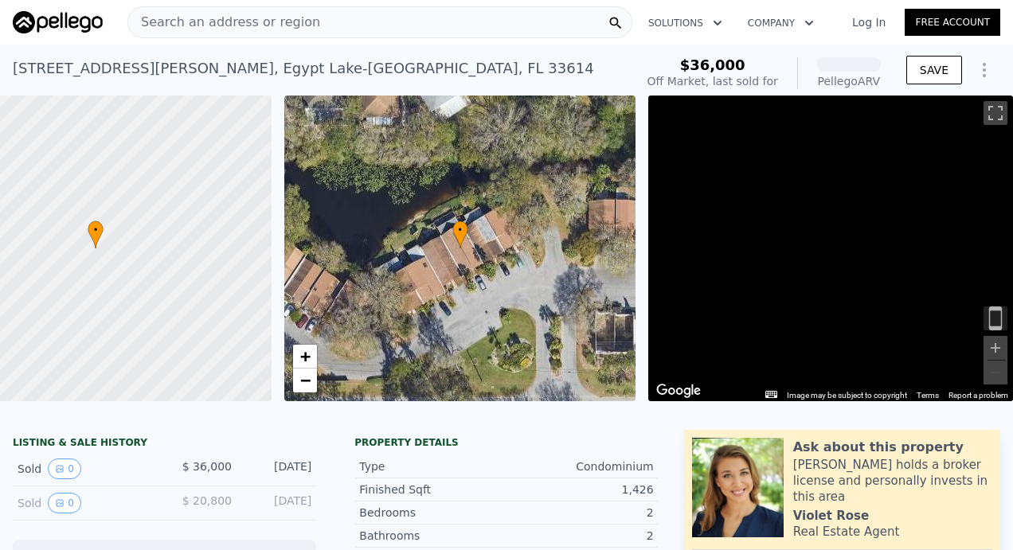
click at [216, 21] on span "Search an address or region" at bounding box center [224, 22] width 192 height 19
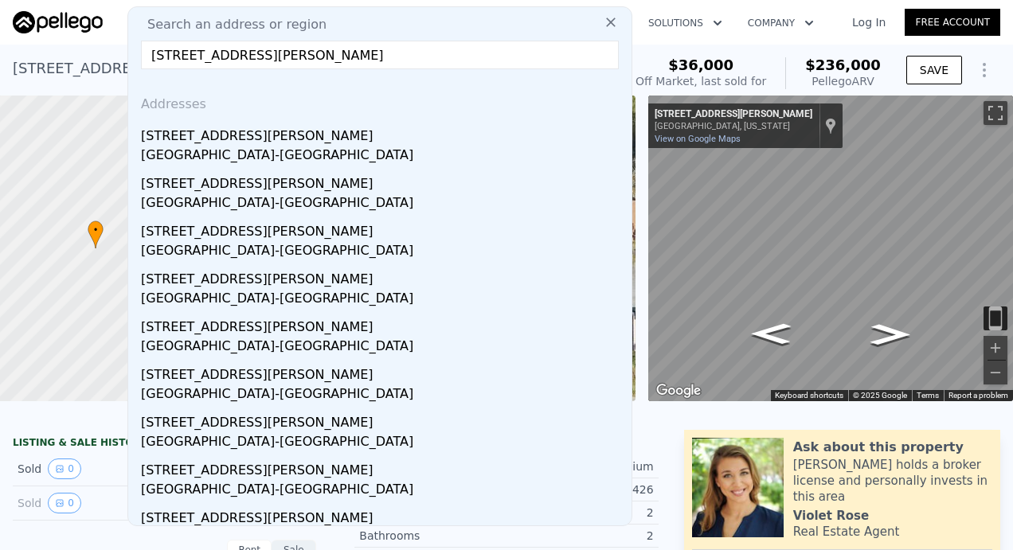
click at [181, 59] on input "[STREET_ADDRESS][PERSON_NAME]" at bounding box center [380, 55] width 478 height 29
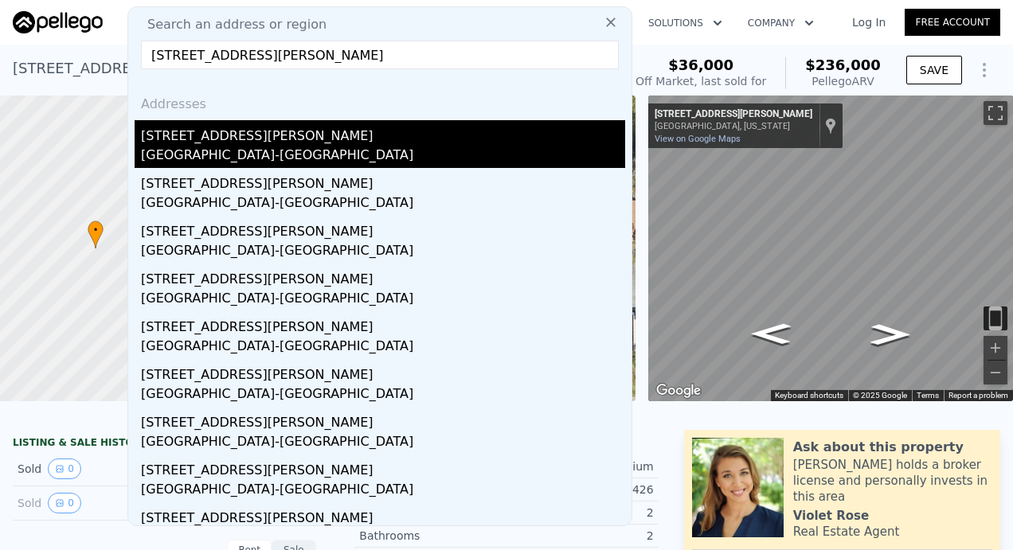
type input "[STREET_ADDRESS][PERSON_NAME]"
click at [220, 151] on div "[GEOGRAPHIC_DATA]-[GEOGRAPHIC_DATA]" at bounding box center [383, 157] width 484 height 22
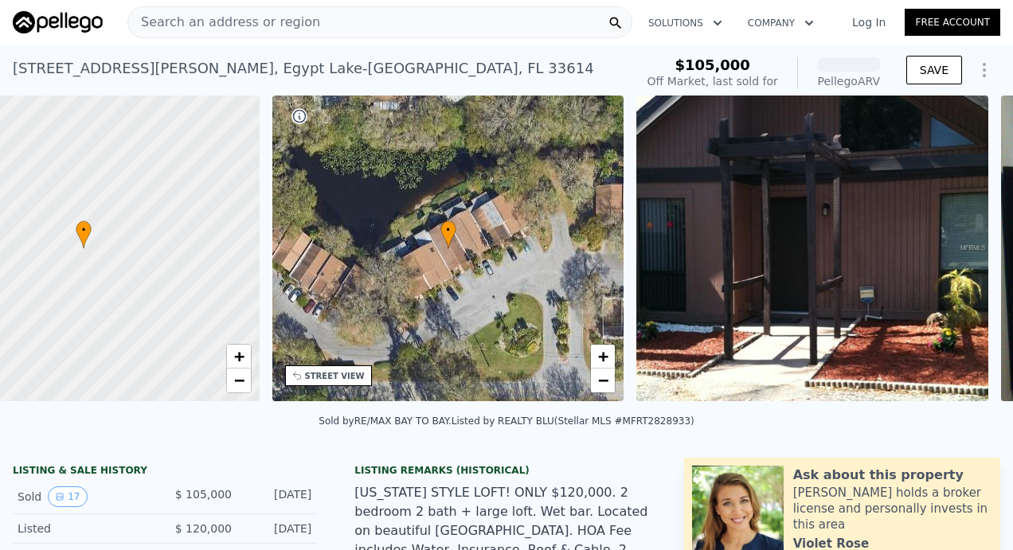
scroll to position [0, 370]
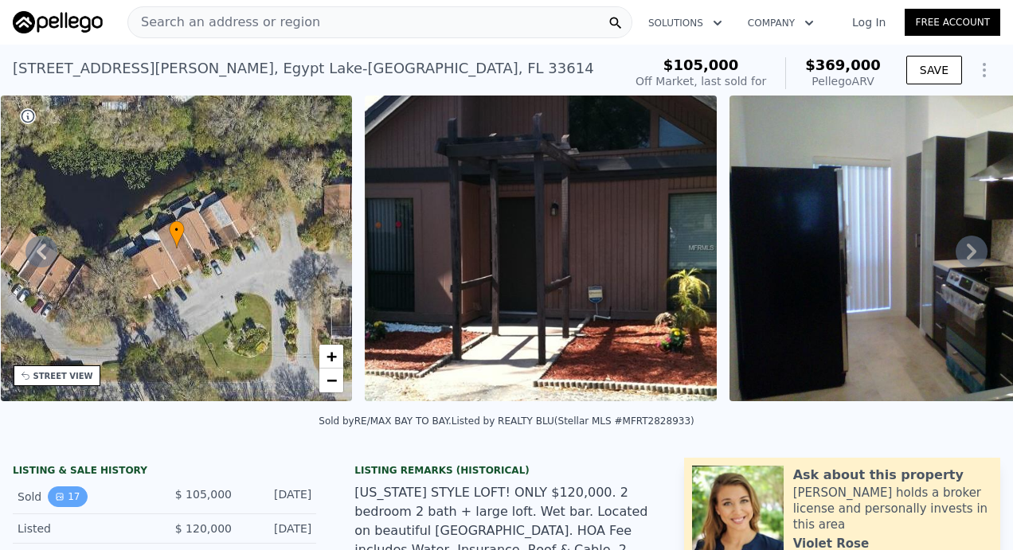
click at [65, 504] on button "17" at bounding box center [67, 497] width 39 height 21
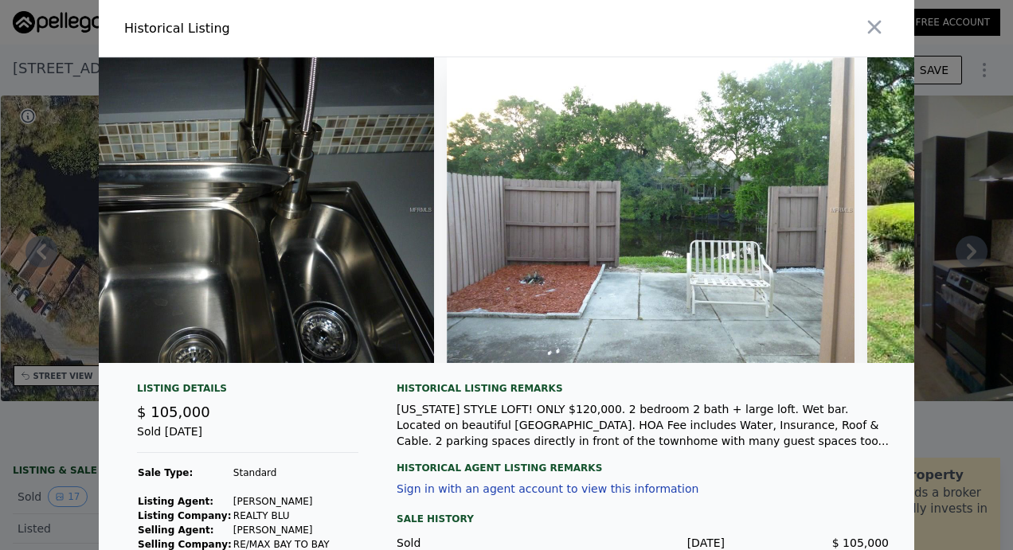
scroll to position [0, 5413]
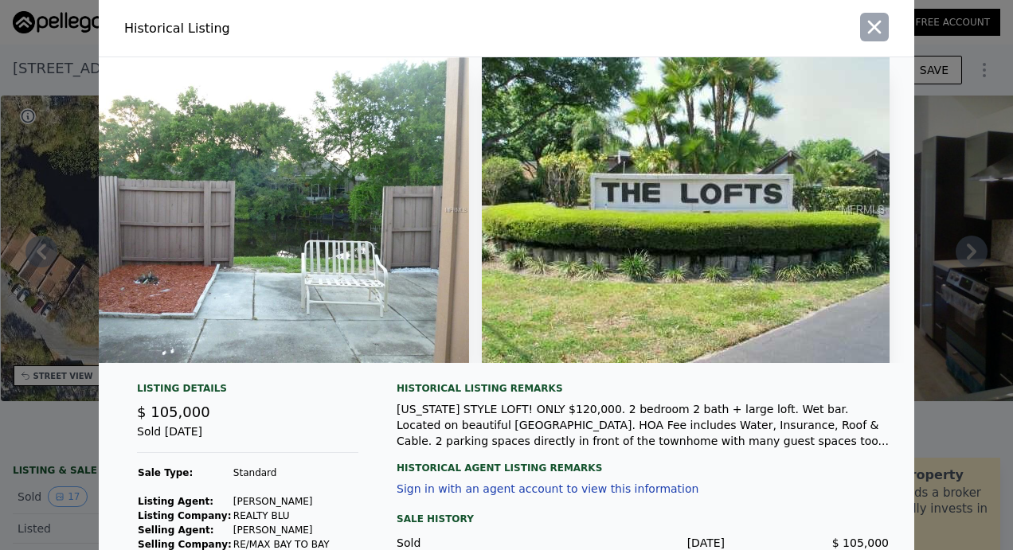
click at [873, 29] on icon "button" at bounding box center [874, 27] width 22 height 22
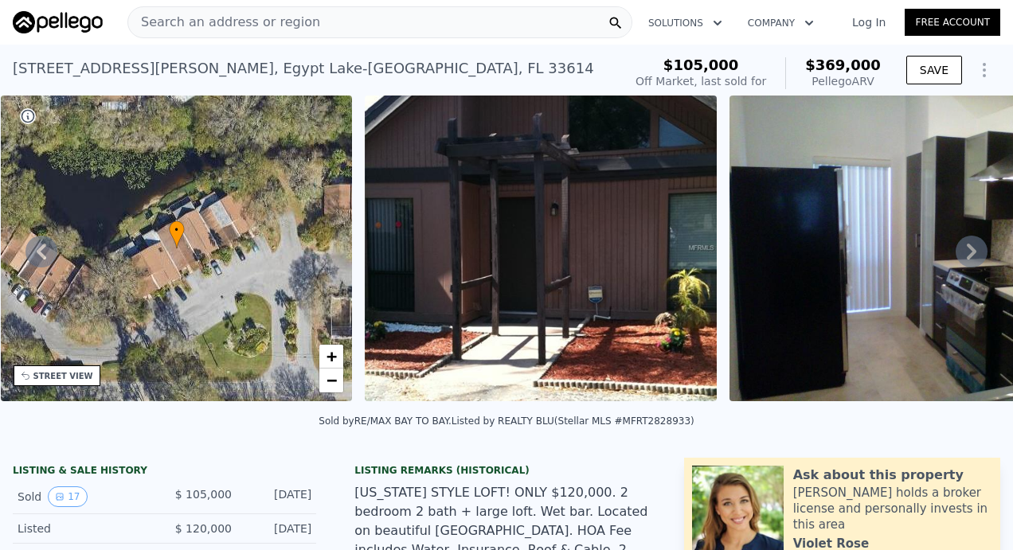
click at [371, 16] on div "Search an address or region" at bounding box center [379, 22] width 505 height 32
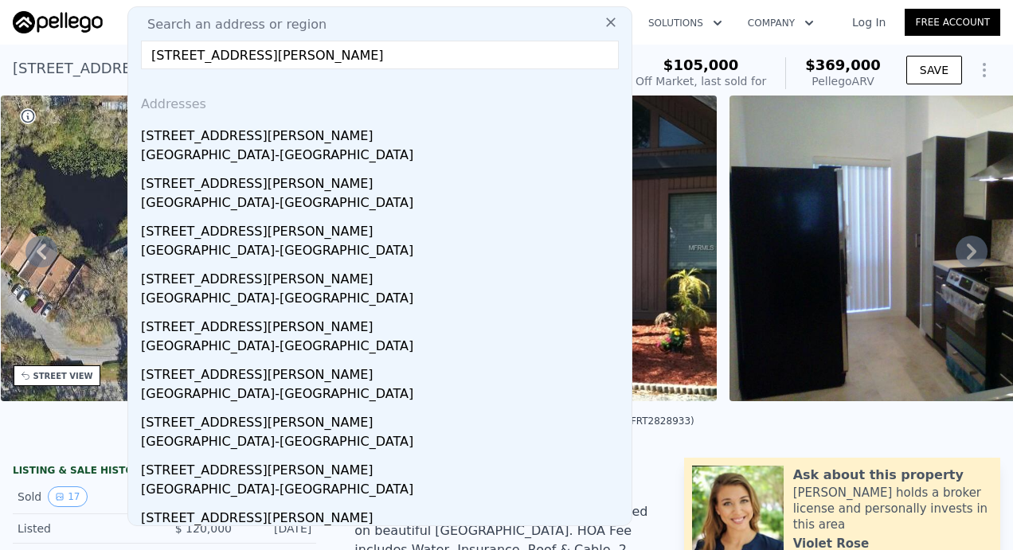
click at [177, 56] on input "[STREET_ADDRESS][PERSON_NAME]" at bounding box center [380, 55] width 478 height 29
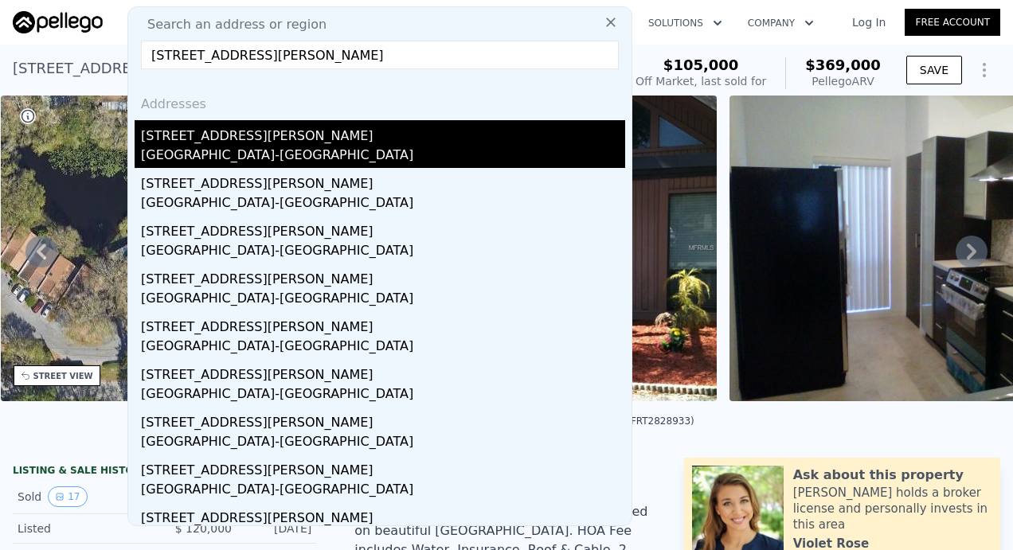
type input "[STREET_ADDRESS][PERSON_NAME]"
click at [294, 140] on div "[STREET_ADDRESS][PERSON_NAME]" at bounding box center [383, 132] width 484 height 25
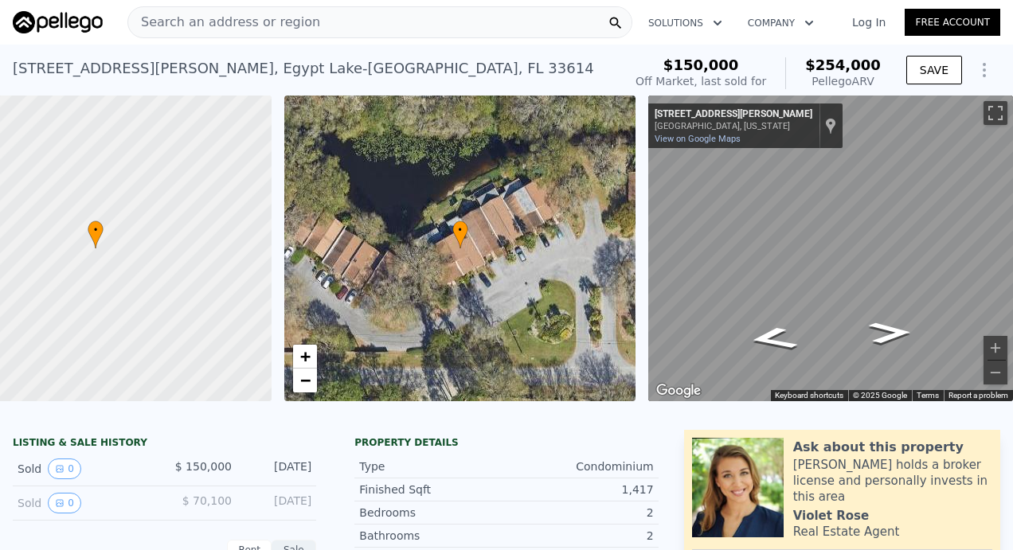
click at [261, 27] on span "Search an address or region" at bounding box center [224, 22] width 192 height 19
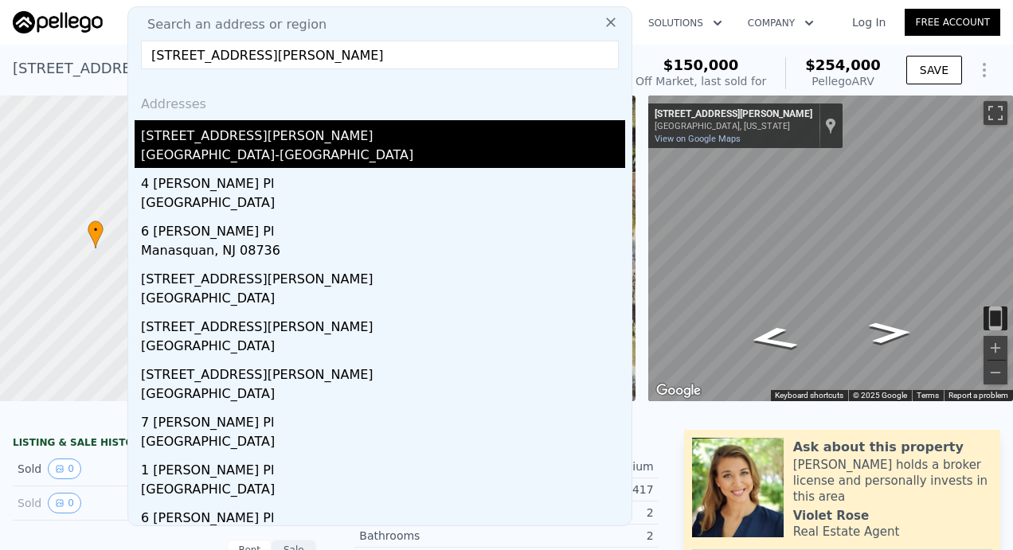
type input "[STREET_ADDRESS][PERSON_NAME]"
click at [276, 135] on div "[STREET_ADDRESS][PERSON_NAME]" at bounding box center [383, 132] width 484 height 25
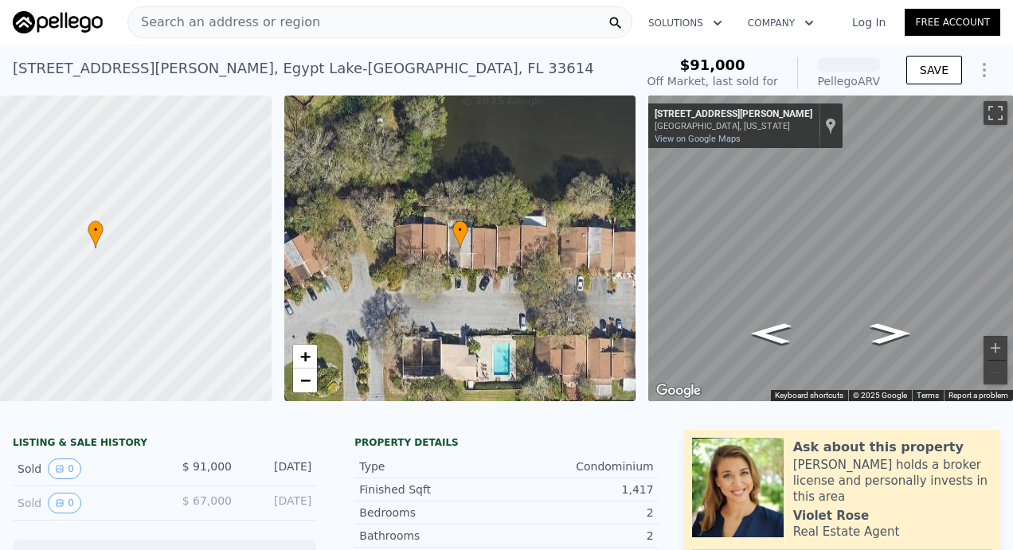
click at [193, 27] on span "Search an address or region" at bounding box center [224, 22] width 192 height 19
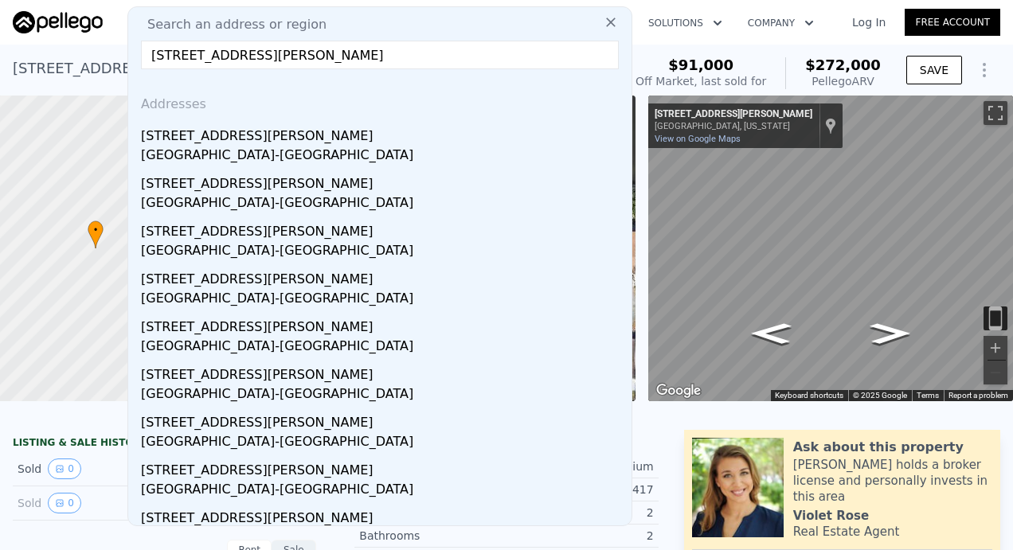
click at [179, 61] on input "[STREET_ADDRESS][PERSON_NAME]" at bounding box center [380, 55] width 478 height 29
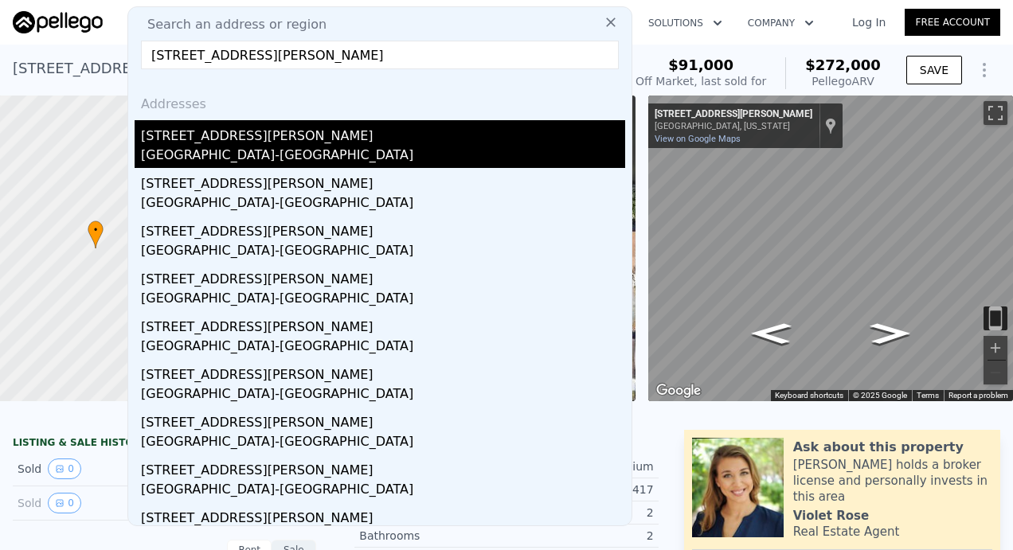
type input "[STREET_ADDRESS][PERSON_NAME]"
click at [223, 147] on div "[GEOGRAPHIC_DATA]-[GEOGRAPHIC_DATA]" at bounding box center [383, 157] width 484 height 22
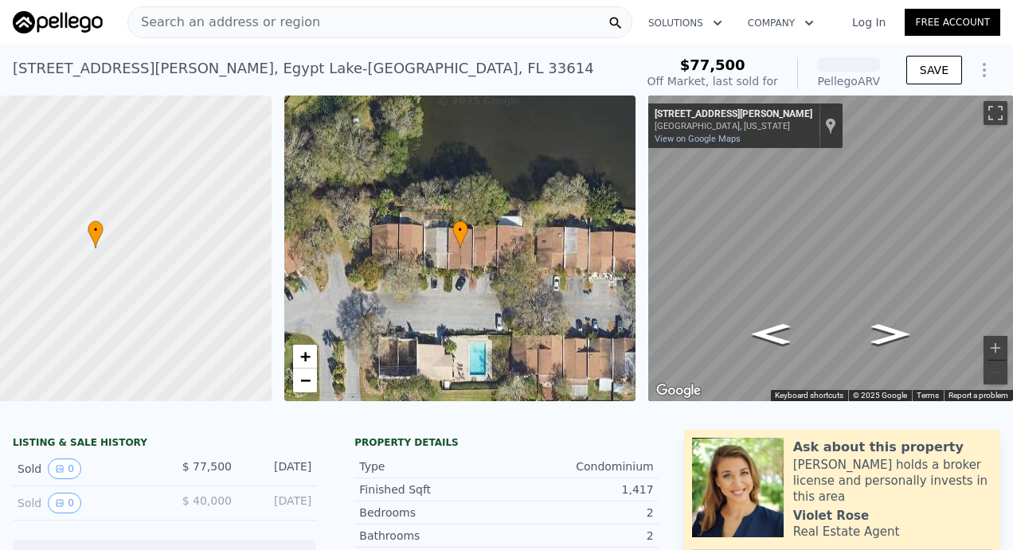
click at [223, 46] on div "[STREET_ADDRESS][PERSON_NAME] Sold [DATE] for $77,500 (~ARV ) $77,500 Off Marke…" at bounding box center [506, 70] width 1013 height 51
click at [225, 29] on span "Search an address or region" at bounding box center [224, 22] width 192 height 19
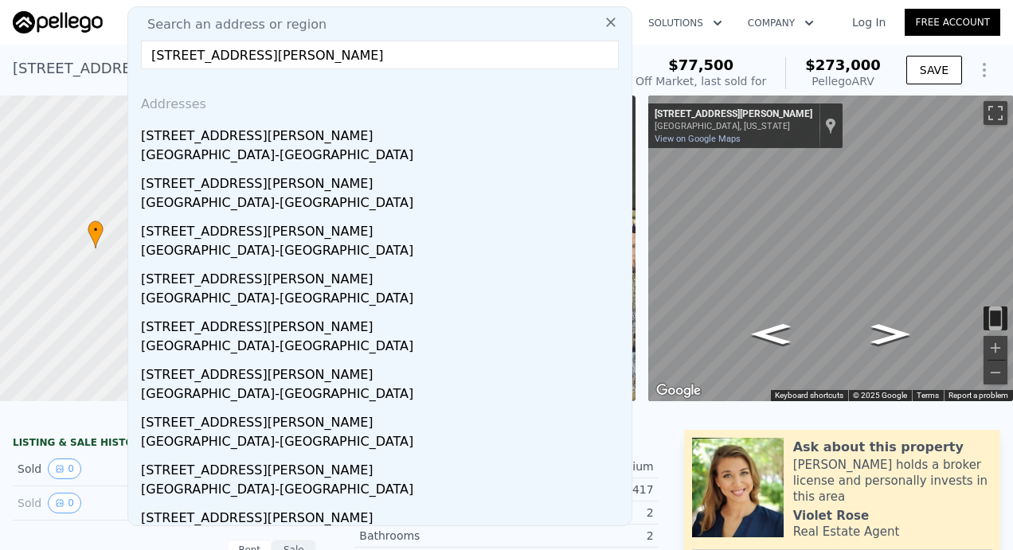
click at [178, 56] on input "[STREET_ADDRESS][PERSON_NAME]" at bounding box center [380, 55] width 478 height 29
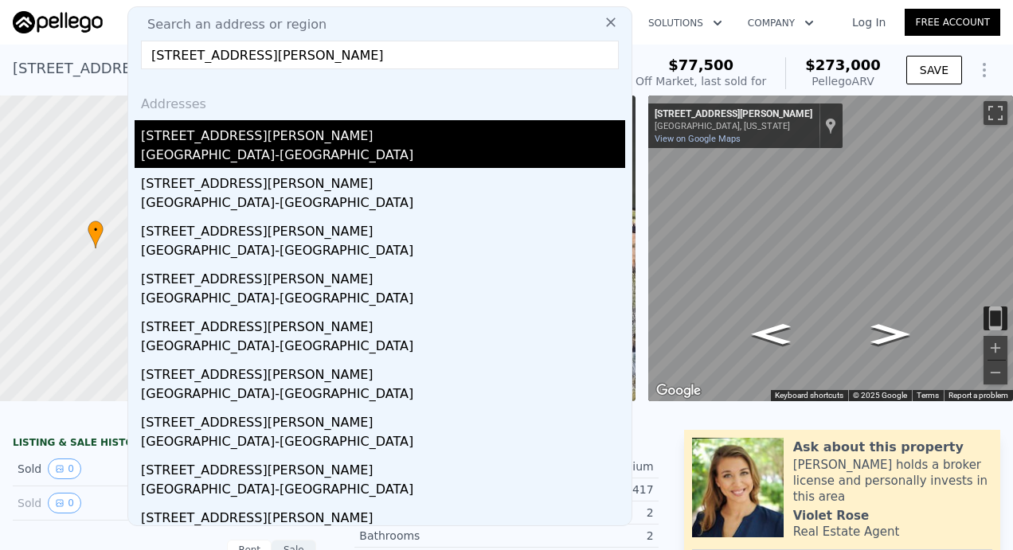
type input "[STREET_ADDRESS][PERSON_NAME]"
click at [225, 143] on div "[STREET_ADDRESS][PERSON_NAME]" at bounding box center [383, 132] width 484 height 25
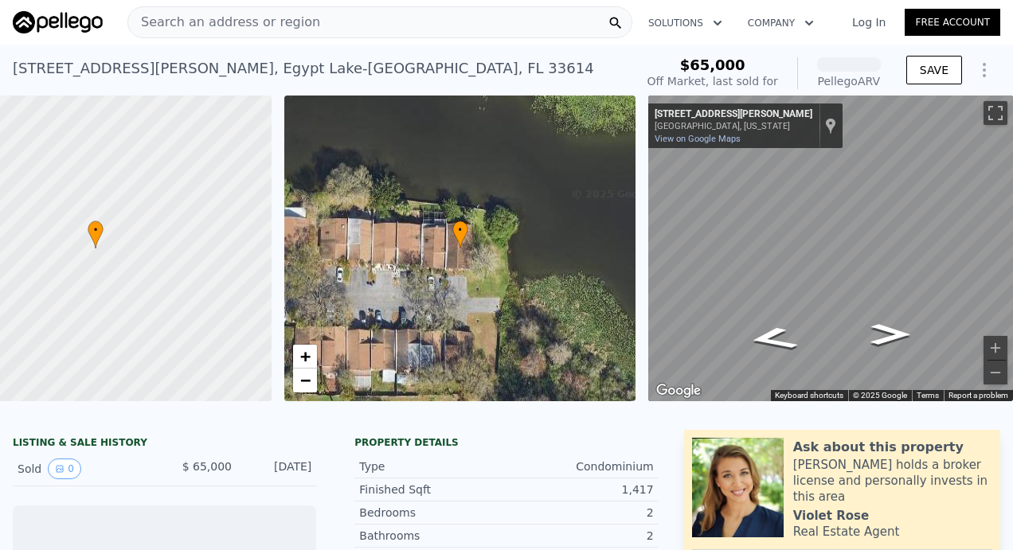
click at [233, 32] on div "Search an address or region" at bounding box center [224, 22] width 192 height 30
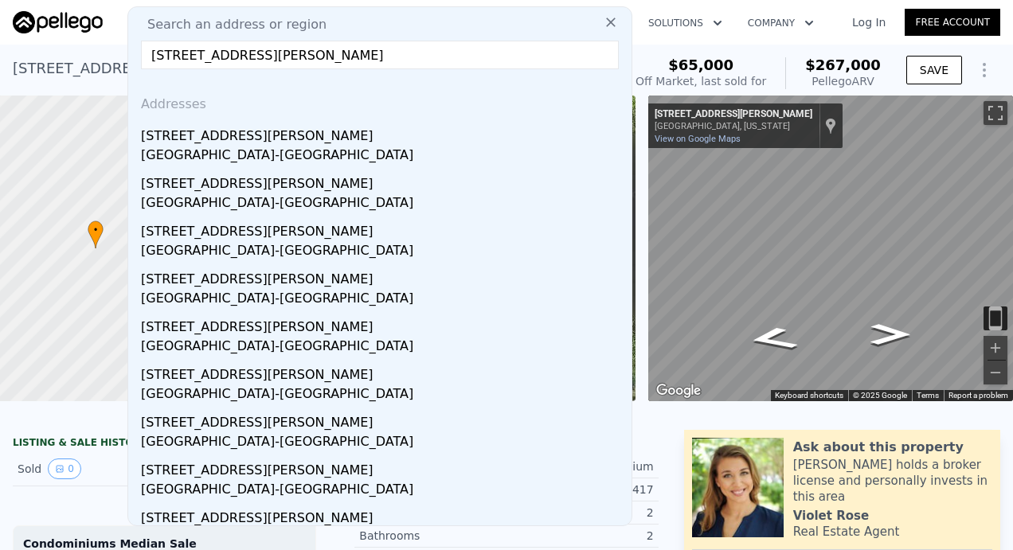
click at [174, 57] on input "[STREET_ADDRESS][PERSON_NAME]" at bounding box center [380, 55] width 478 height 29
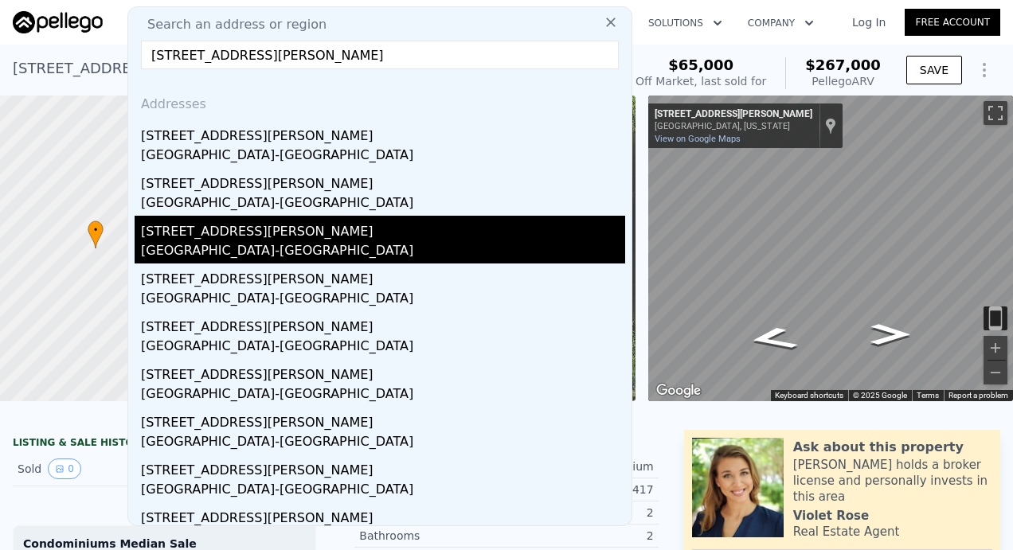
type input "[STREET_ADDRESS][PERSON_NAME]"
click at [187, 241] on div "[STREET_ADDRESS][PERSON_NAME]" at bounding box center [383, 228] width 484 height 25
